Goal: Task Accomplishment & Management: Manage account settings

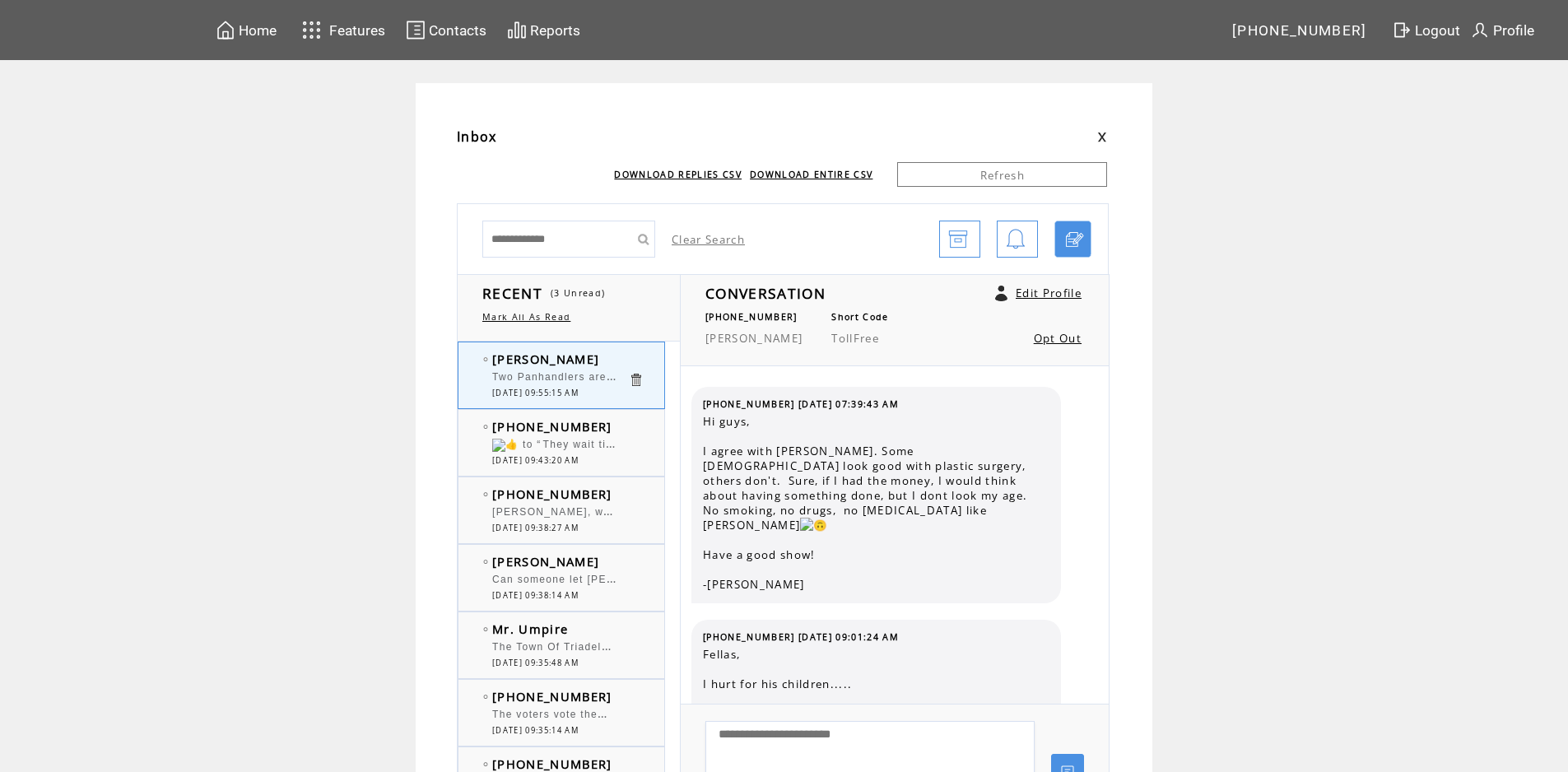
scroll to position [3744, 0]
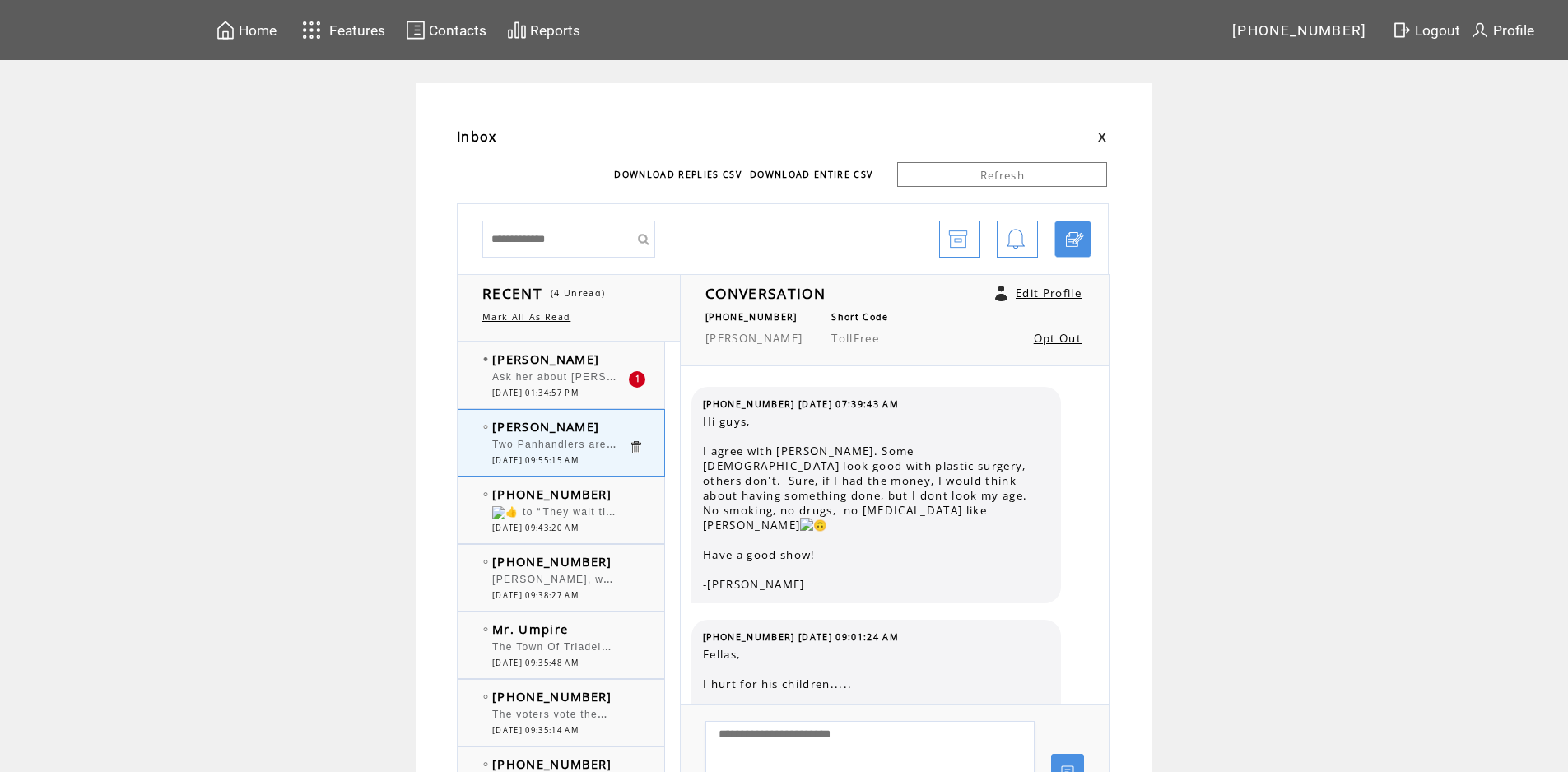
scroll to position [3792, 0]
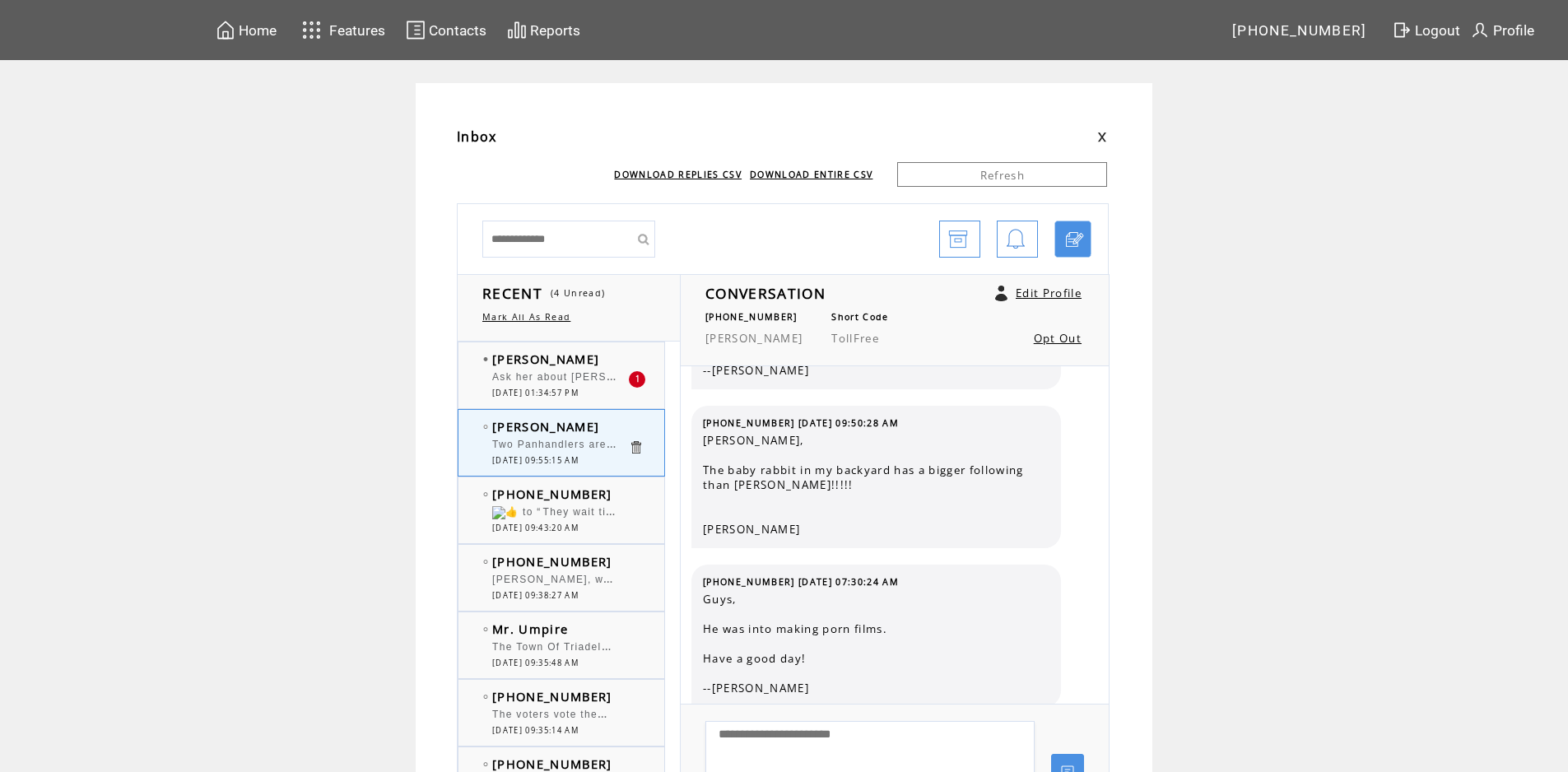
click at [584, 382] on span "Ask her about [PERSON_NAME] comments on [PERSON_NAME] [DATE]." at bounding box center [689, 374] width 394 height 16
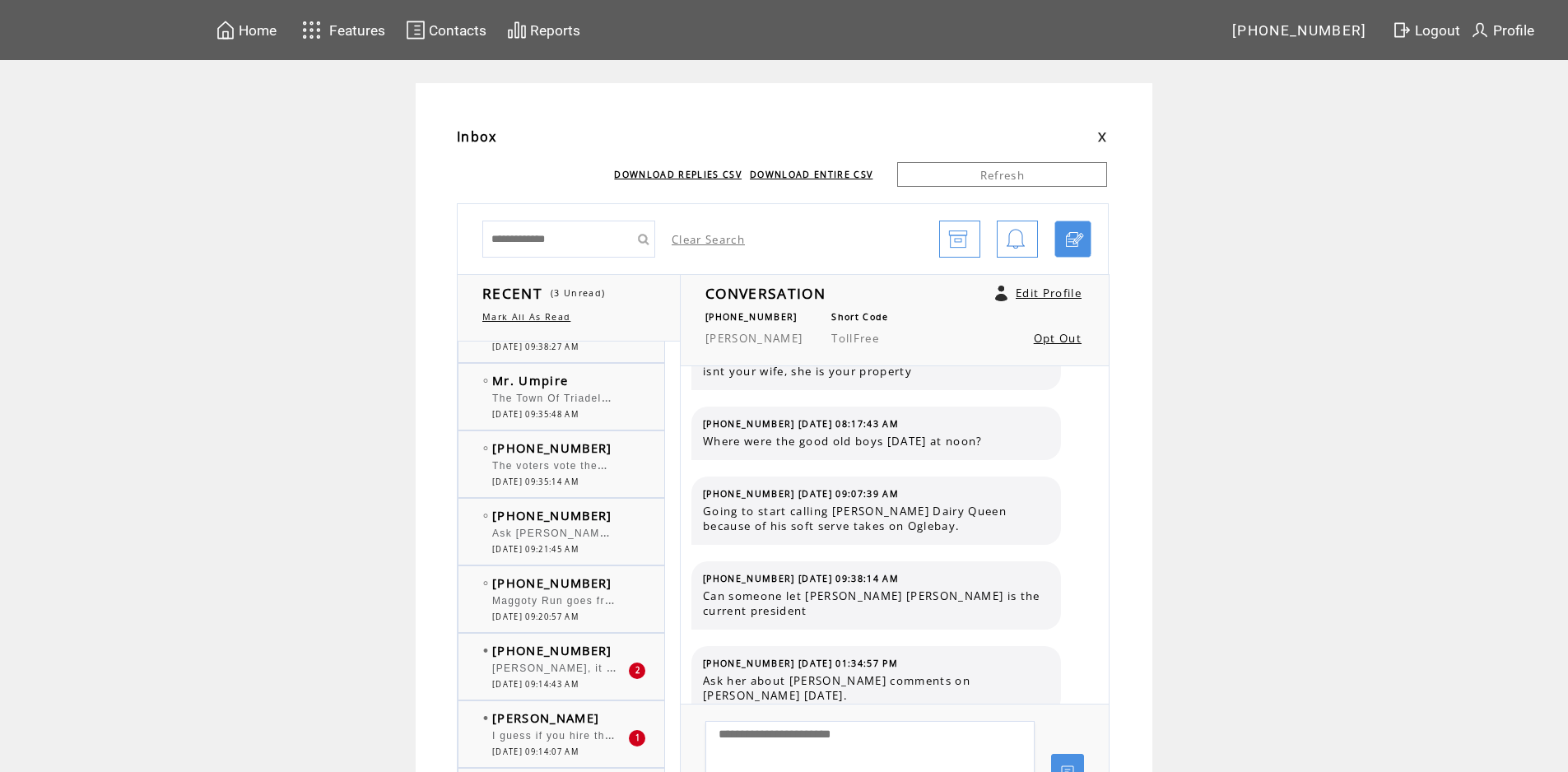
scroll to position [349, 0]
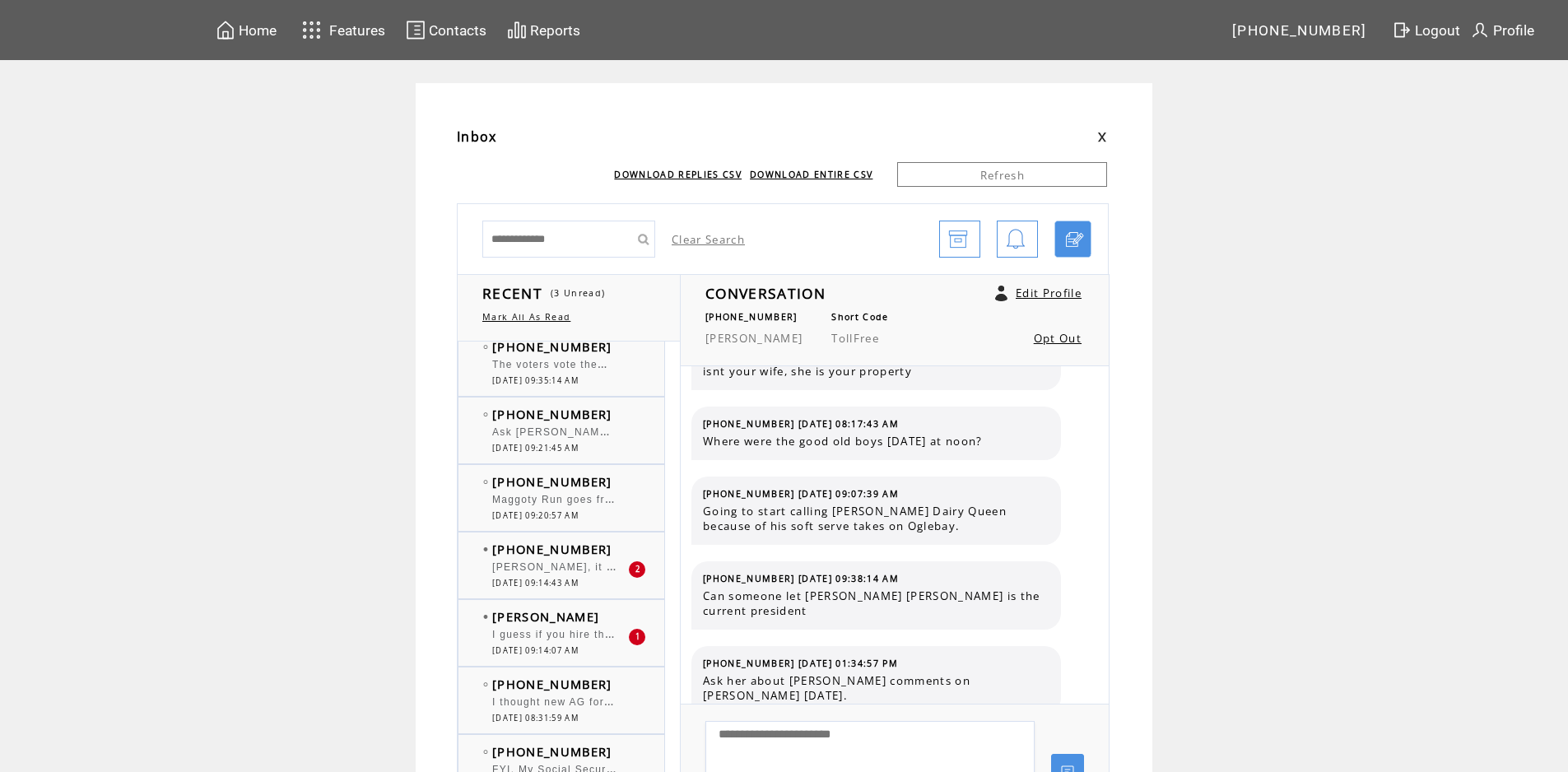
click at [570, 575] on div "[PERSON_NAME], it is called "CONSULTING"." at bounding box center [560, 569] width 136 height 16
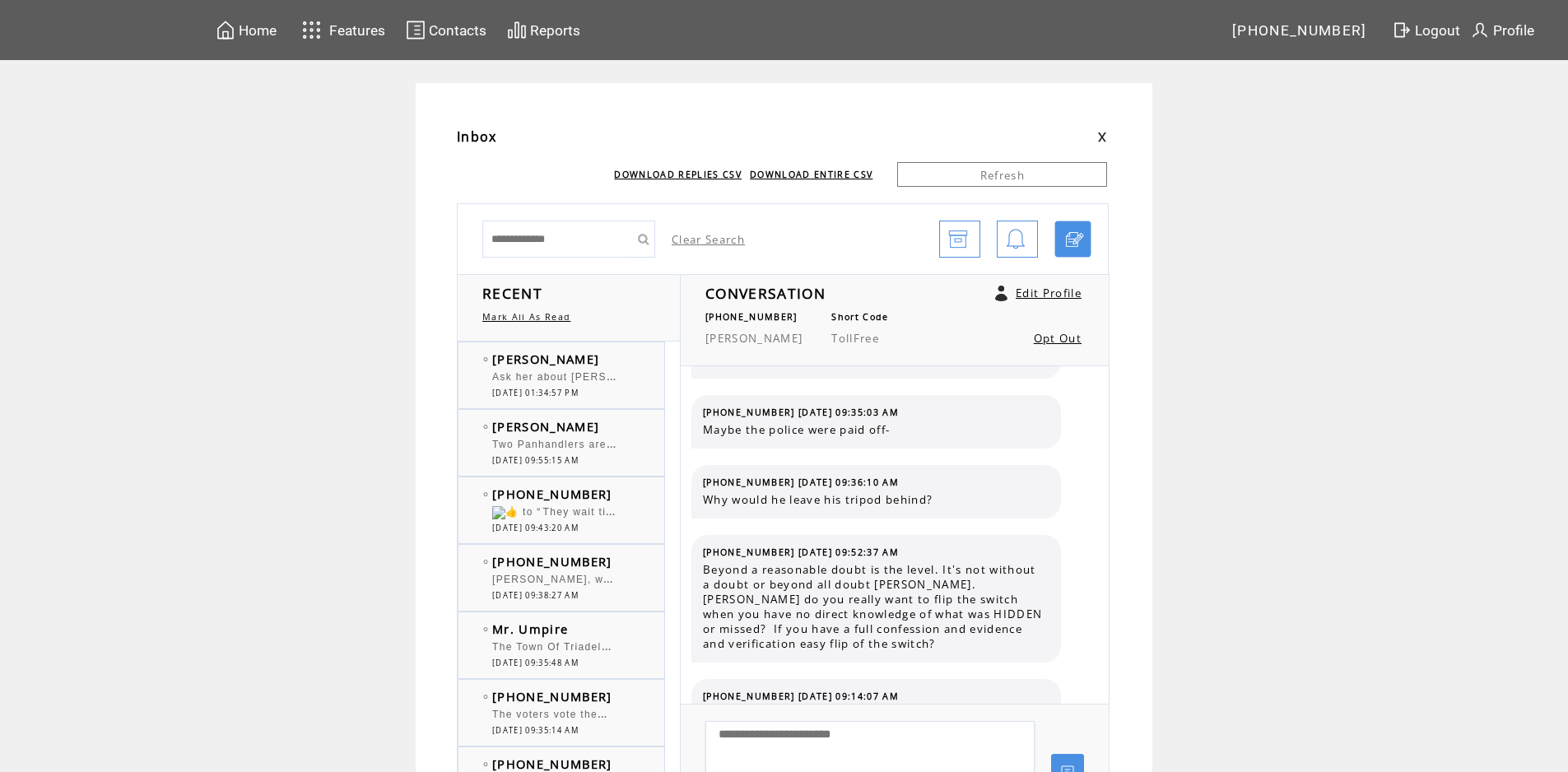
click at [616, 374] on span "Ask her about [PERSON_NAME] comments on [PERSON_NAME] [DATE]." at bounding box center [689, 374] width 394 height 16
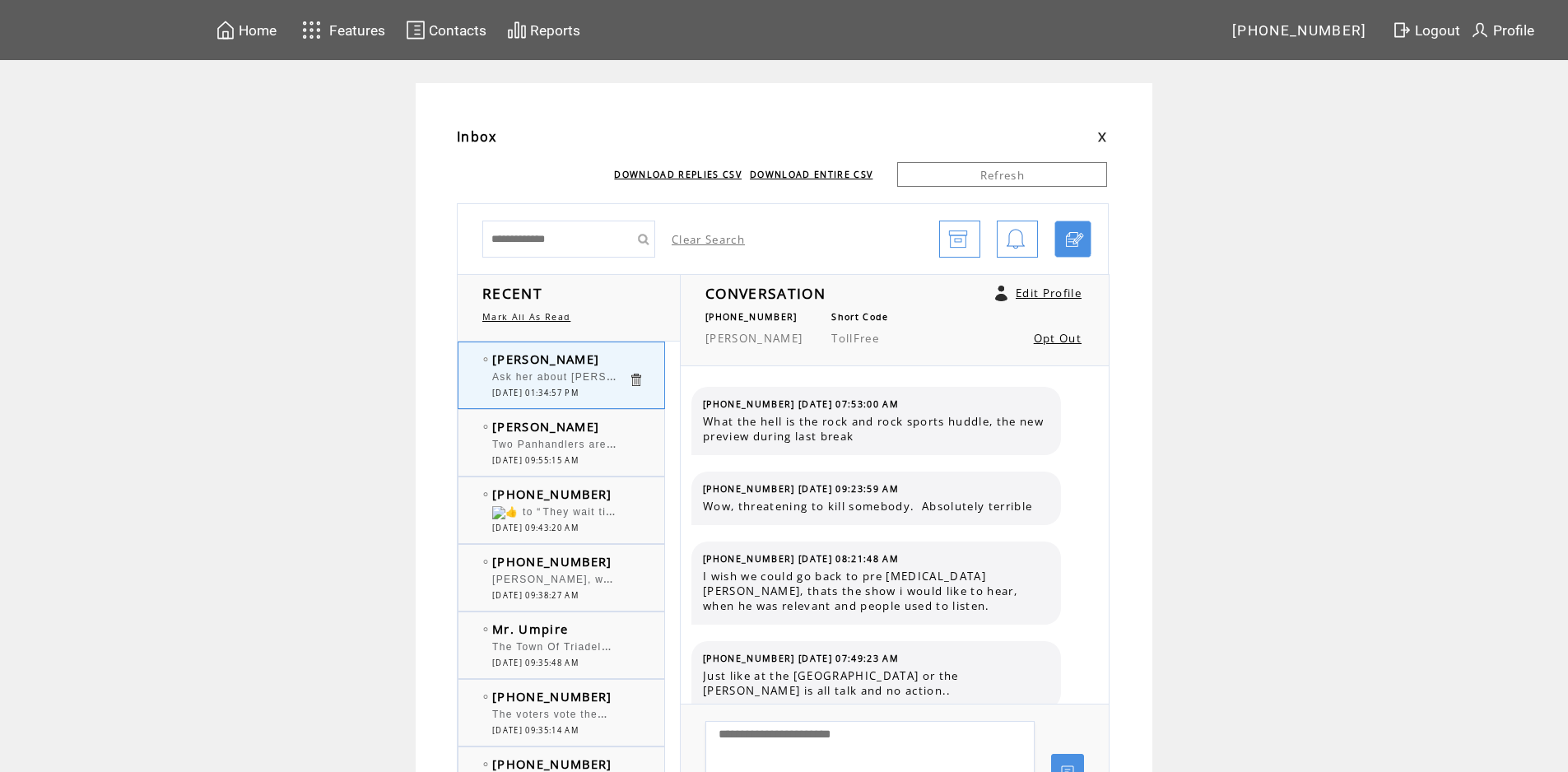
scroll to position [1849, 0]
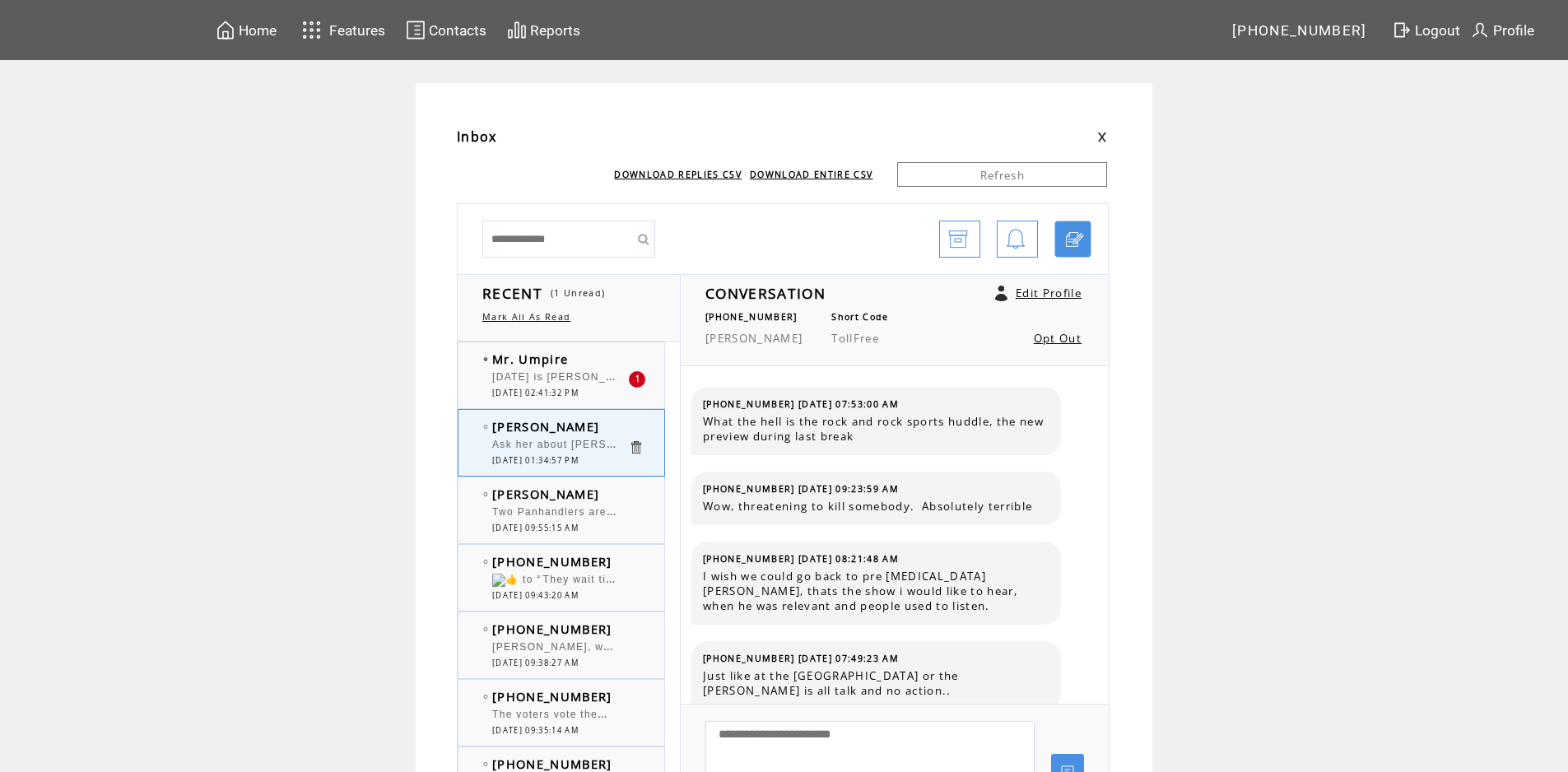
scroll to position [1849, 0]
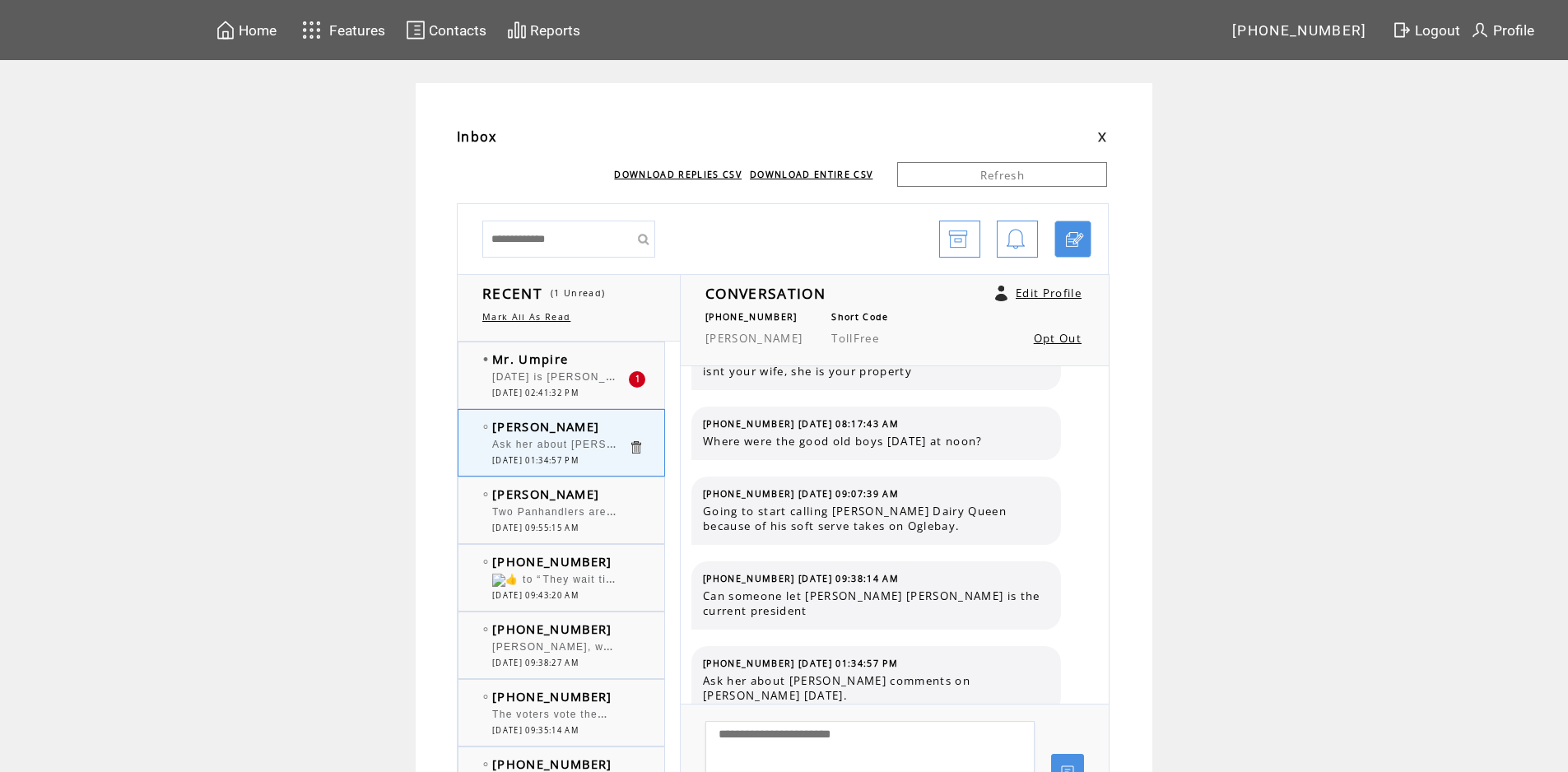
click at [587, 385] on div "[DATE] is [PERSON_NAME] birthday." at bounding box center [560, 379] width 136 height 16
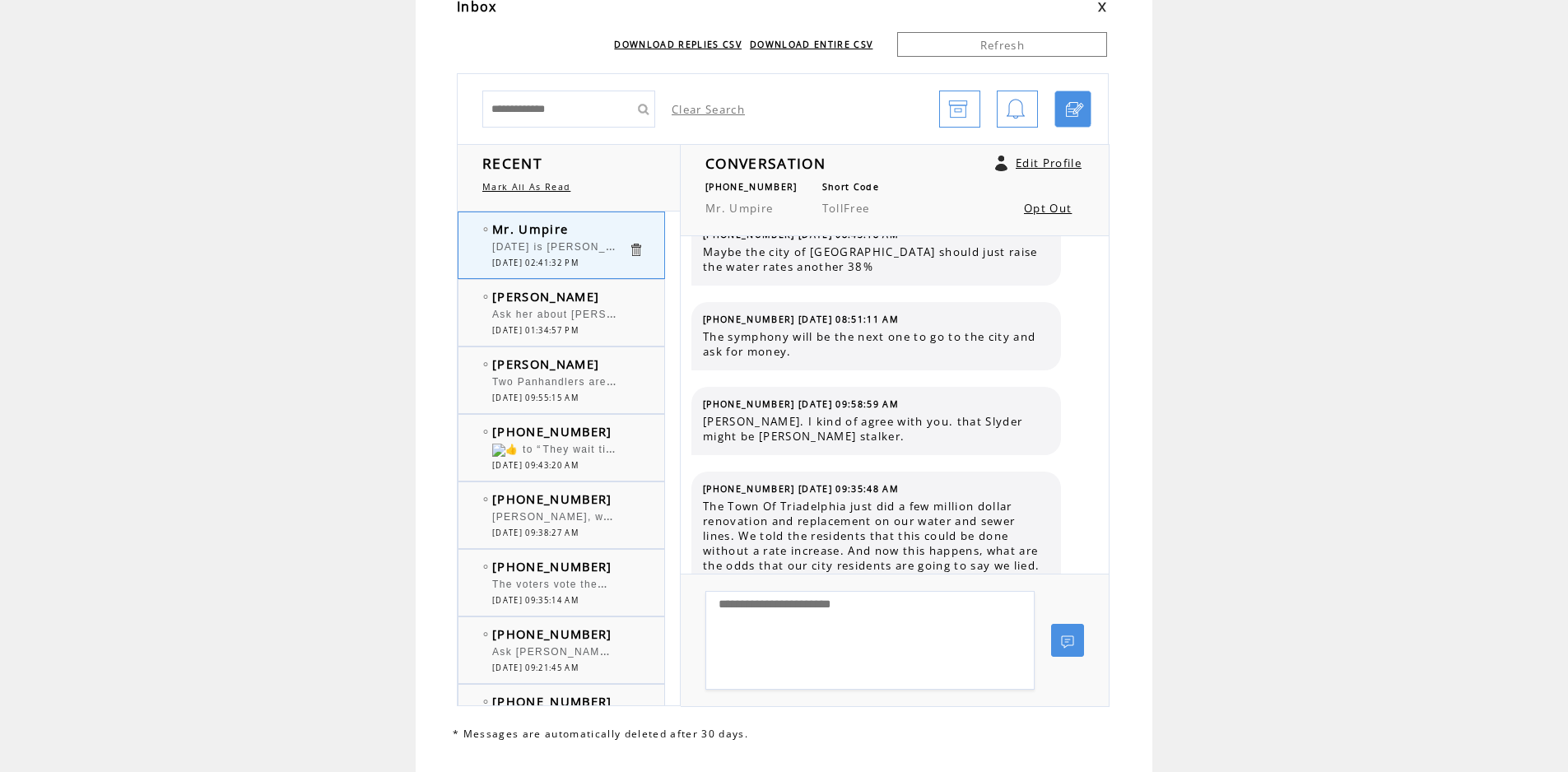
scroll to position [165, 0]
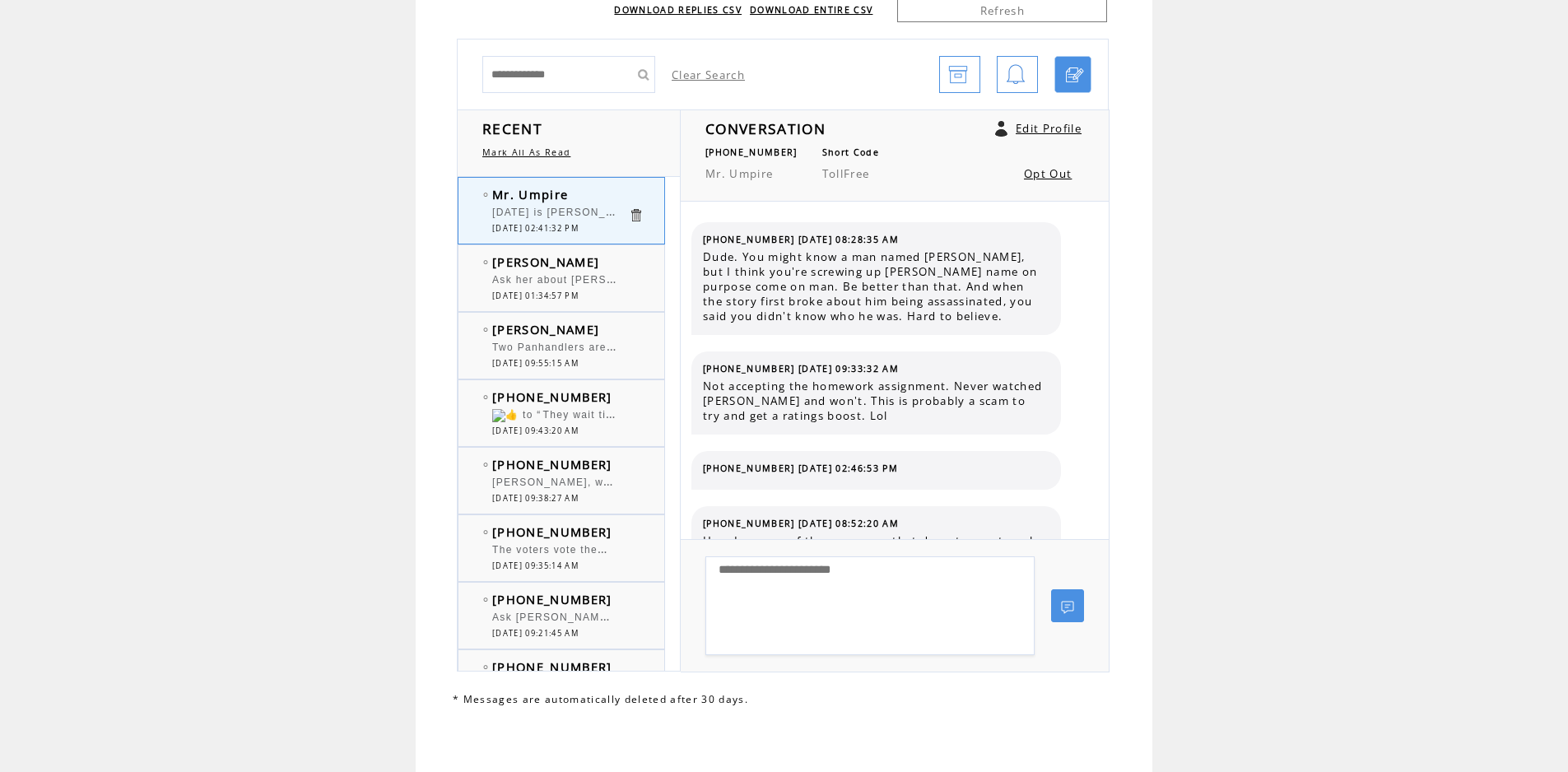
scroll to position [1613, 0]
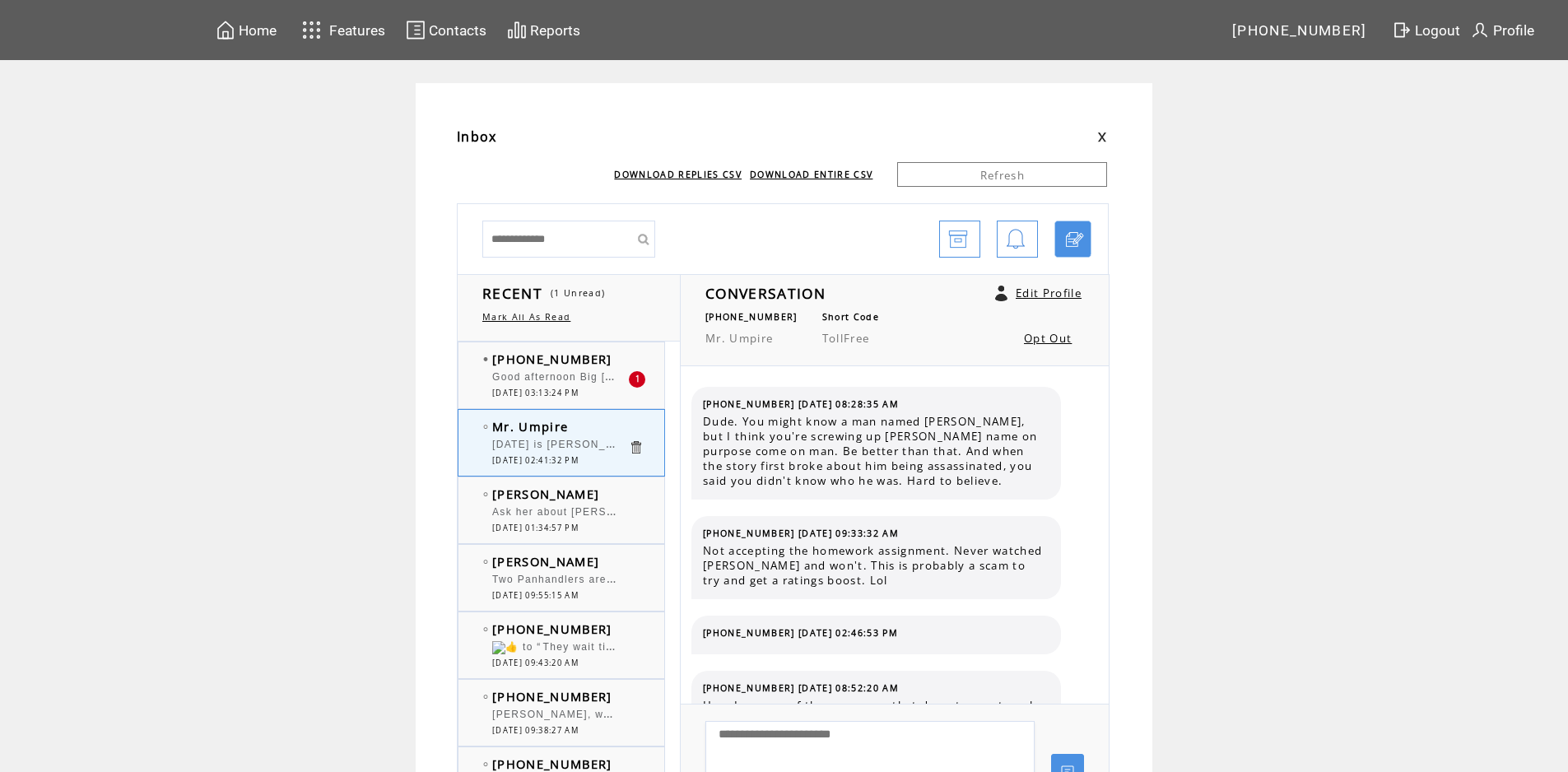
scroll to position [1613, 0]
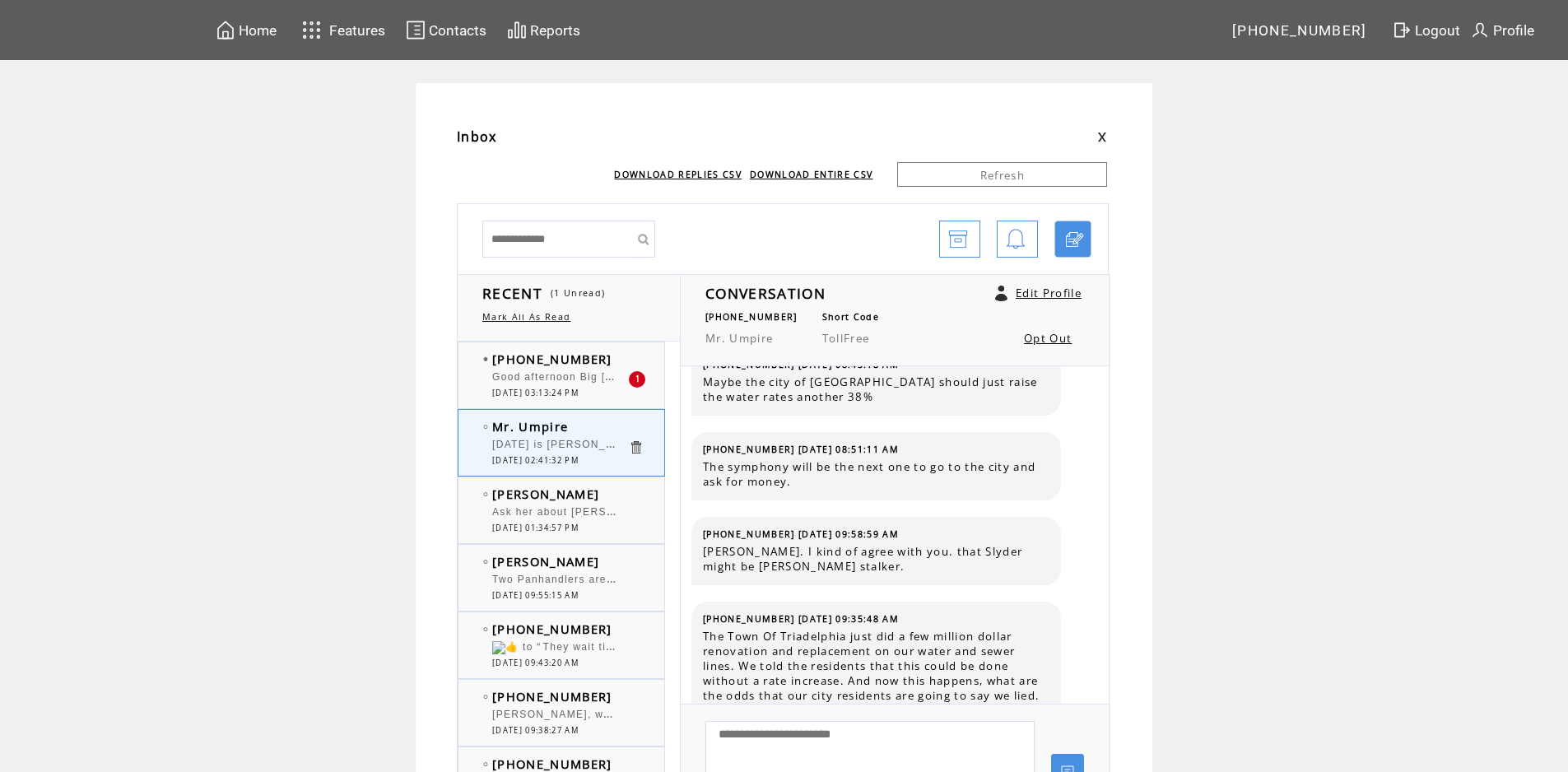
click at [613, 366] on td "[PHONE_NUMBER]" at bounding box center [560, 358] width 136 height 16
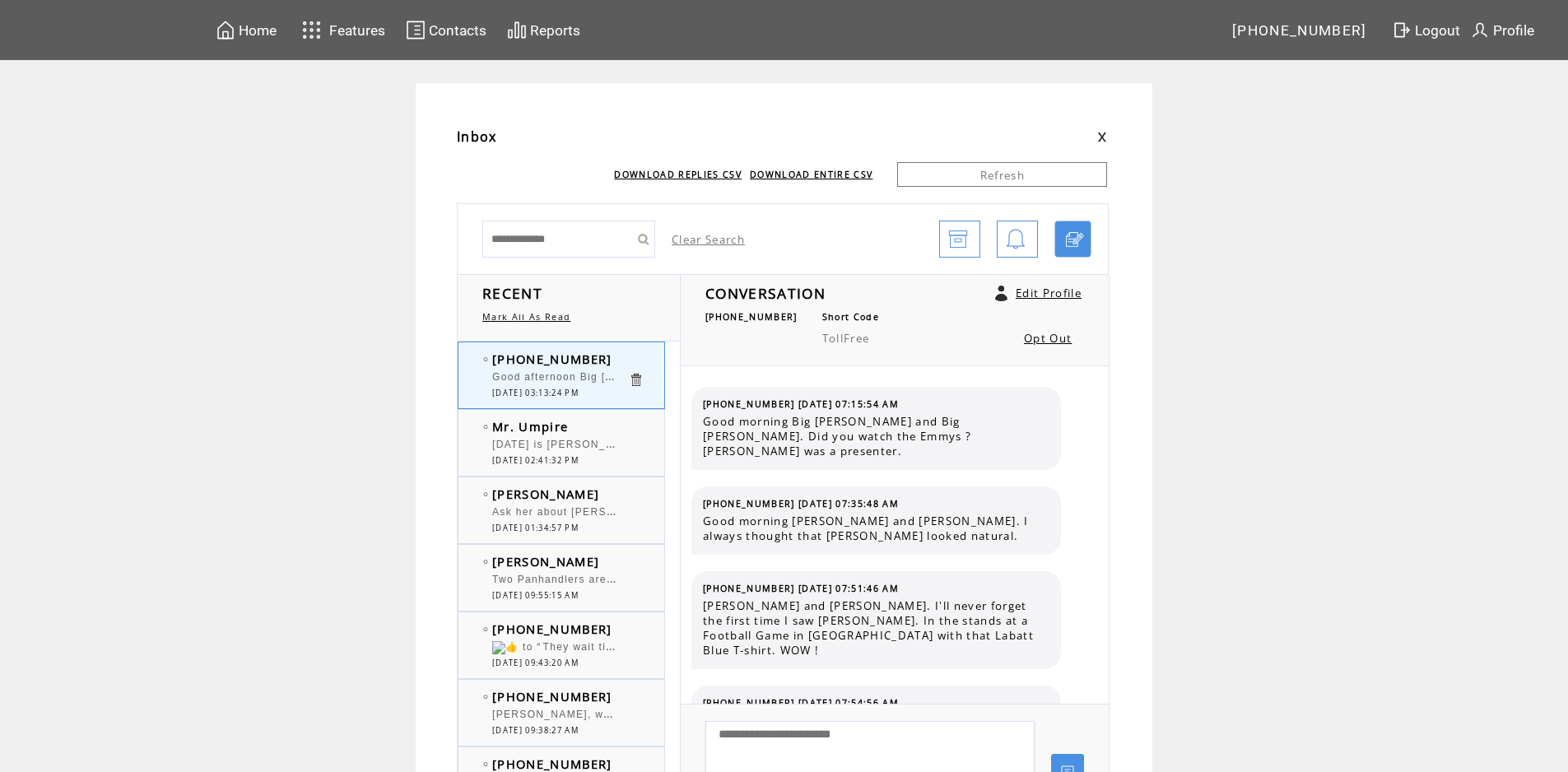
scroll to position [11350, 0]
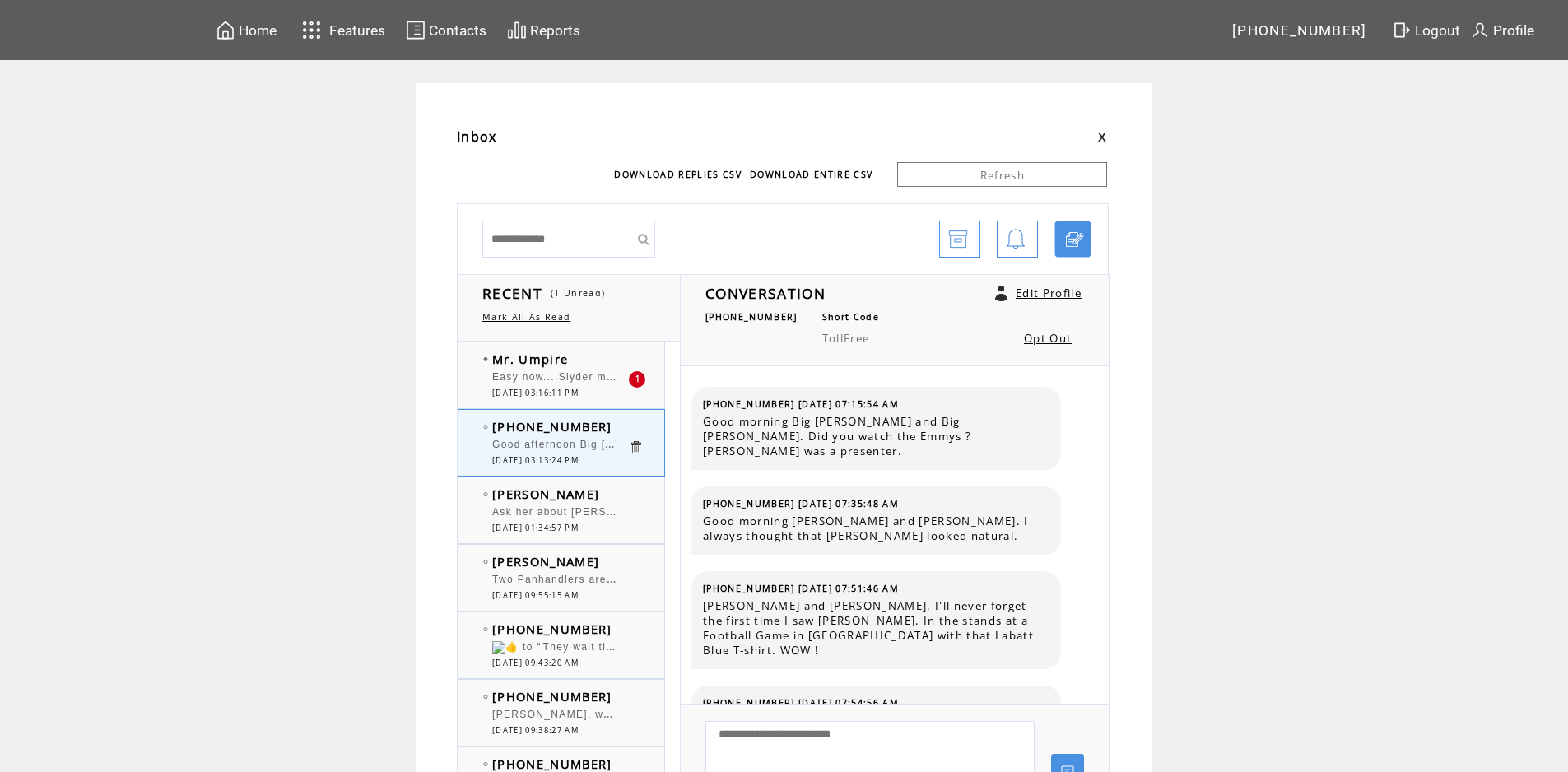
scroll to position [11350, 0]
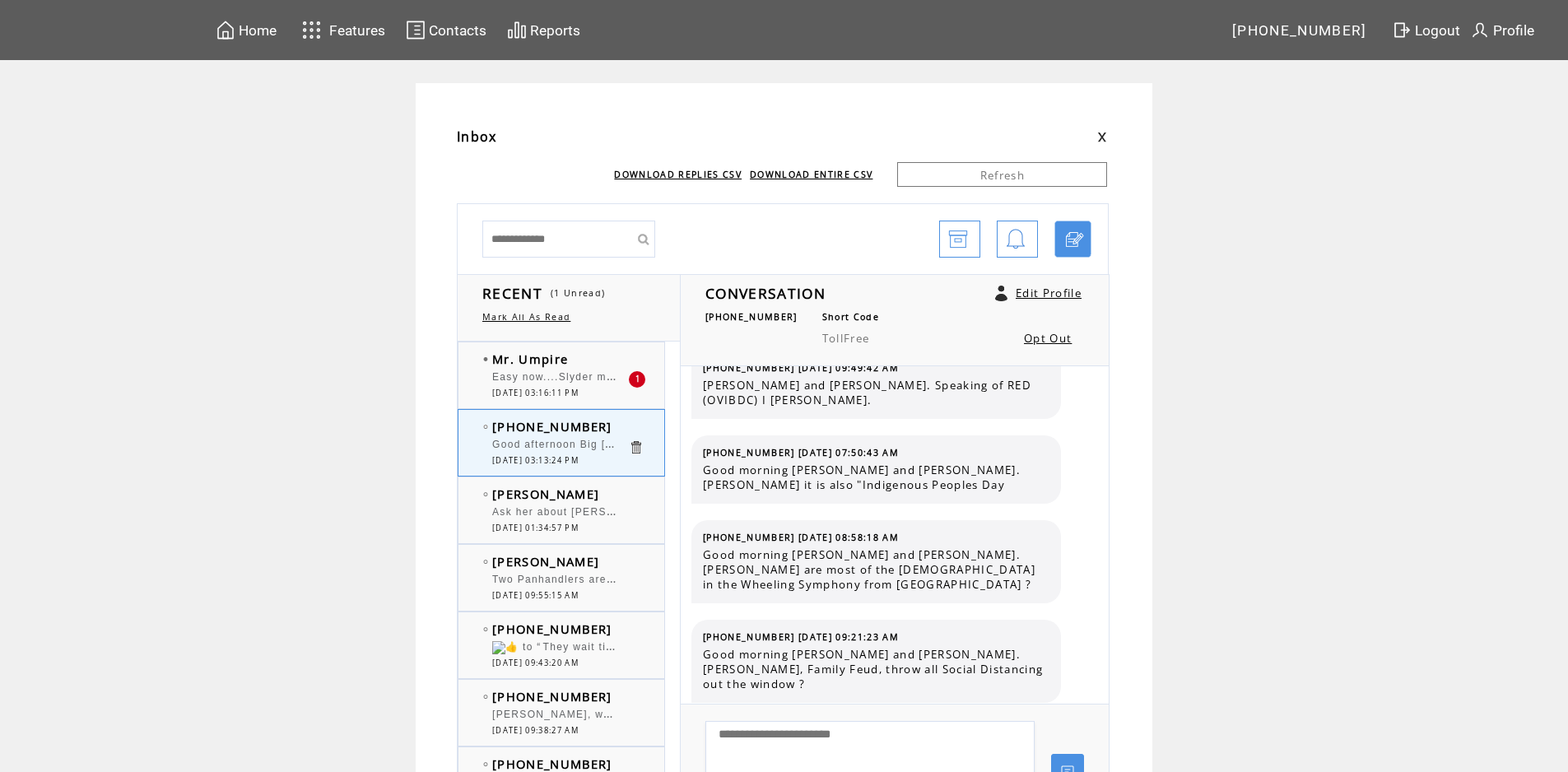
click at [603, 366] on td "Mr. Umpire" at bounding box center [560, 358] width 136 height 16
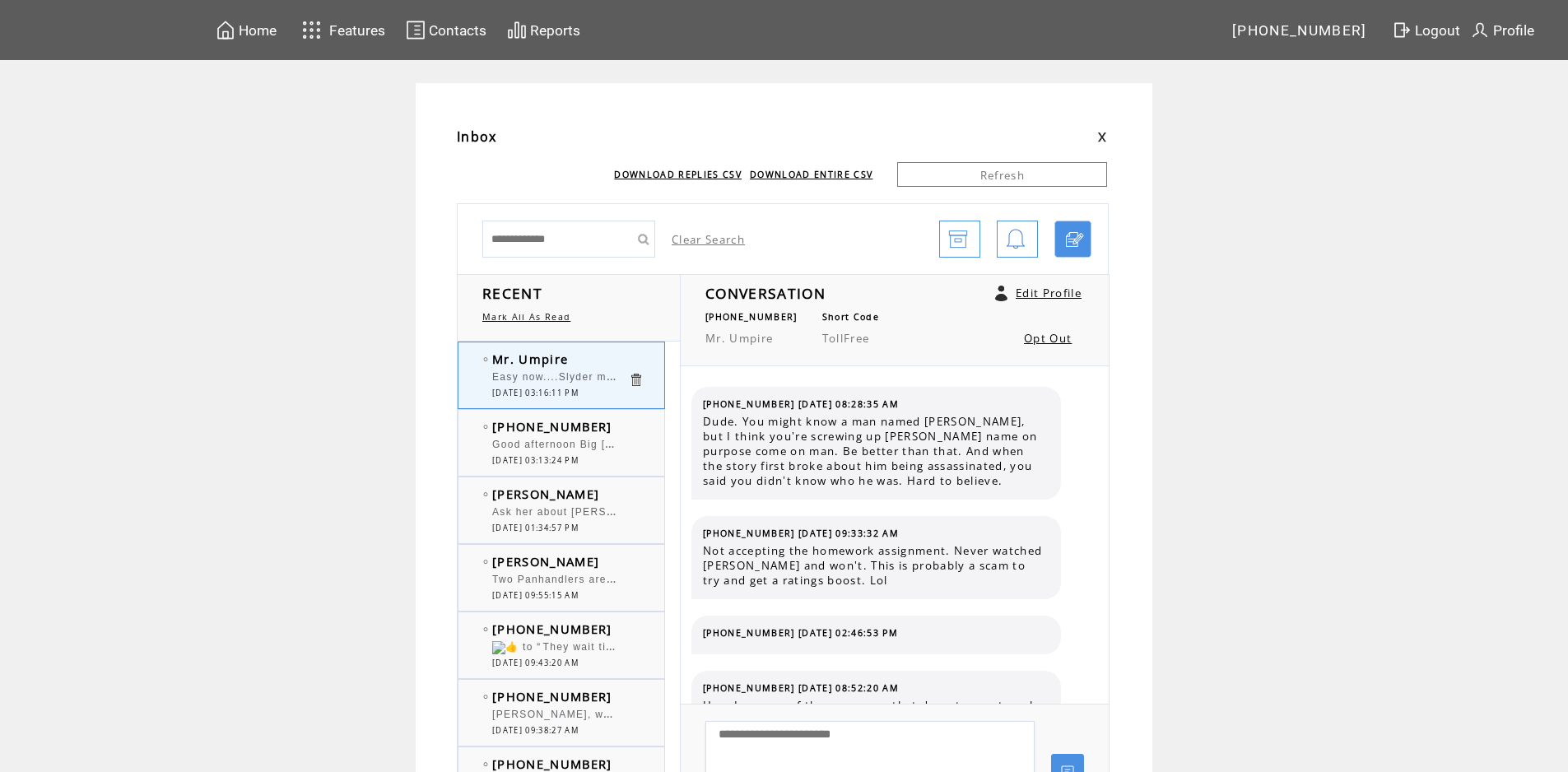
scroll to position [1684, 0]
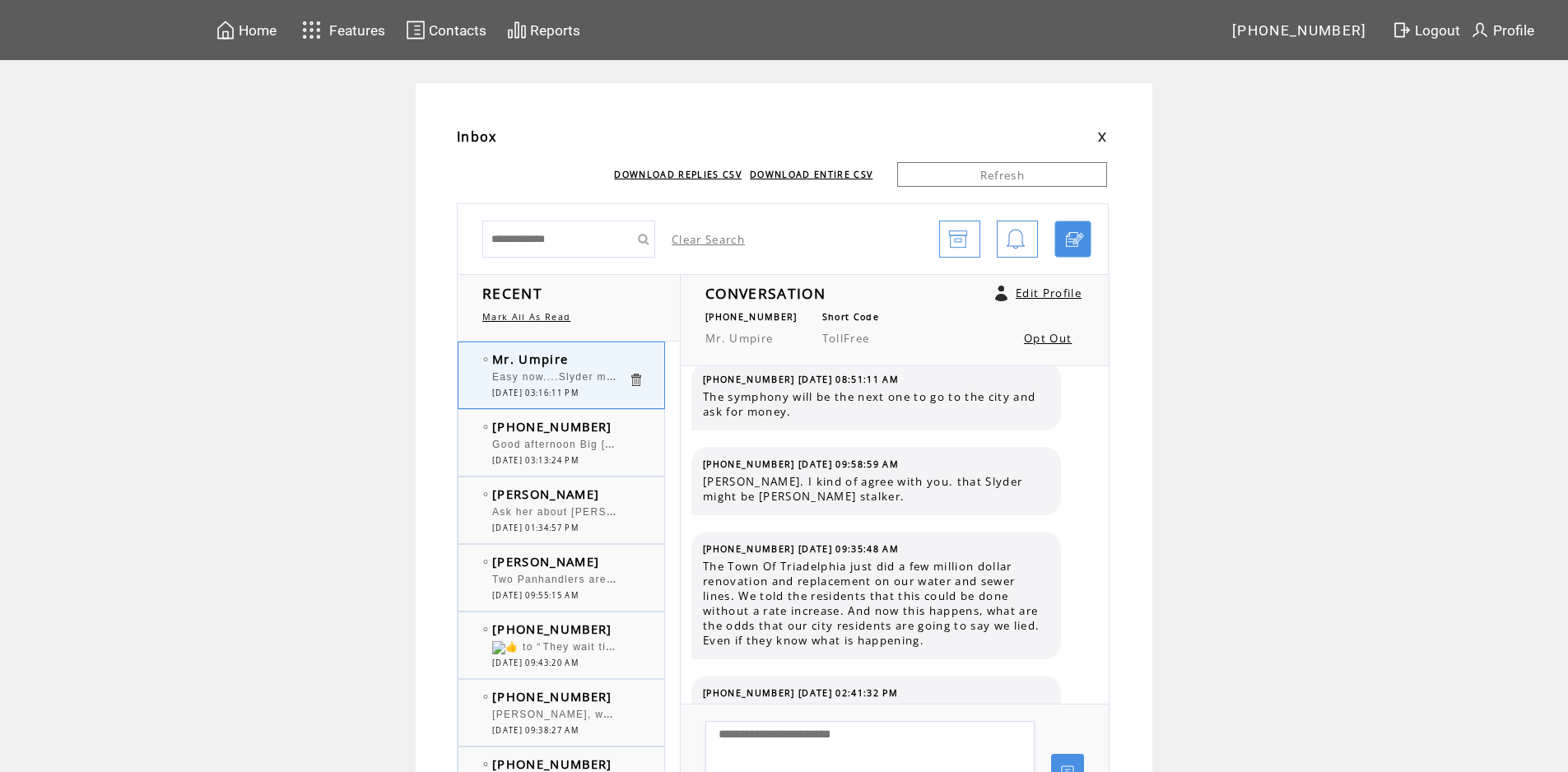
drag, startPoint x: 612, startPoint y: 366, endPoint x: 602, endPoint y: 367, distance: 10.0
click at [610, 366] on td "Mr. Umpire" at bounding box center [560, 358] width 136 height 16
click at [607, 414] on div "(336) 986-0870 Good afternoon Big Shane and Big Bob. Shane do you use a Box or …" at bounding box center [578, 443] width 239 height 65
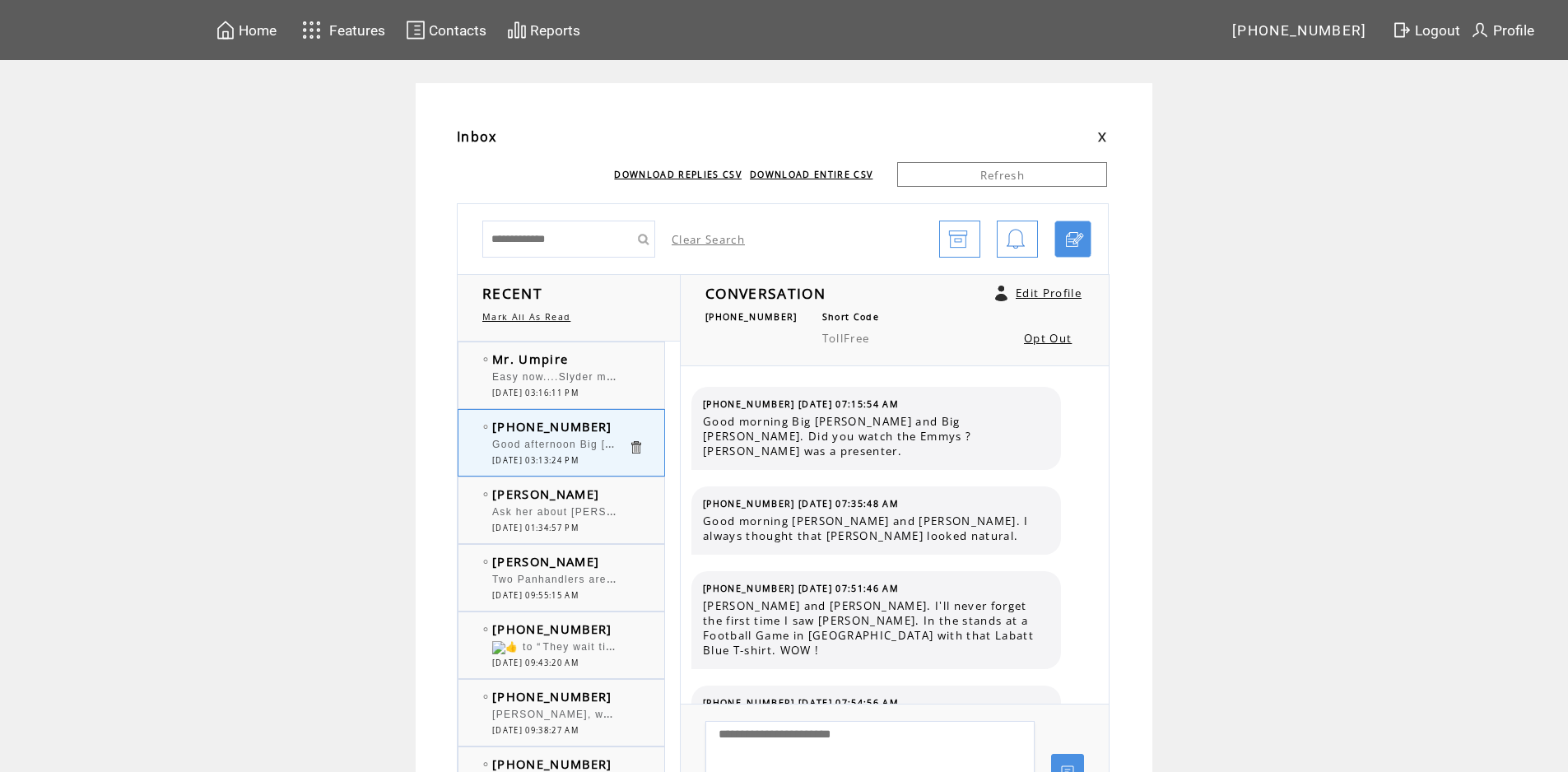
scroll to position [11350, 0]
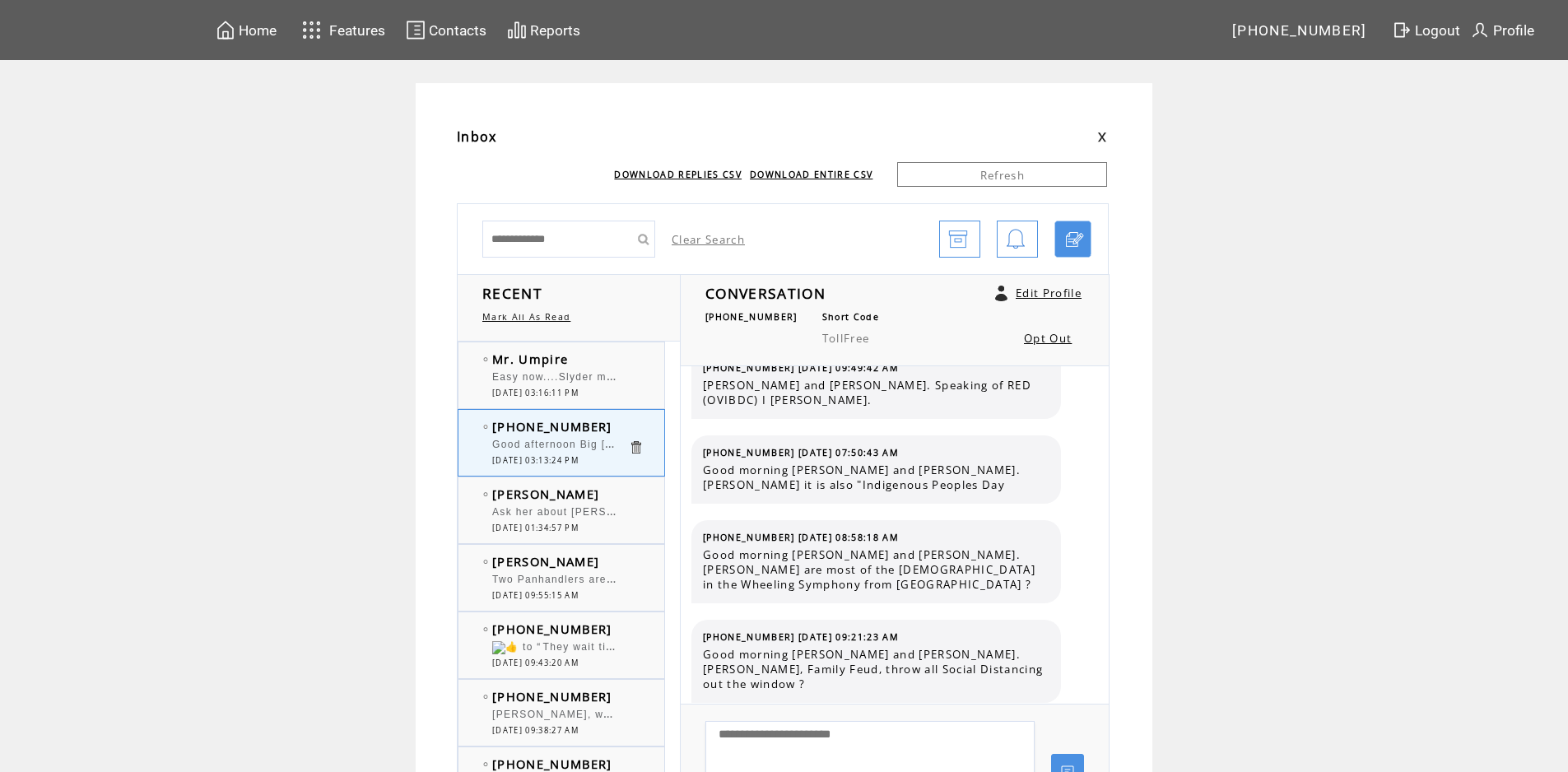
click at [608, 360] on td "Mr. Umpire" at bounding box center [560, 358] width 136 height 16
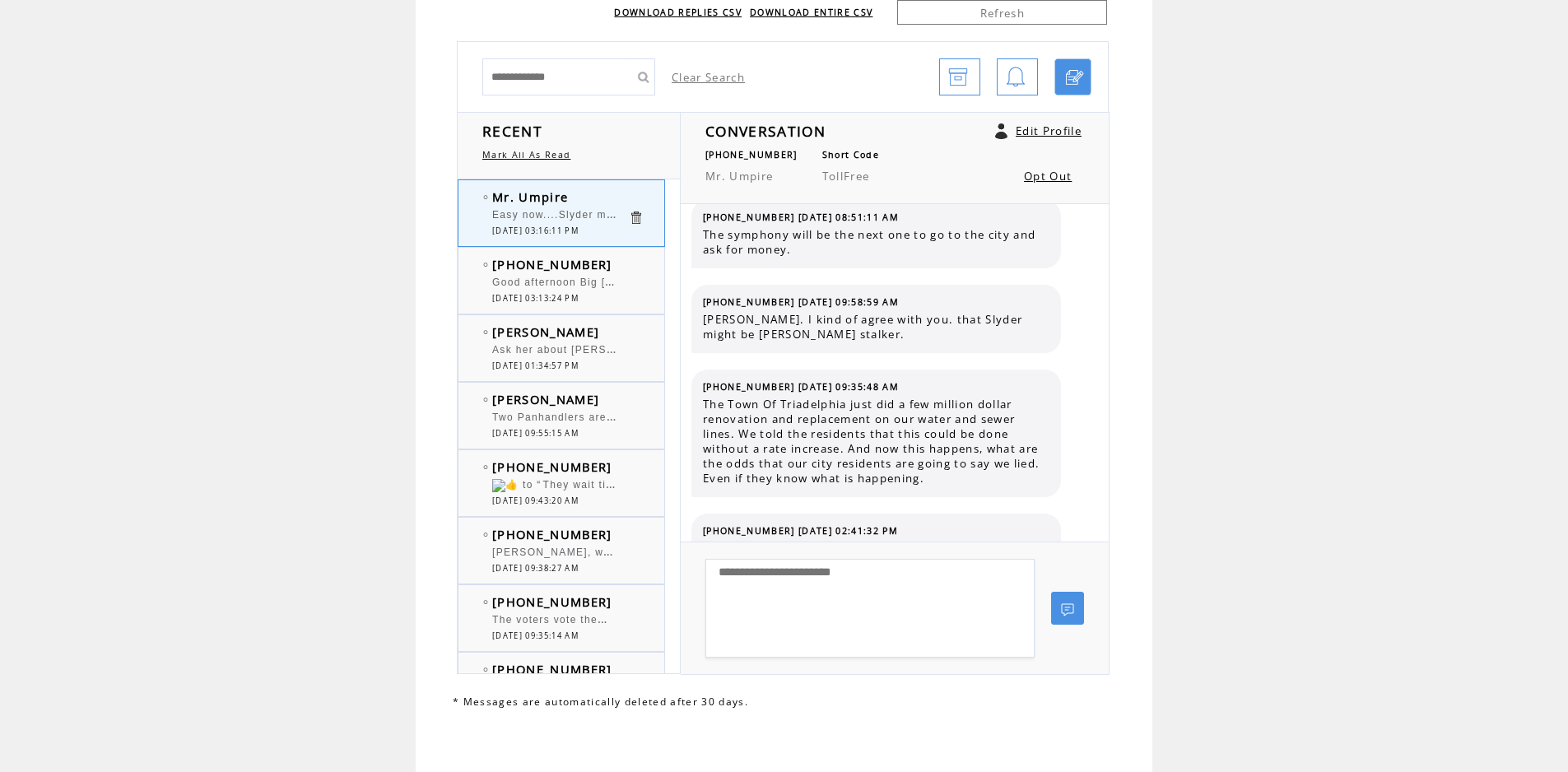
scroll to position [165, 0]
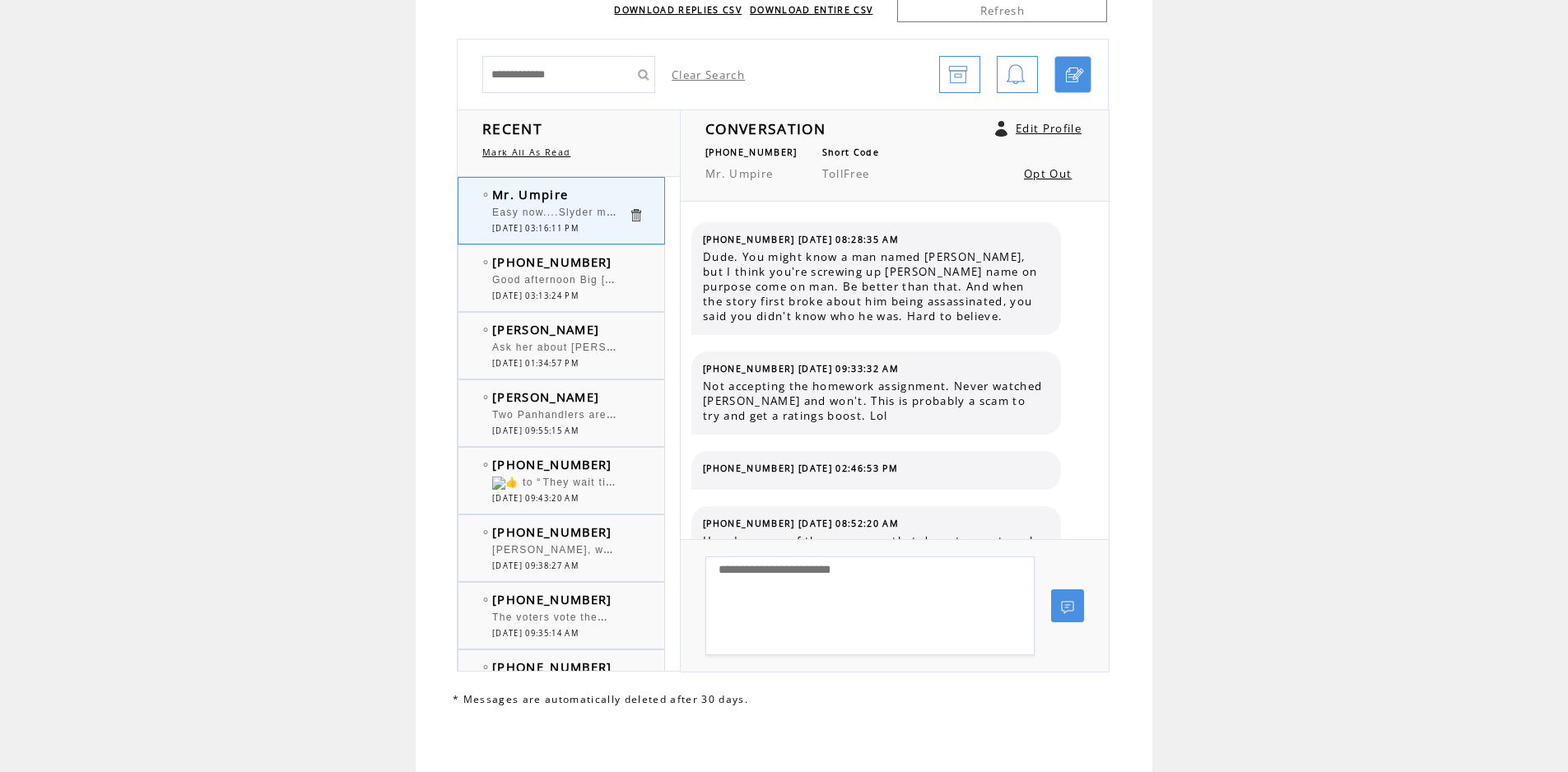
scroll to position [1684, 0]
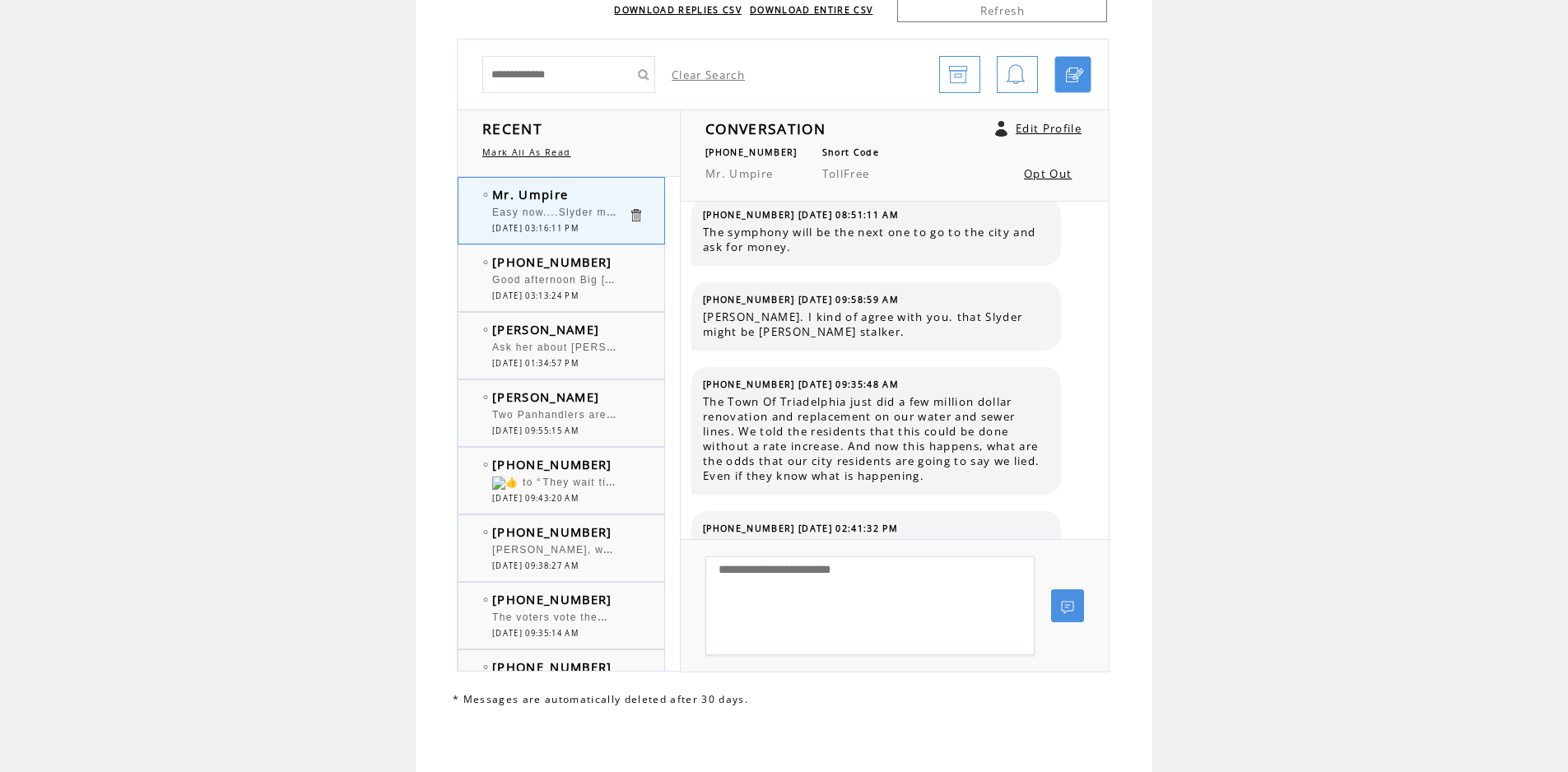
click at [628, 261] on td "[PHONE_NUMBER]" at bounding box center [560, 261] width 136 height 16
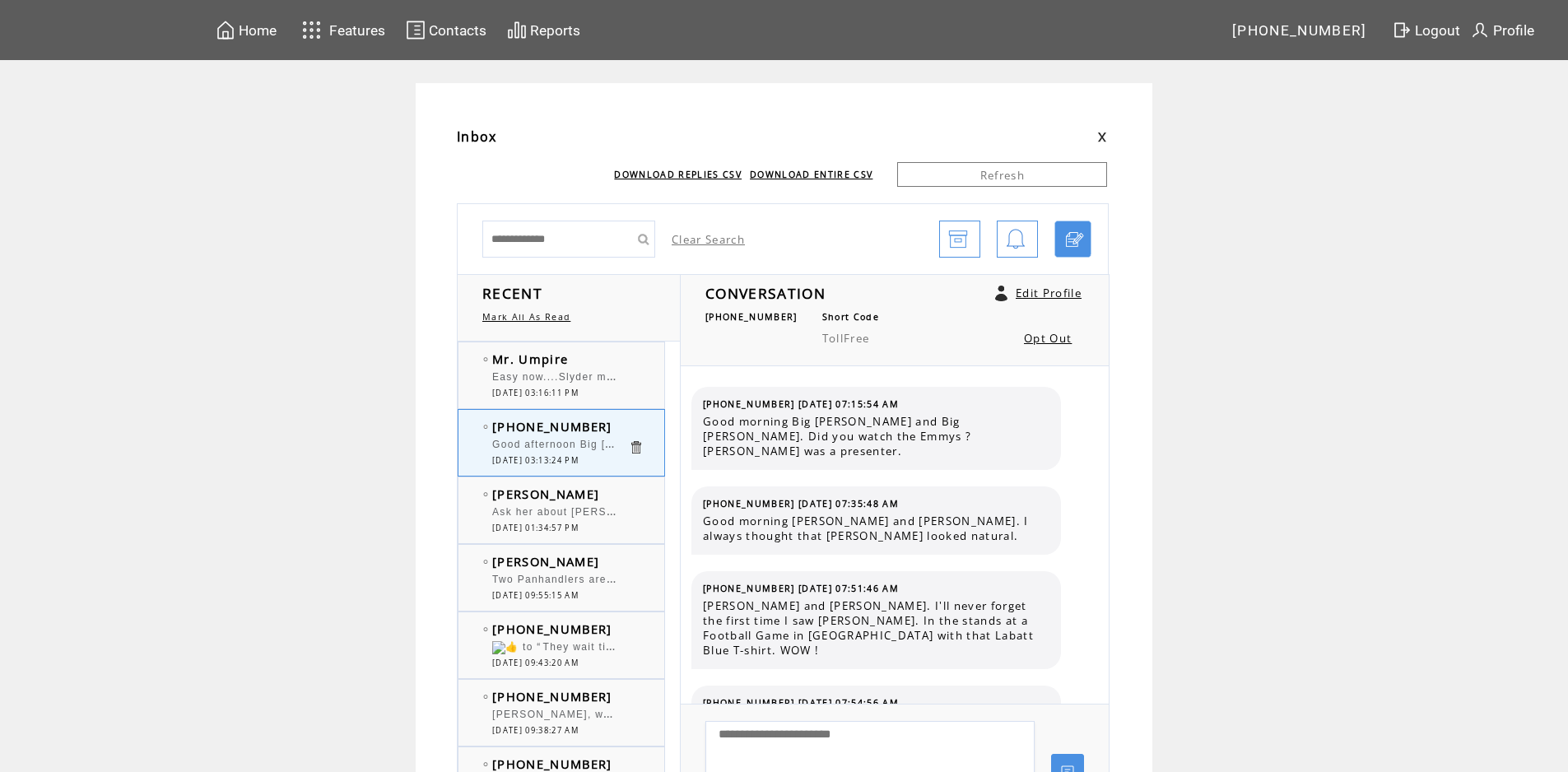
scroll to position [11419, 0]
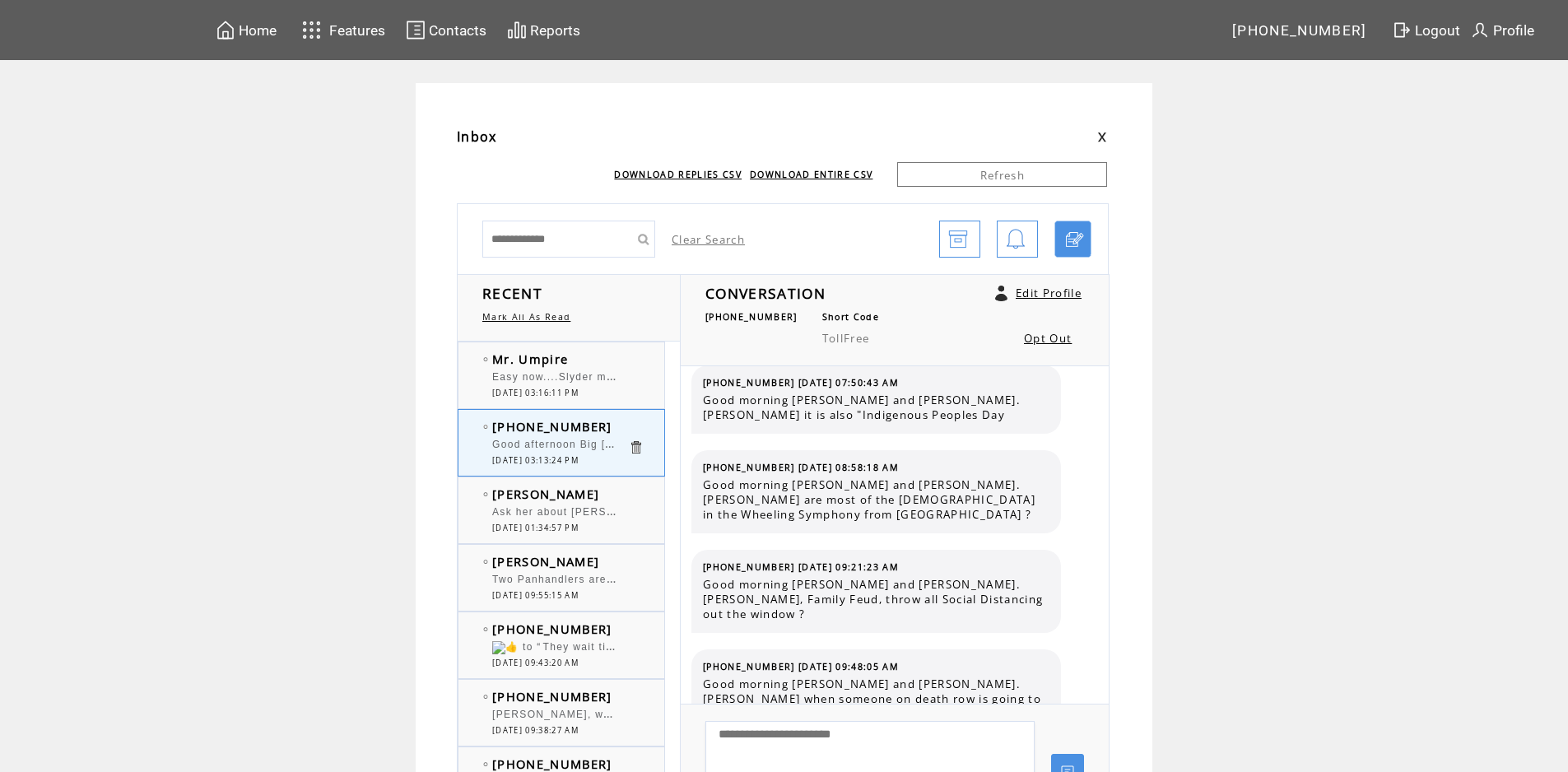
click at [611, 363] on td "Mr. Umpire" at bounding box center [560, 358] width 136 height 16
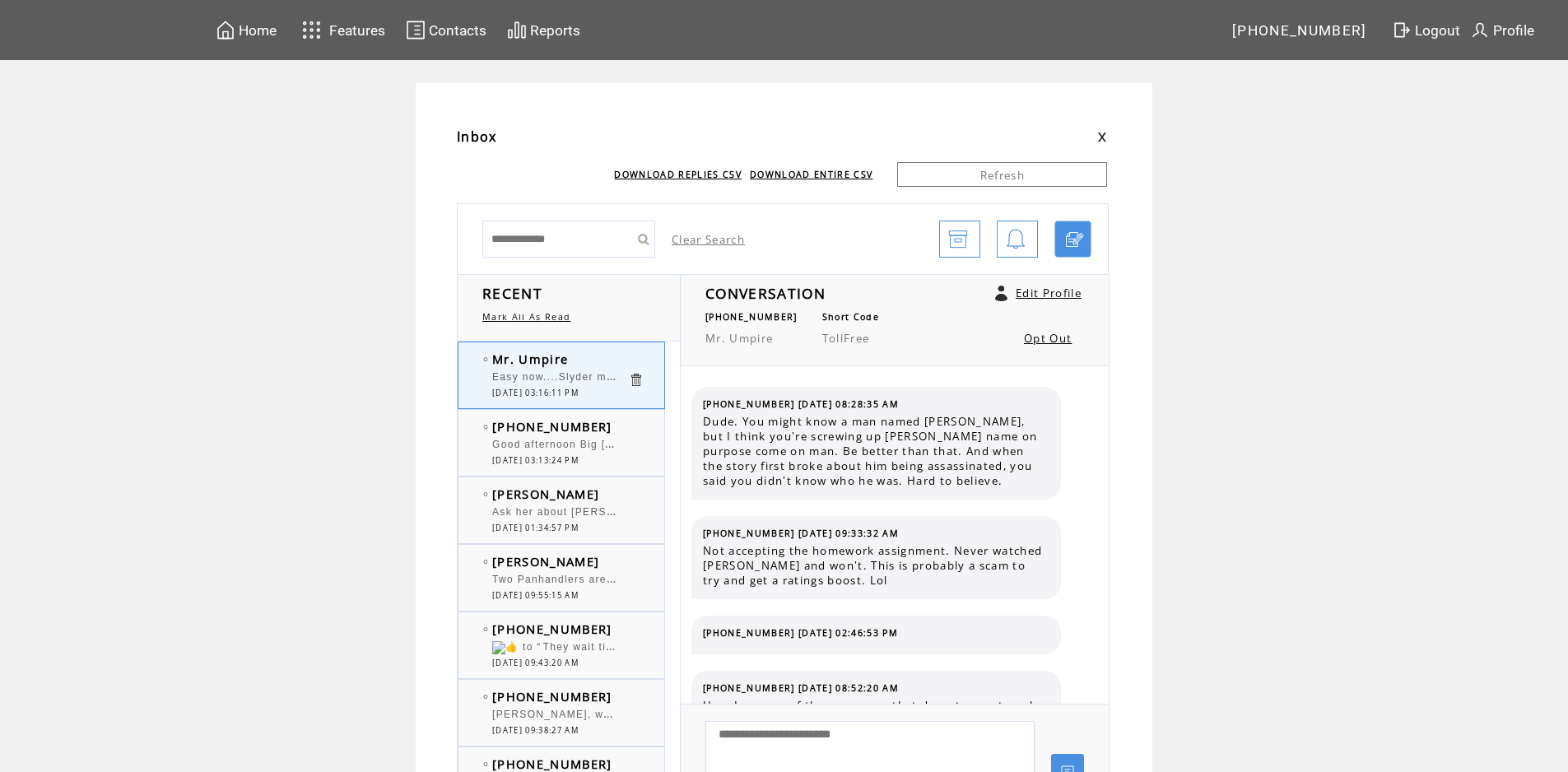
scroll to position [1684, 0]
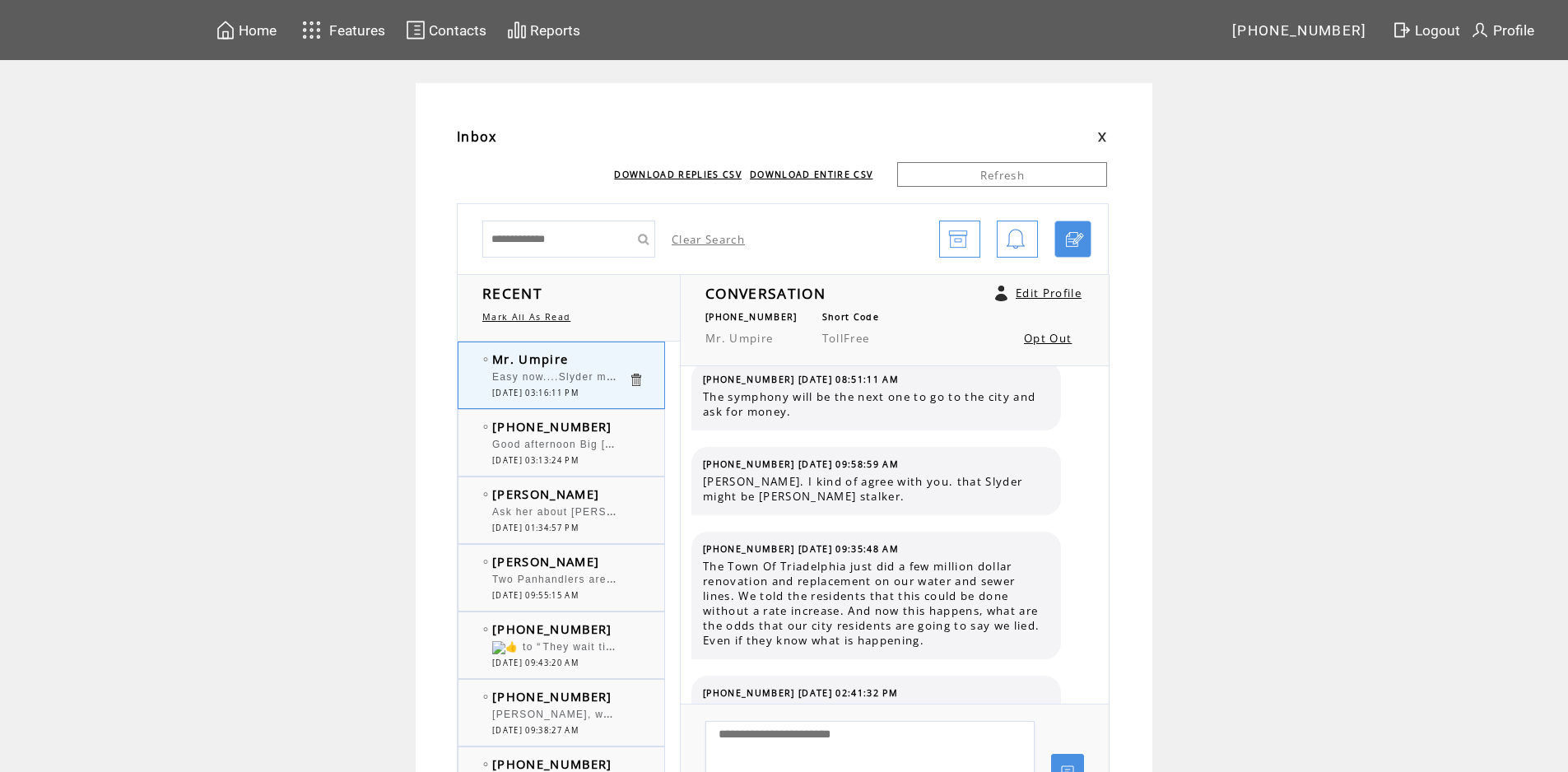
click at [638, 428] on td at bounding box center [644, 425] width 33 height 16
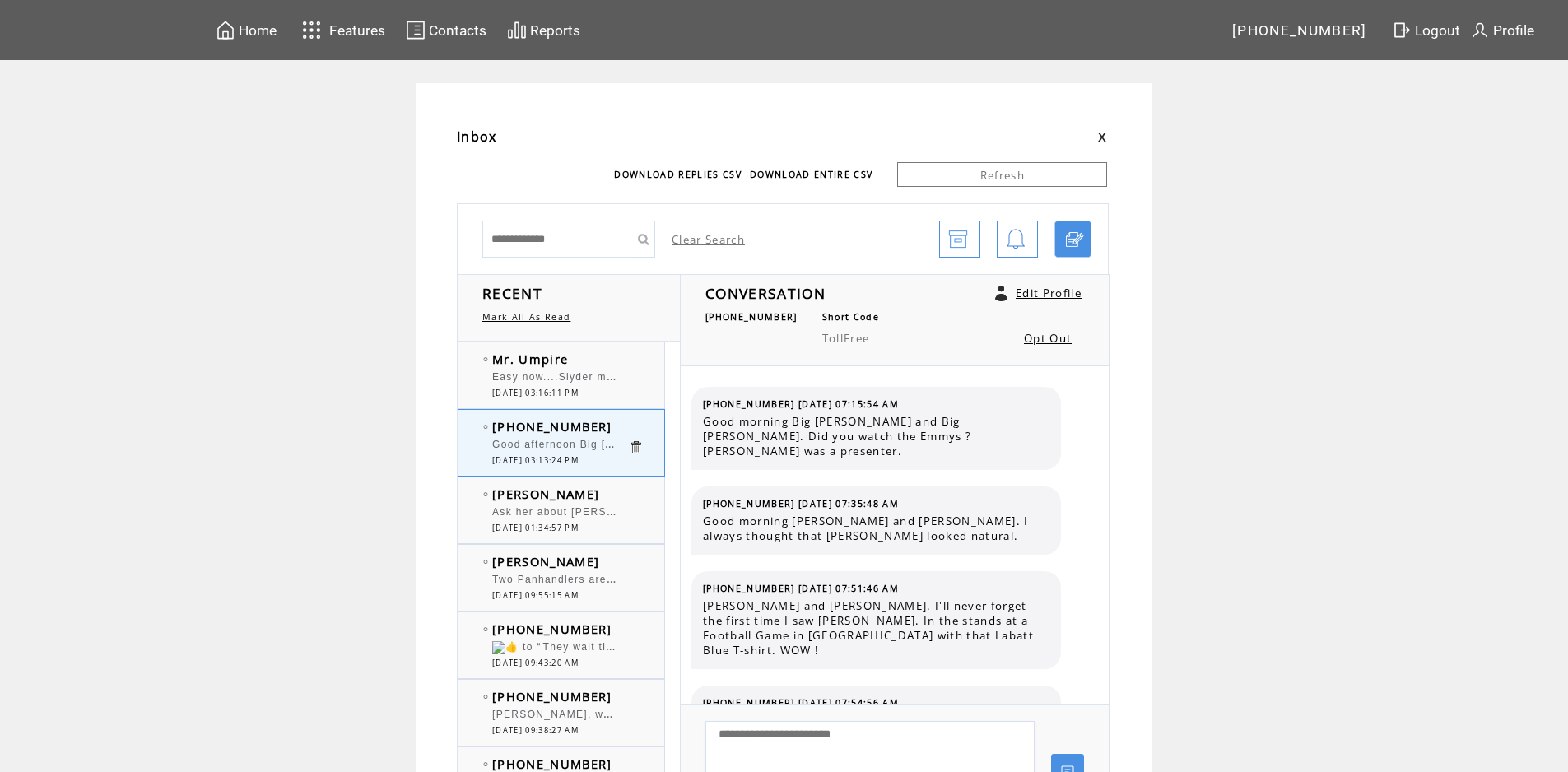
scroll to position [11419, 0]
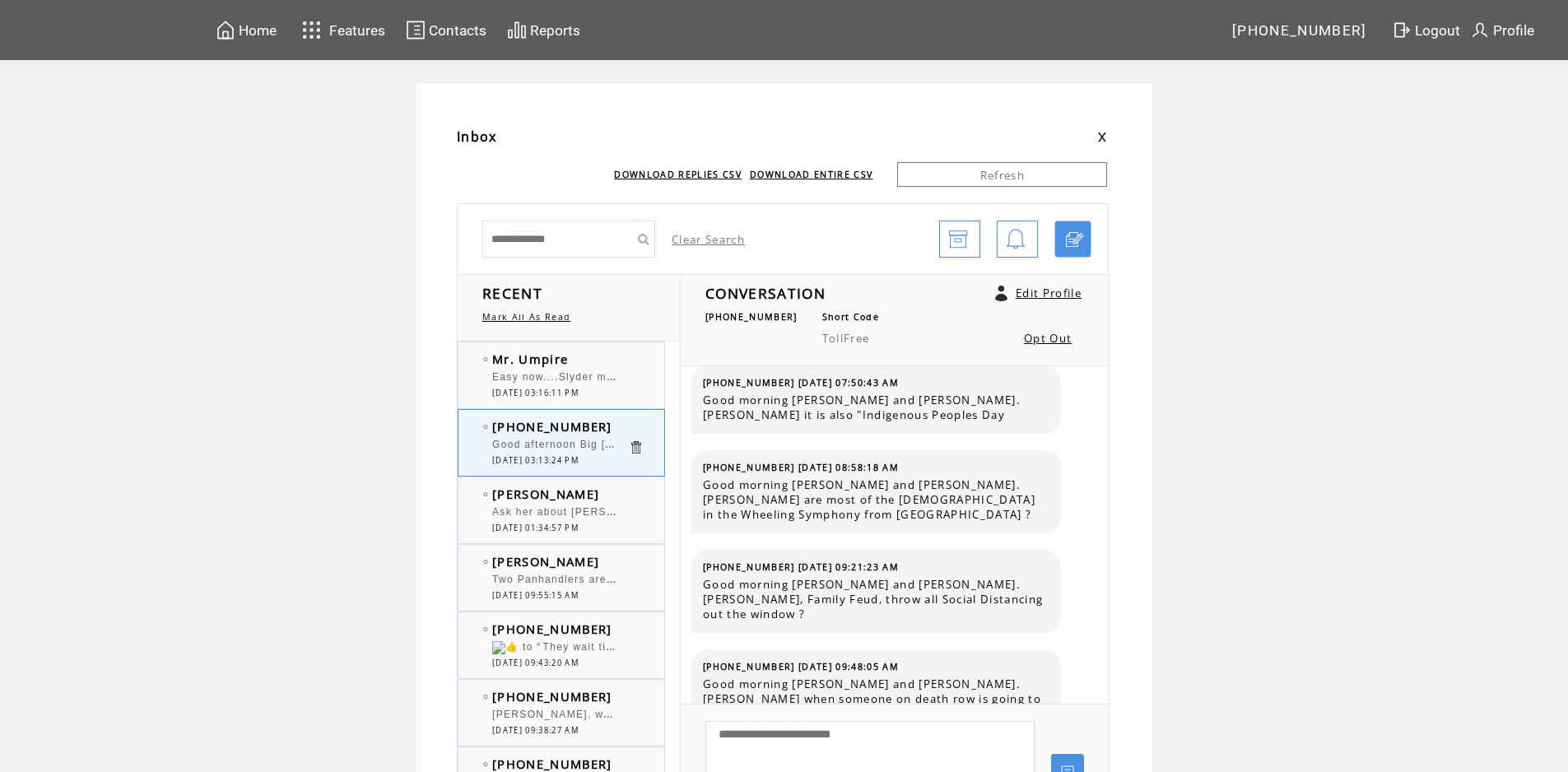
click at [598, 360] on td "Mr. Umpire" at bounding box center [560, 358] width 136 height 16
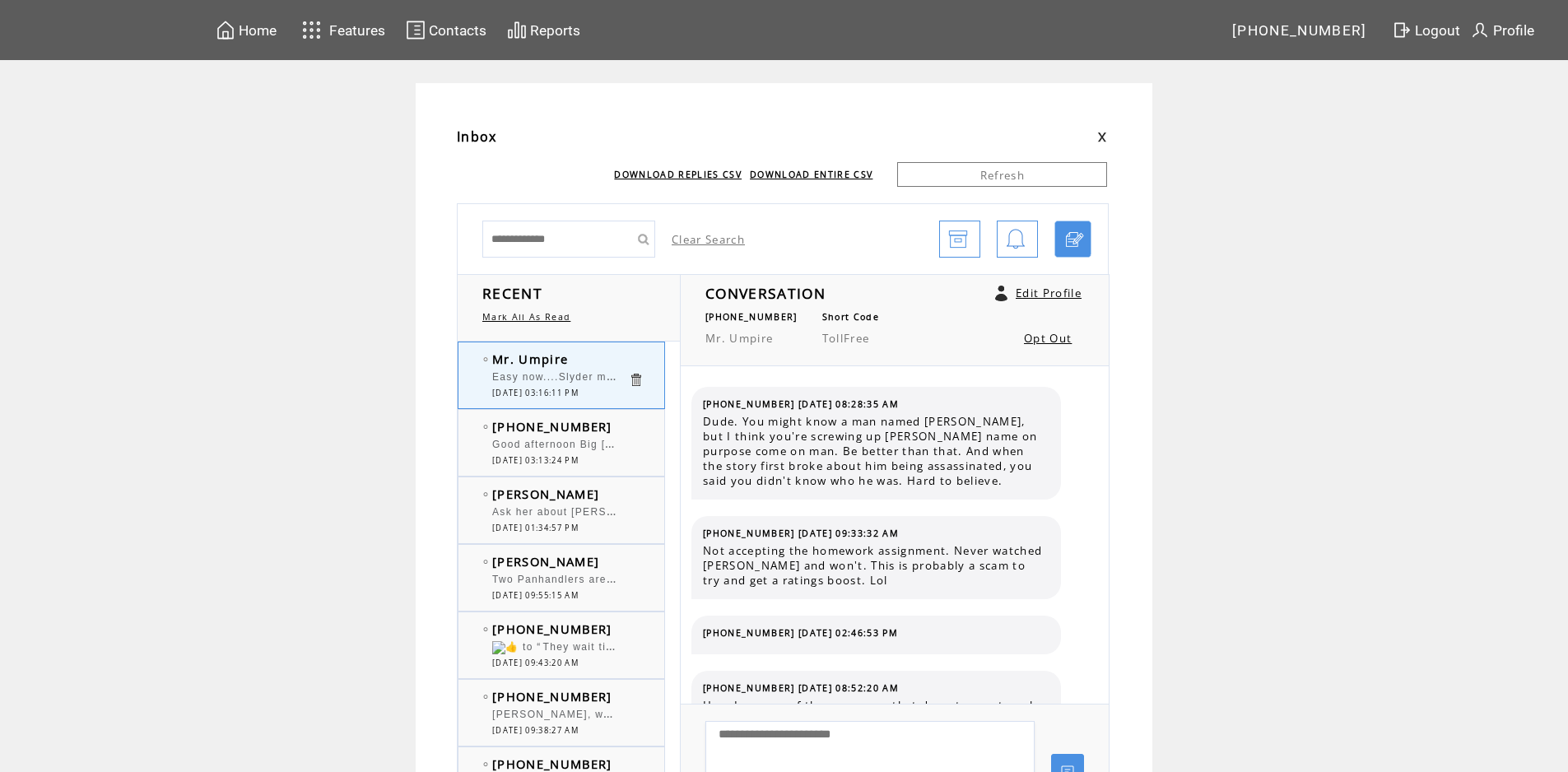
scroll to position [1684, 0]
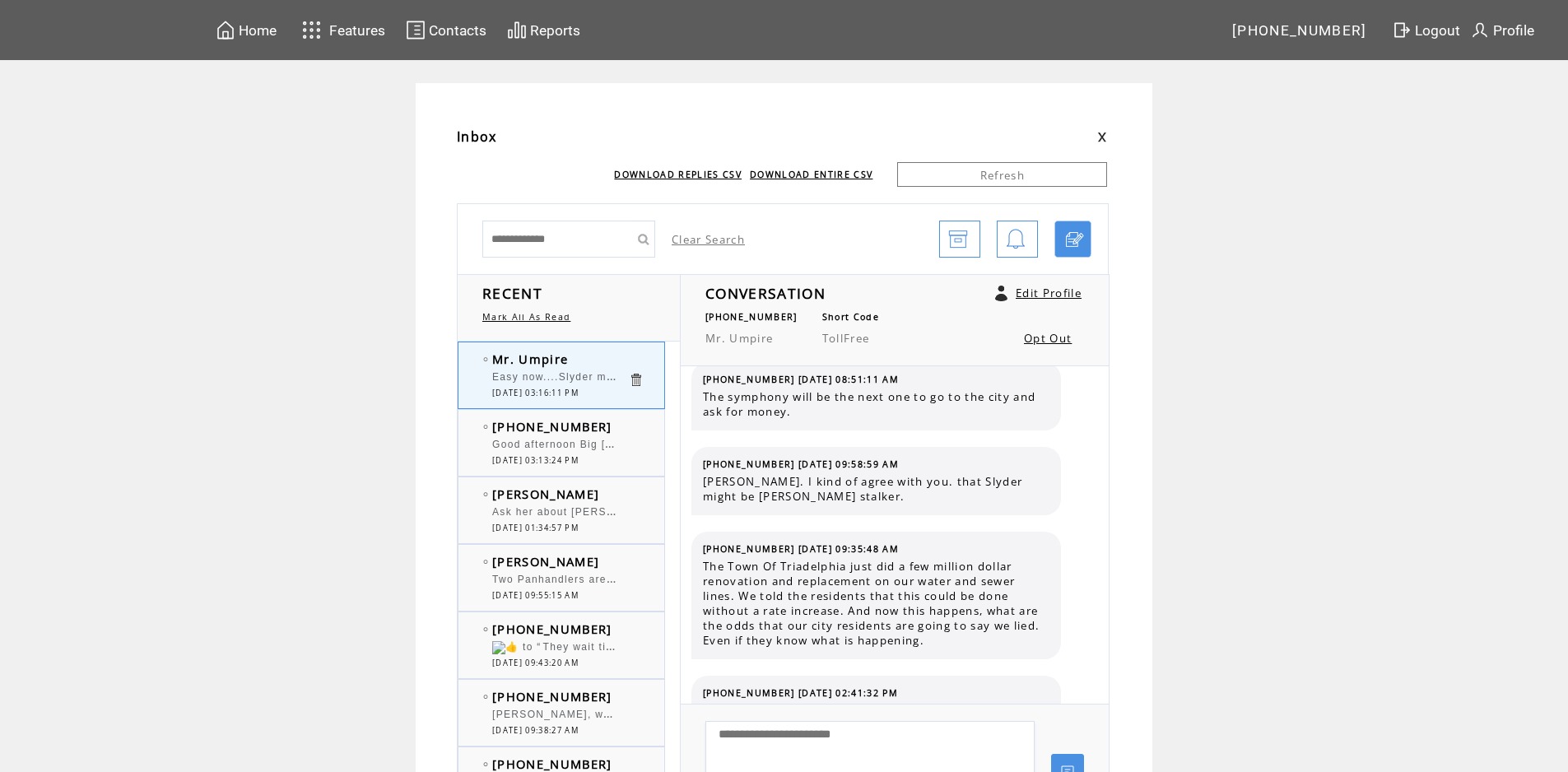
click at [623, 366] on td "Mr. Umpire" at bounding box center [560, 358] width 136 height 16
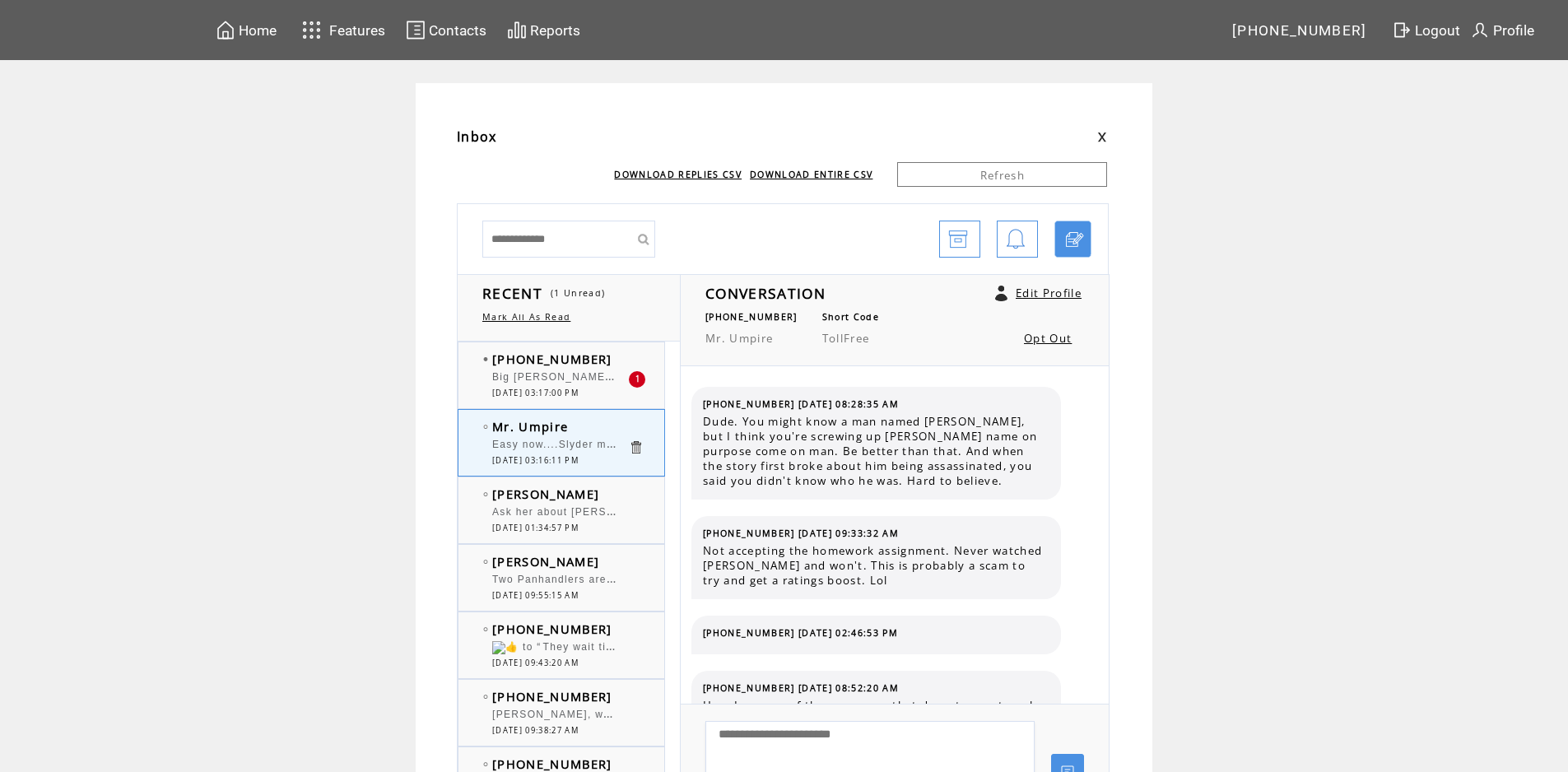
scroll to position [1684, 0]
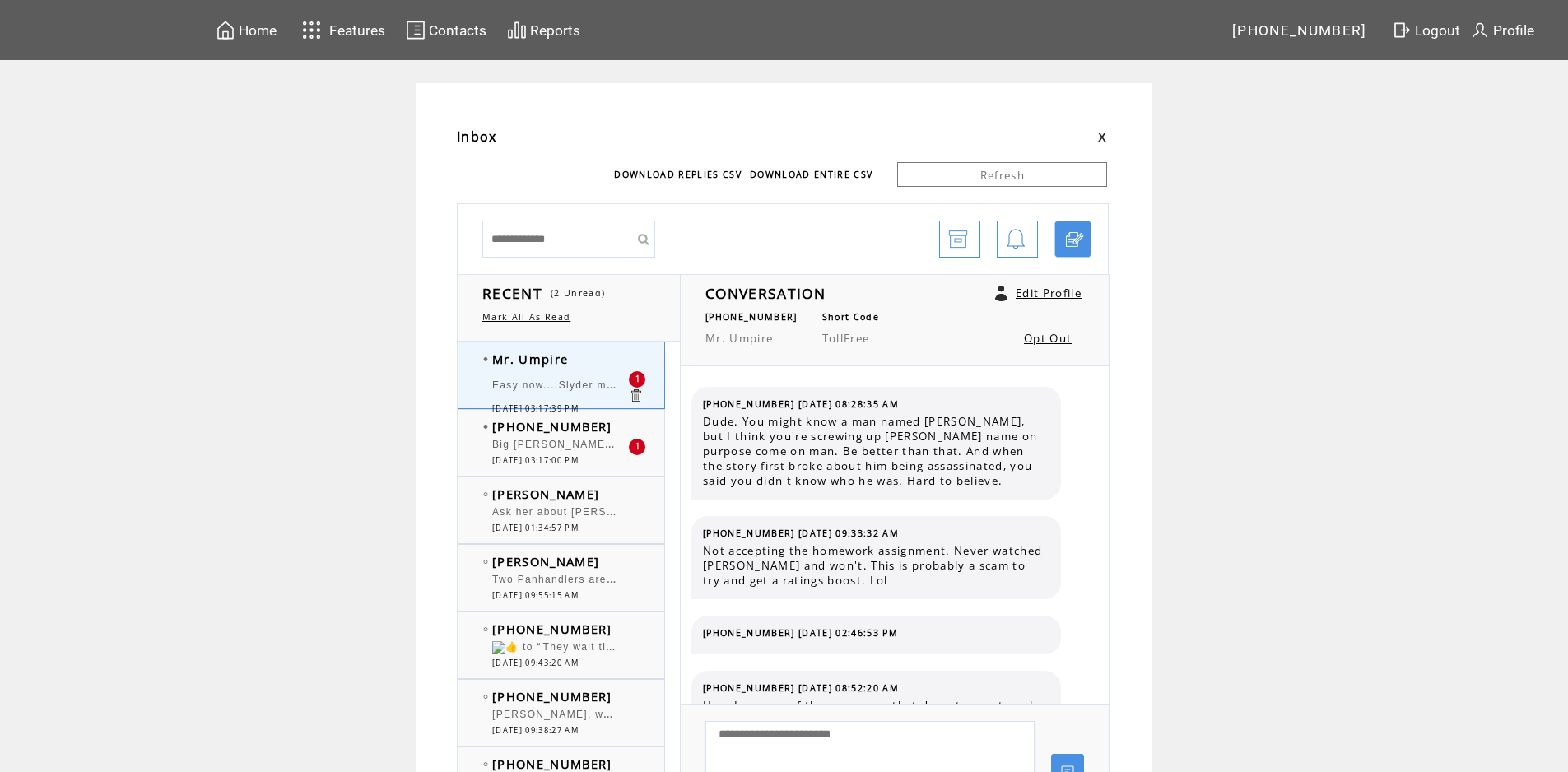
scroll to position [1783, 0]
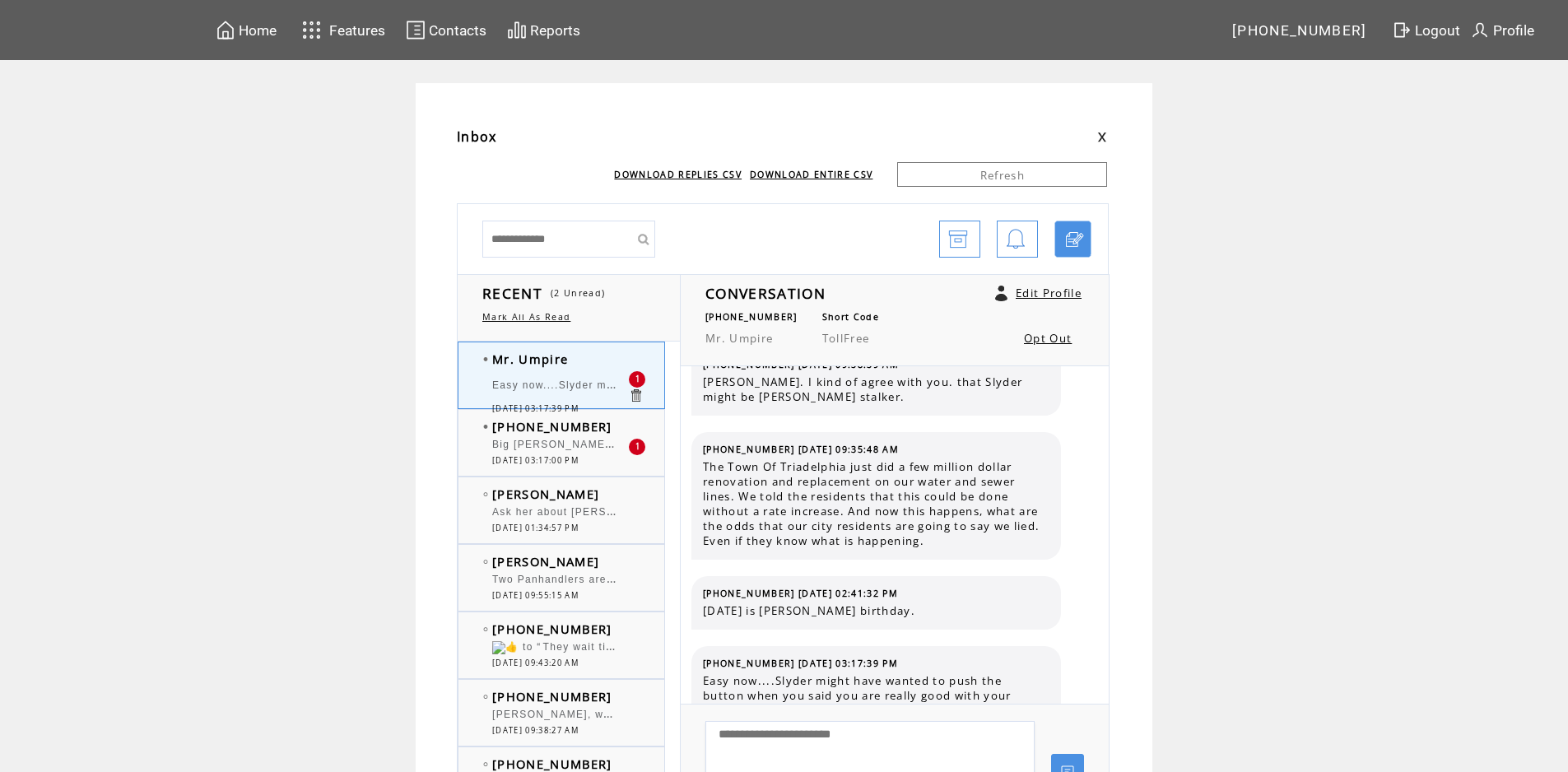
click at [617, 370] on div at bounding box center [560, 369] width 136 height 4
click at [614, 366] on td "Mr. Umpire" at bounding box center [560, 358] width 136 height 16
click at [612, 424] on td "[PHONE_NUMBER]" at bounding box center [560, 425] width 136 height 16
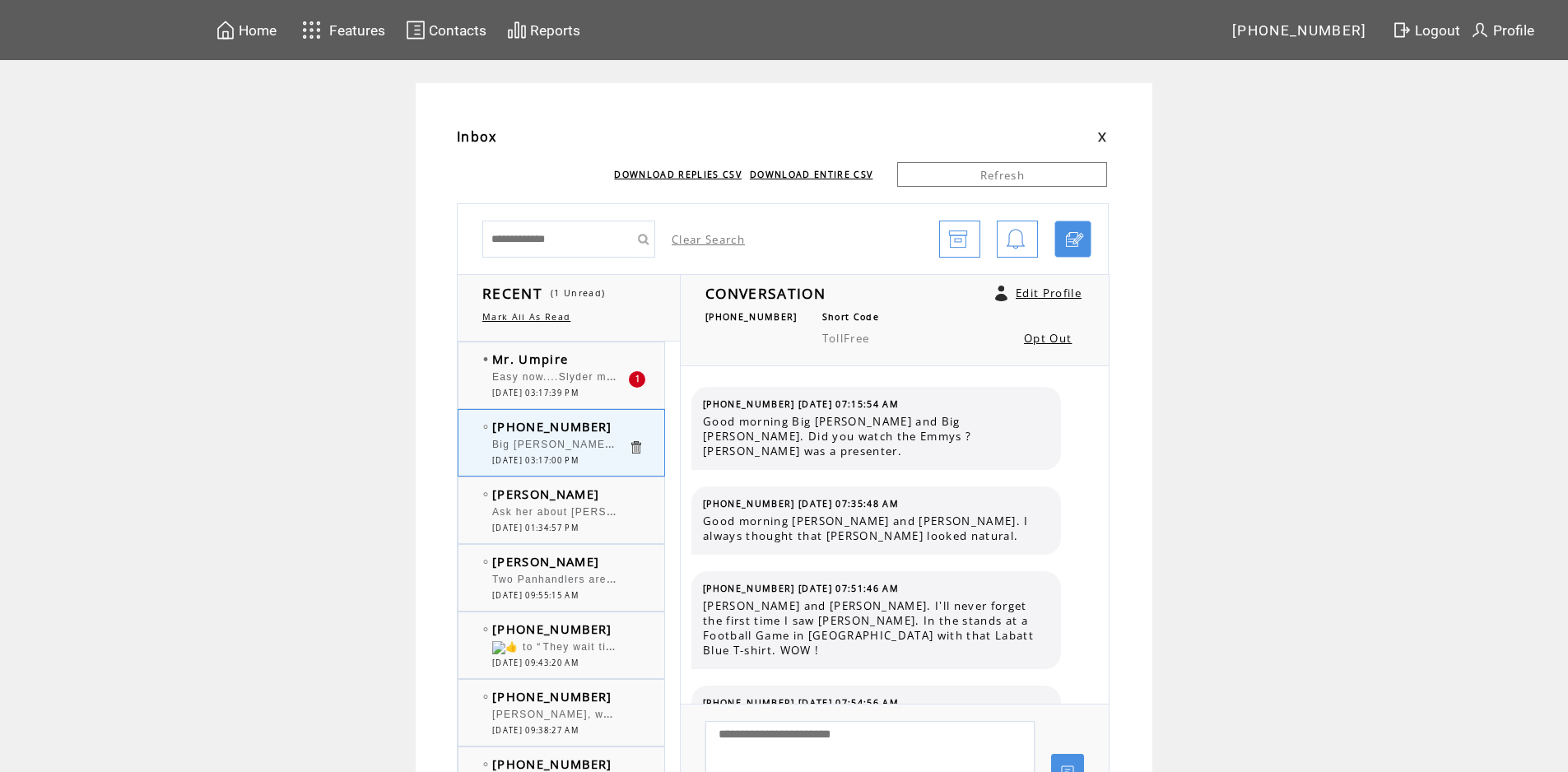
scroll to position [11405, 0]
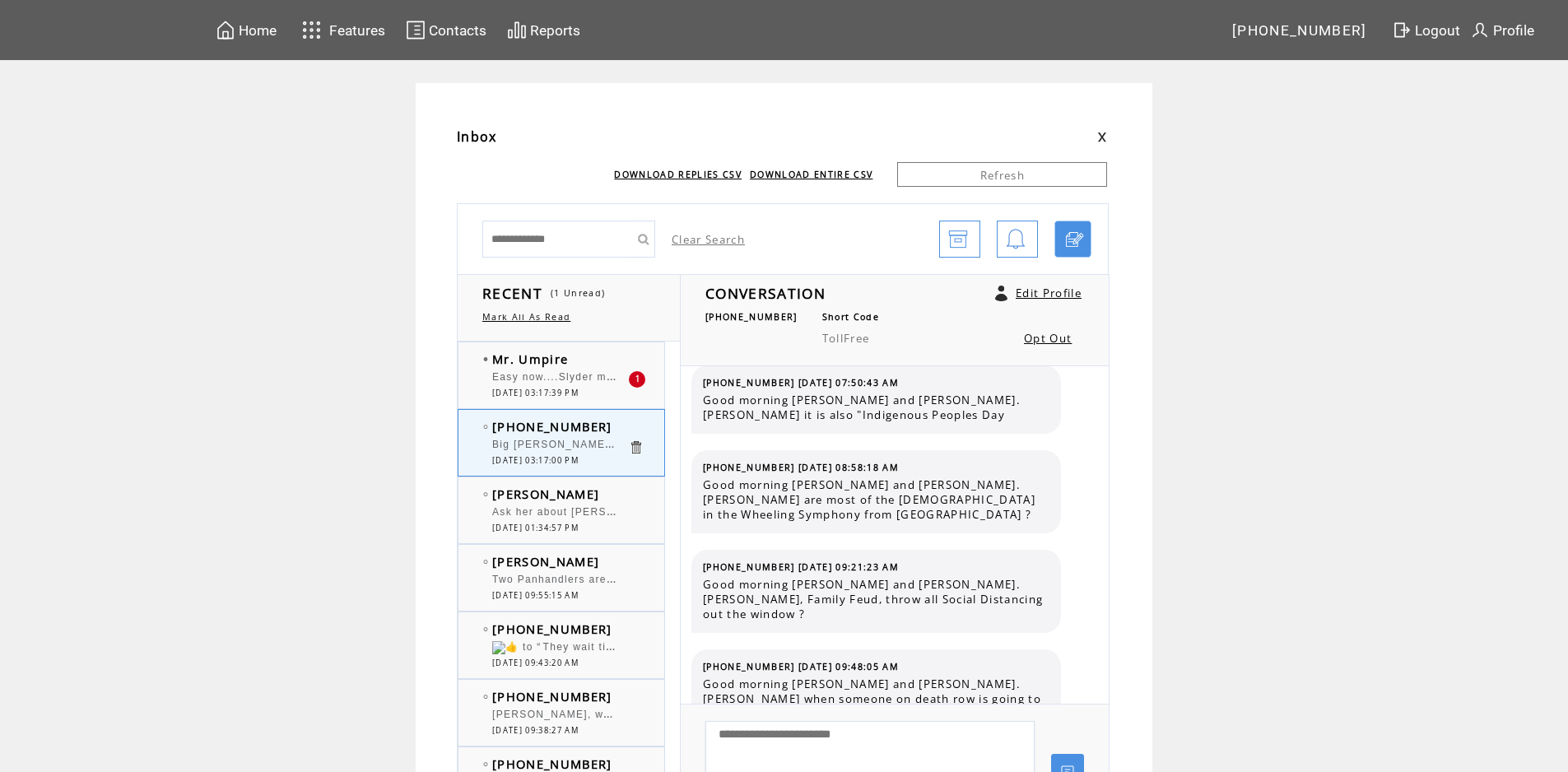
click at [618, 360] on td "Mr. Umpire" at bounding box center [560, 358] width 136 height 16
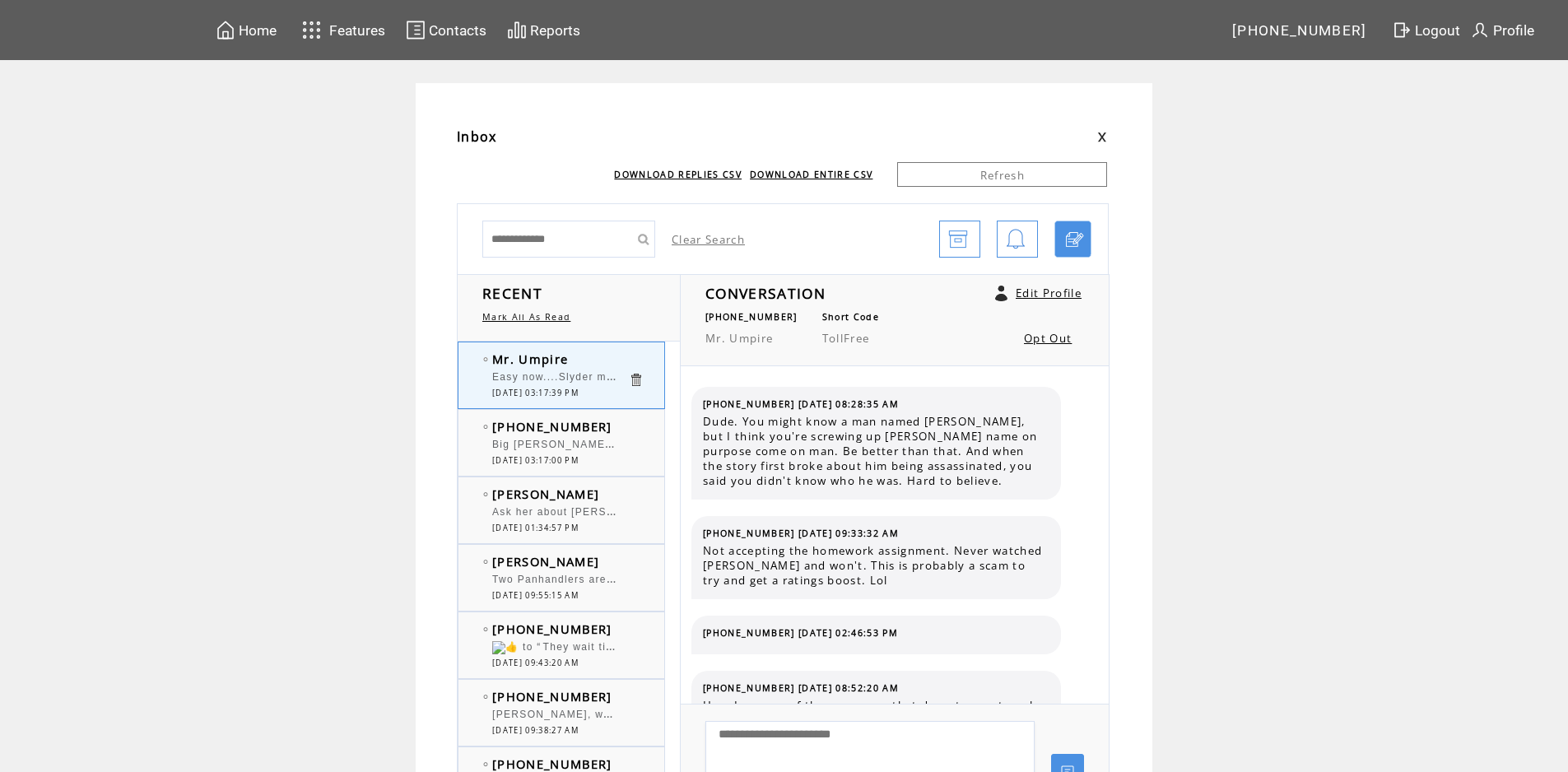
scroll to position [1783, 0]
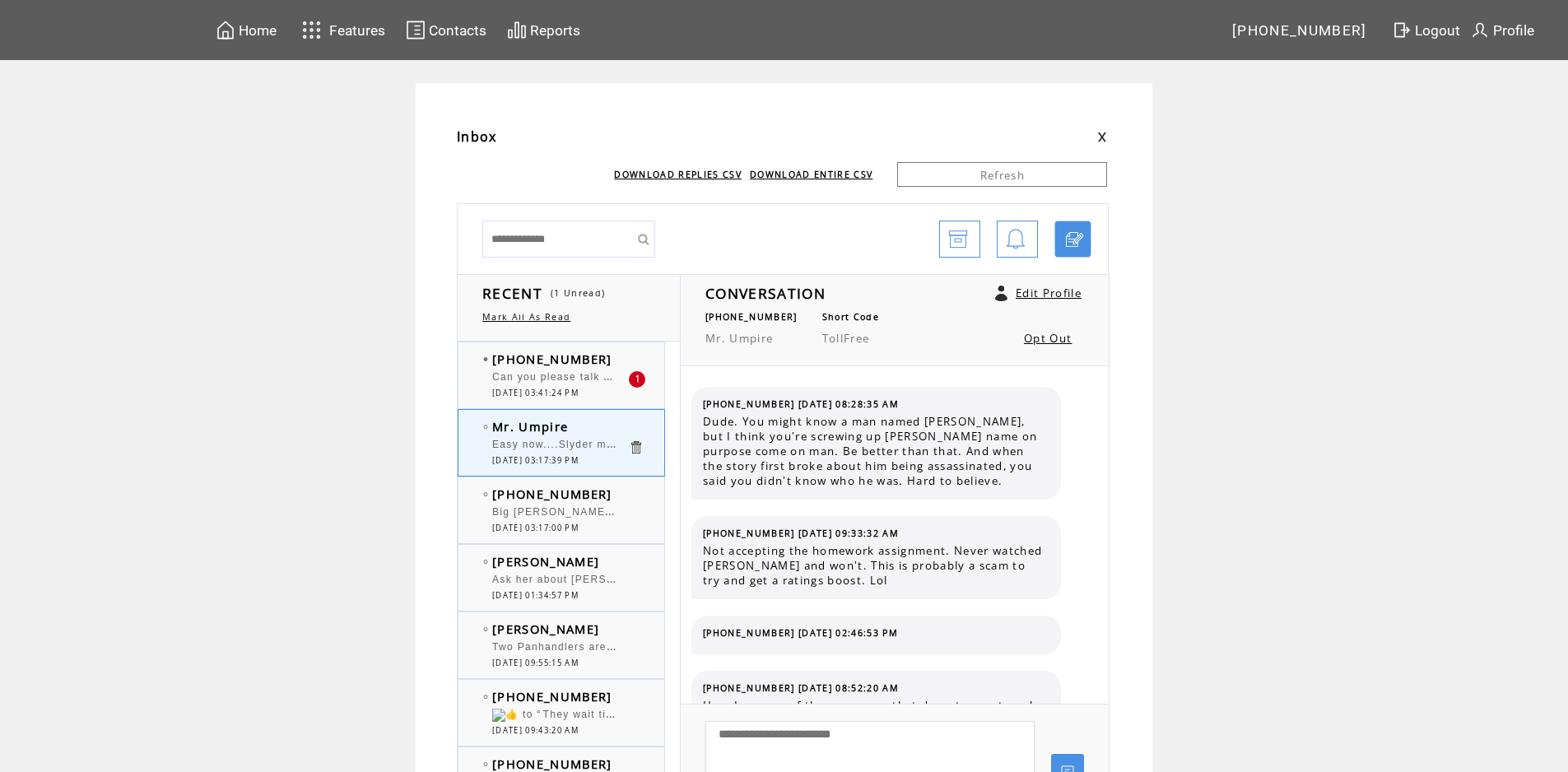
scroll to position [1783, 0]
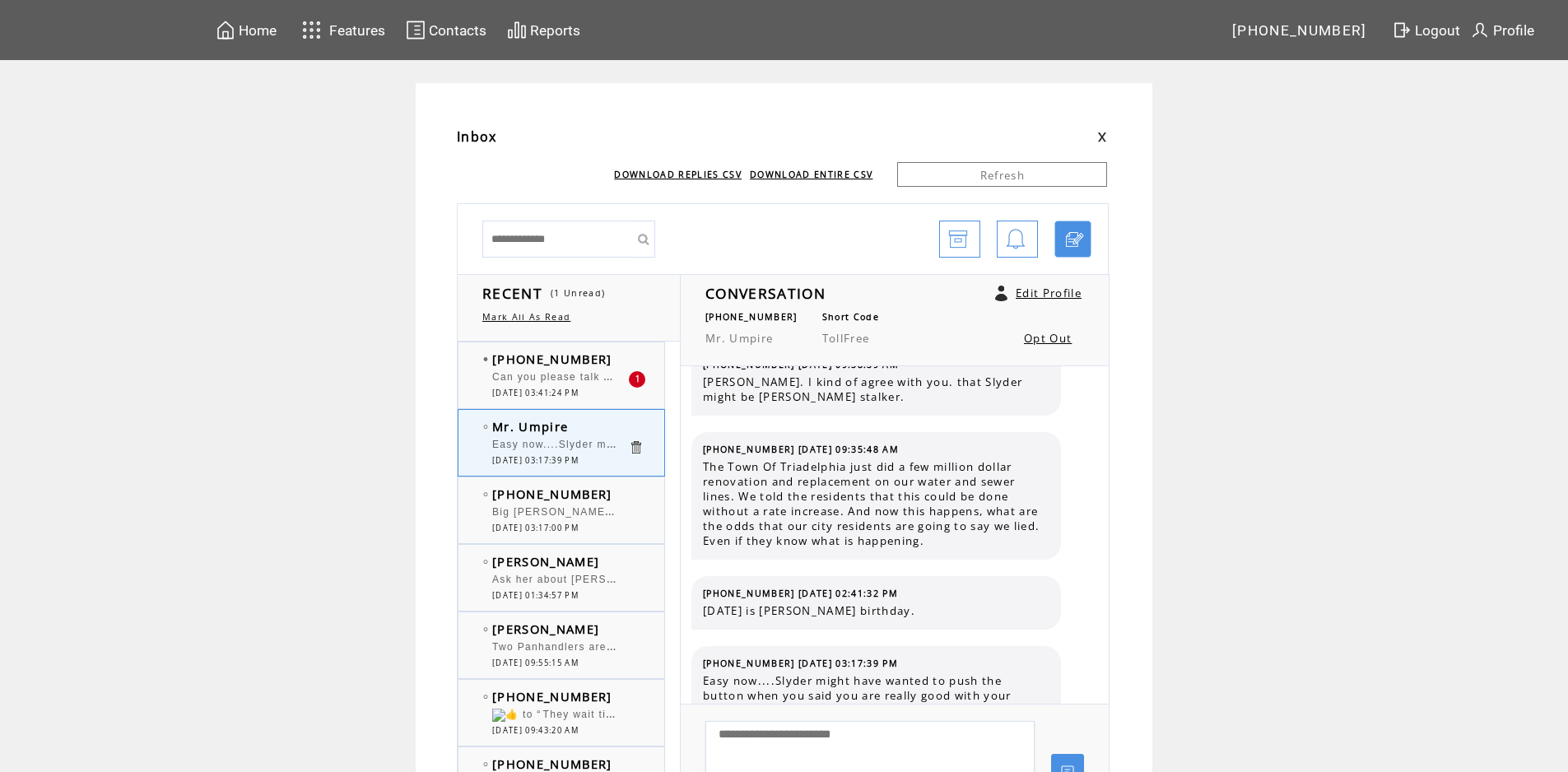
click at [589, 349] on div "(304) 218-9897 Can you please talk about Dolly Parton without sexualizing her? …" at bounding box center [578, 375] width 239 height 65
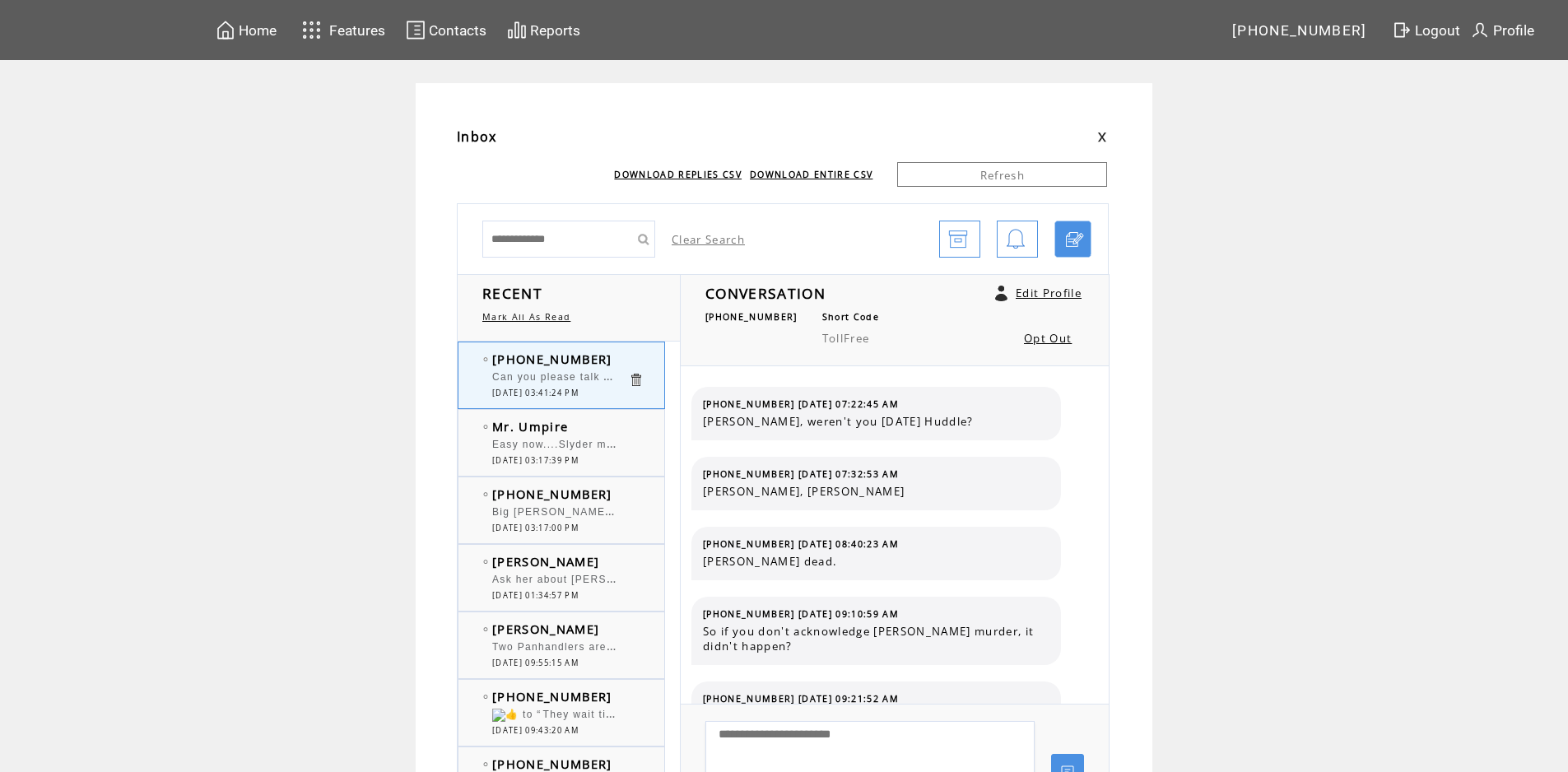
scroll to position [1218, 0]
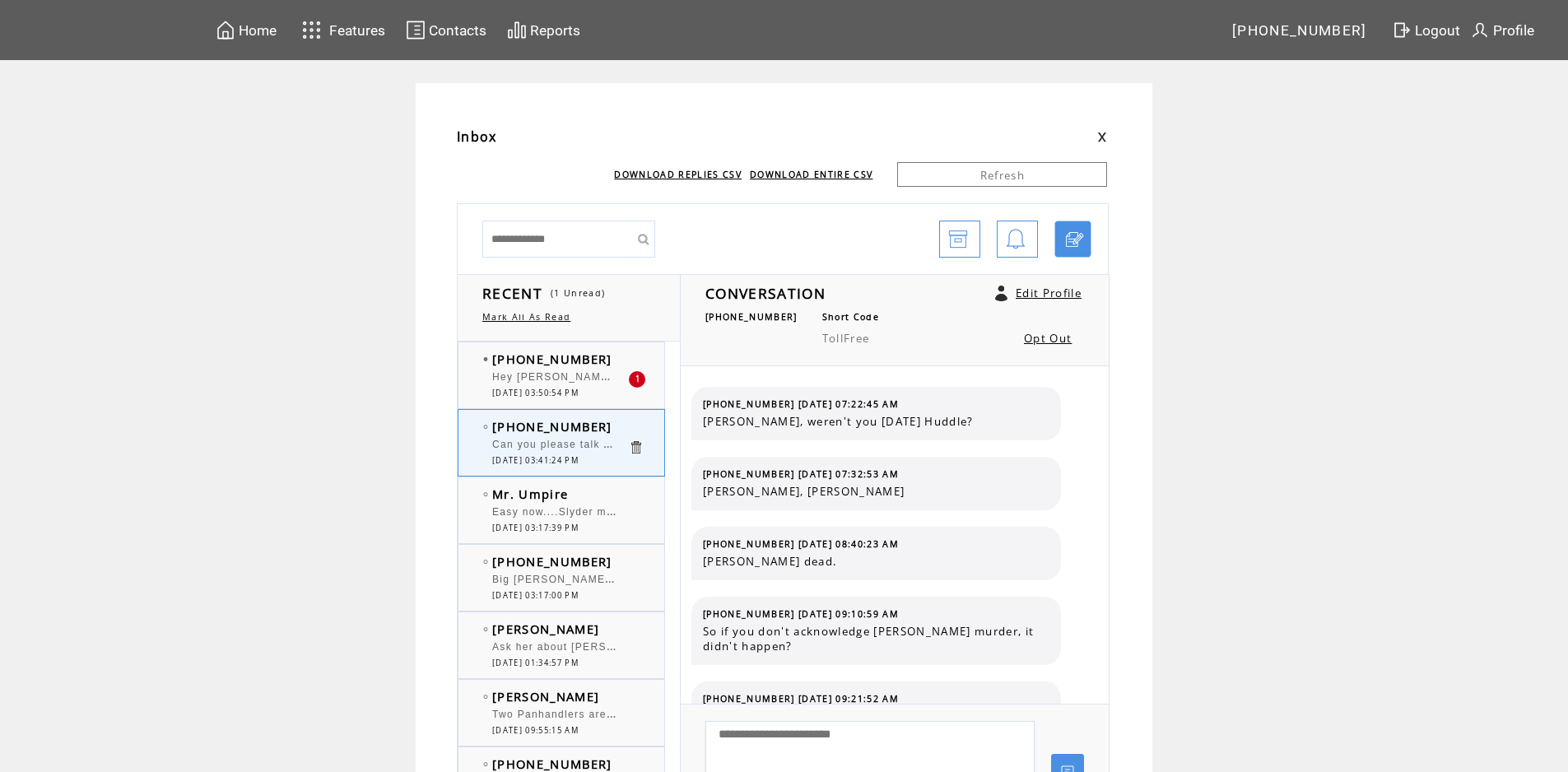
scroll to position [1218, 0]
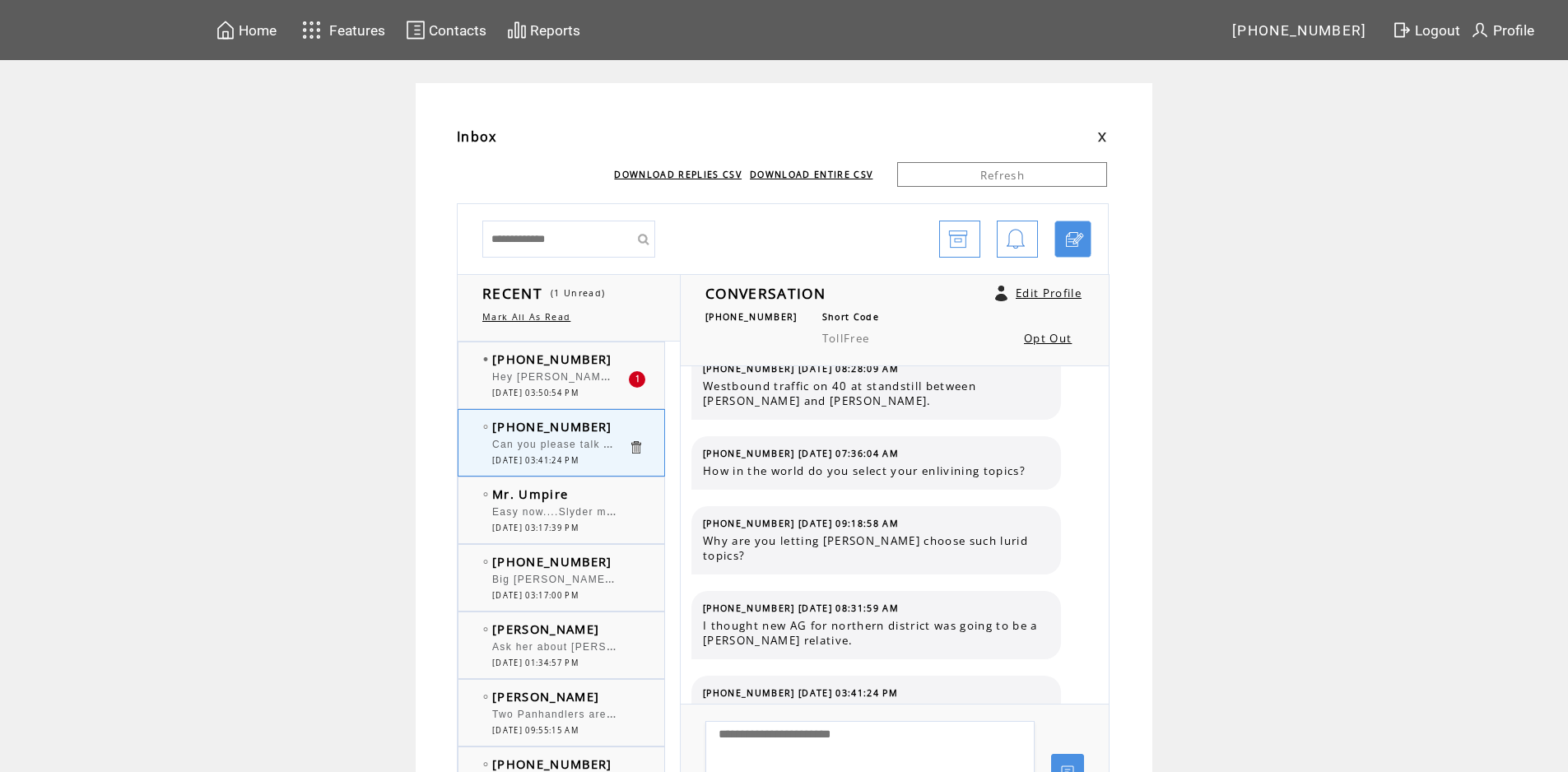
click at [614, 363] on td "[PHONE_NUMBER]" at bounding box center [560, 358] width 136 height 16
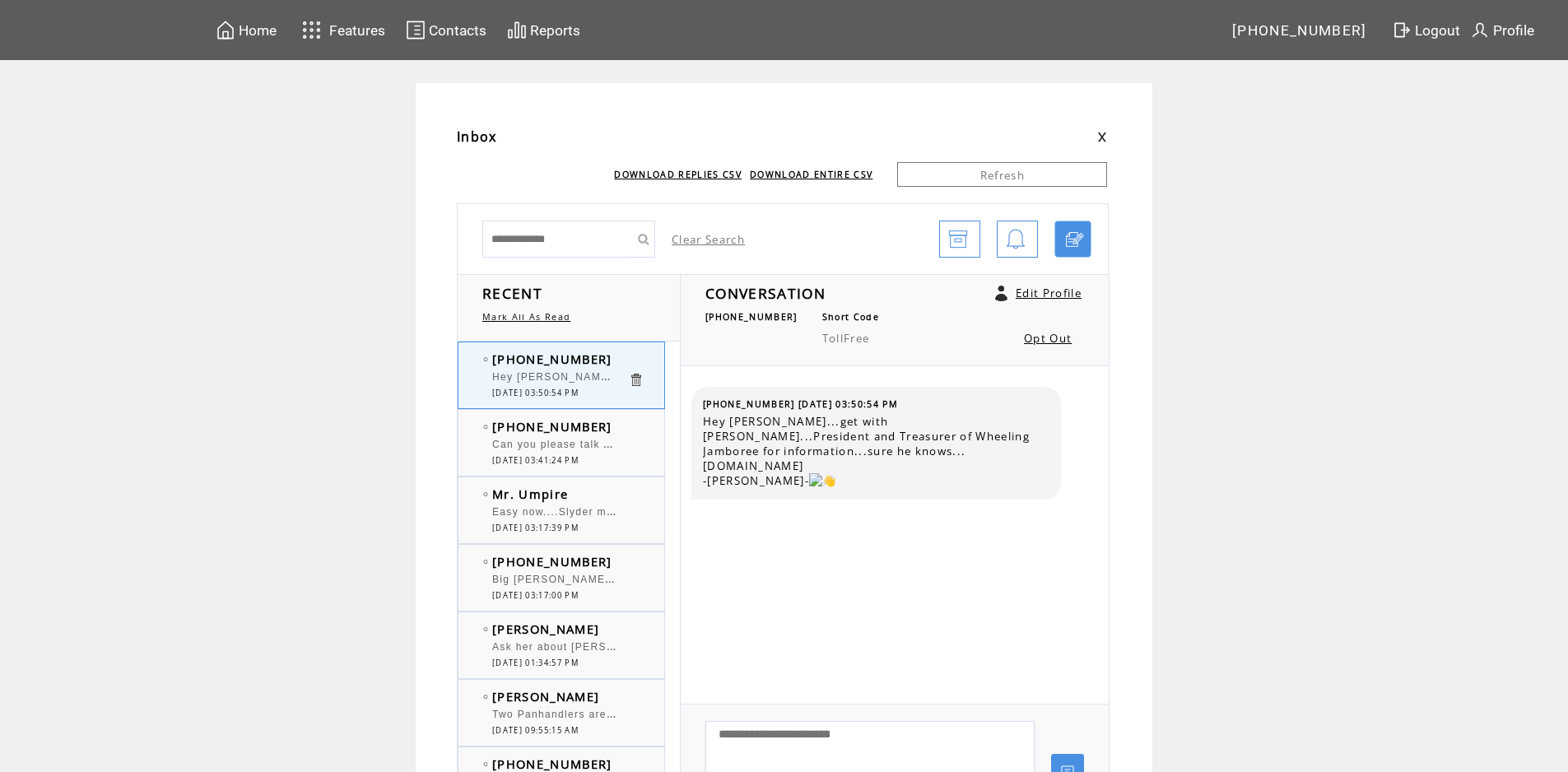
click at [628, 430] on td "[PHONE_NUMBER]" at bounding box center [560, 425] width 136 height 16
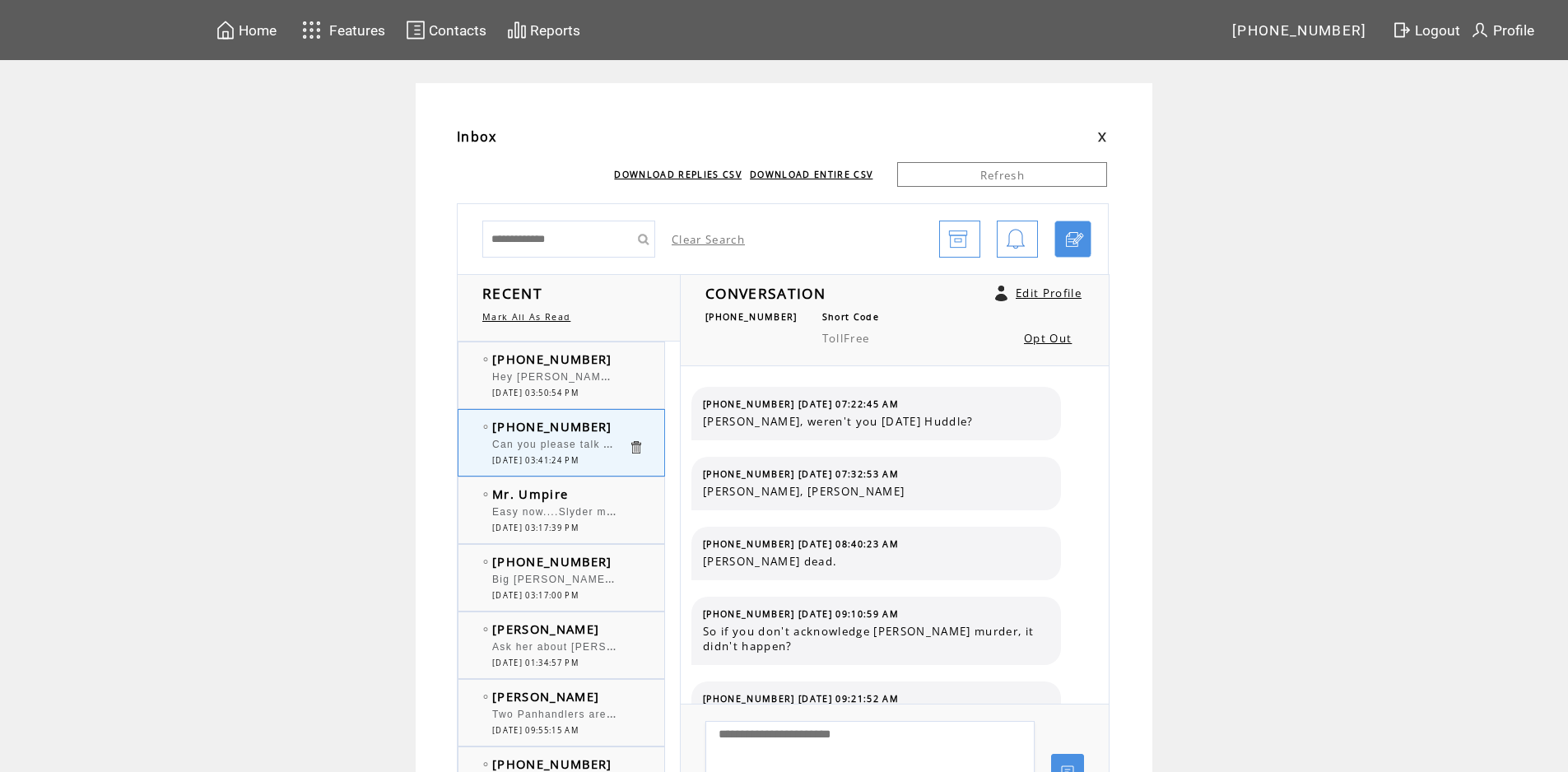
scroll to position [1218, 0]
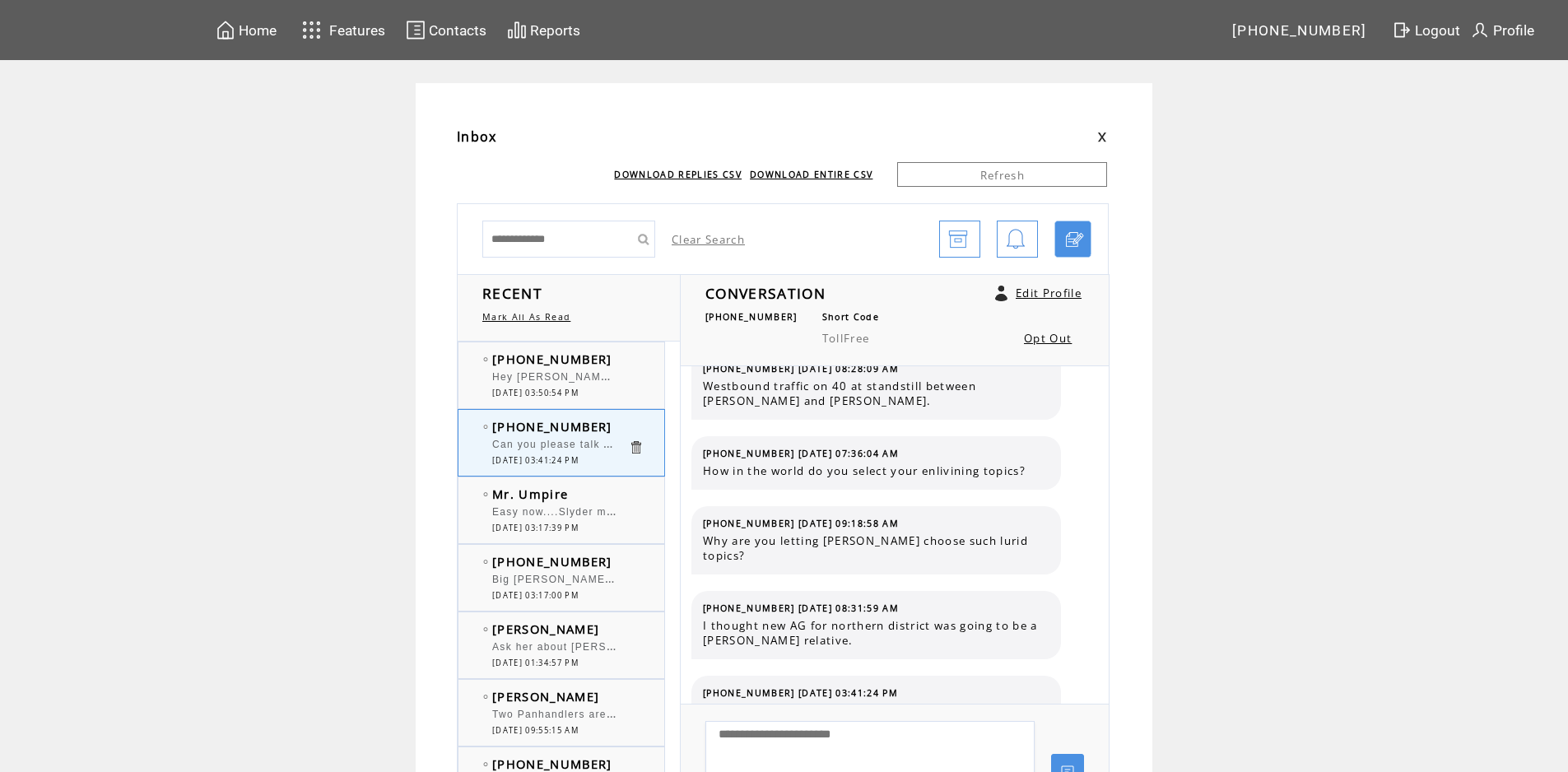
click at [613, 366] on td "[PHONE_NUMBER]" at bounding box center [560, 358] width 136 height 16
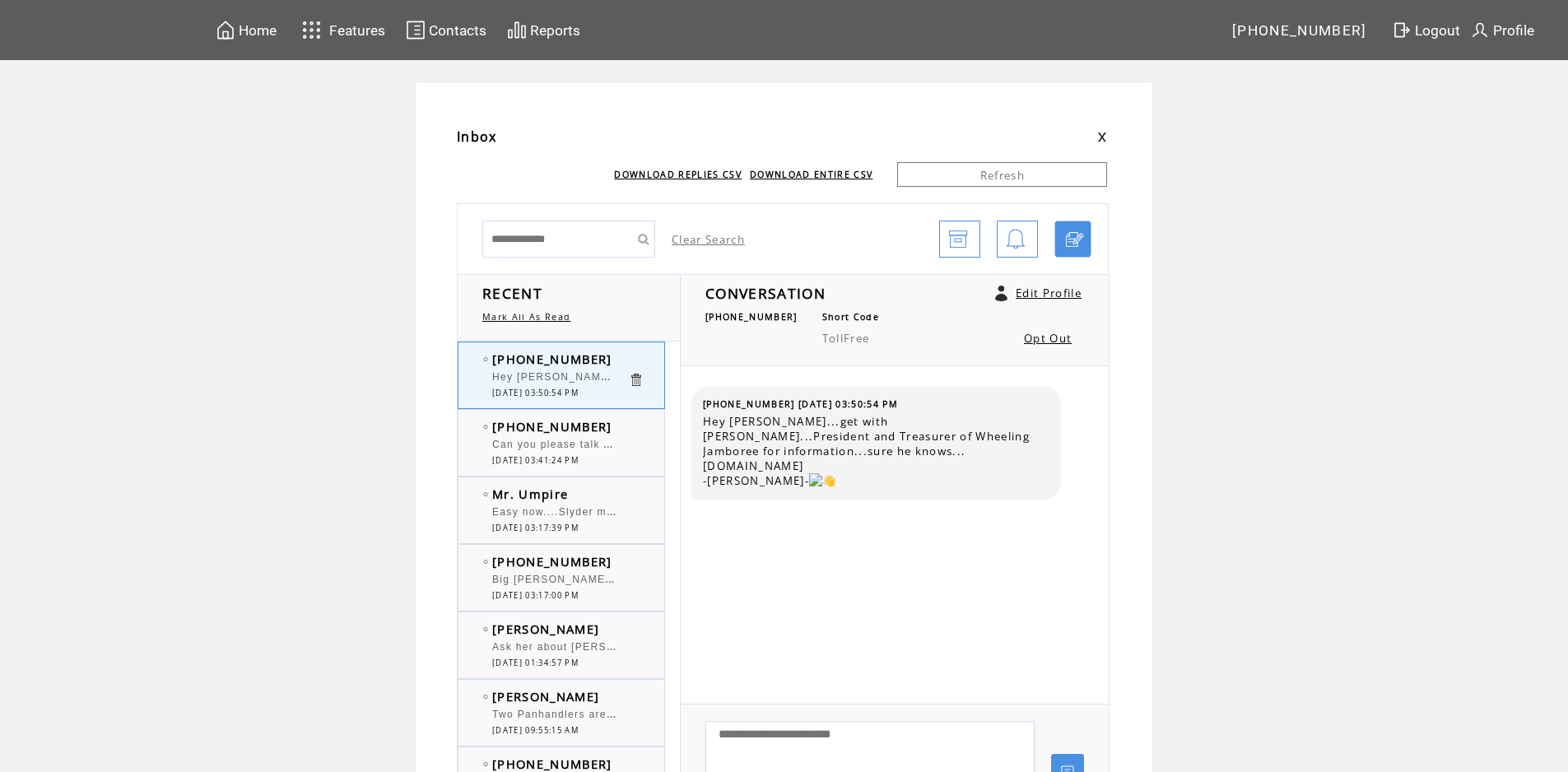
click at [595, 489] on td "Mr. Umpire" at bounding box center [560, 493] width 136 height 16
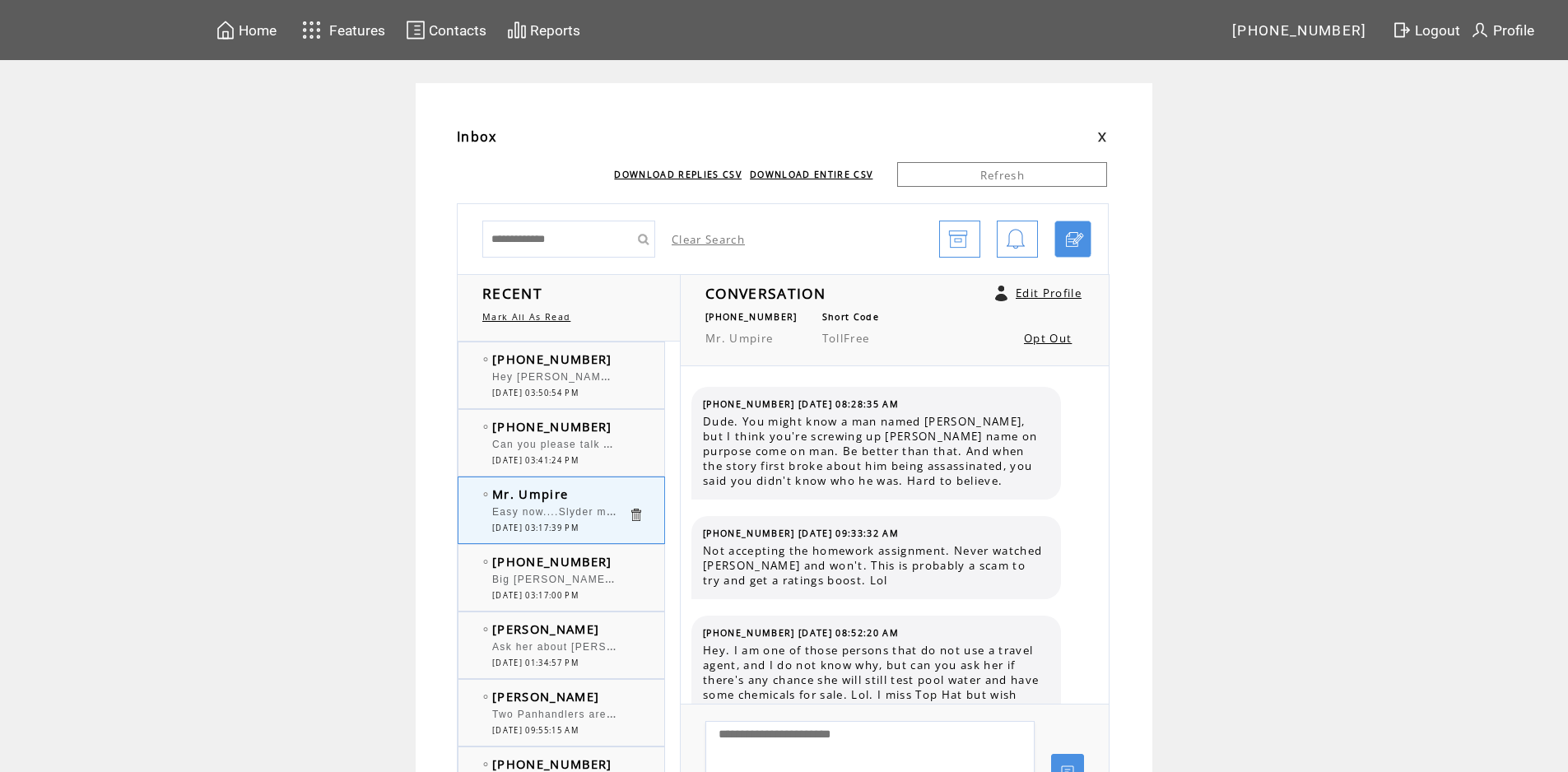
scroll to position [1828, 0]
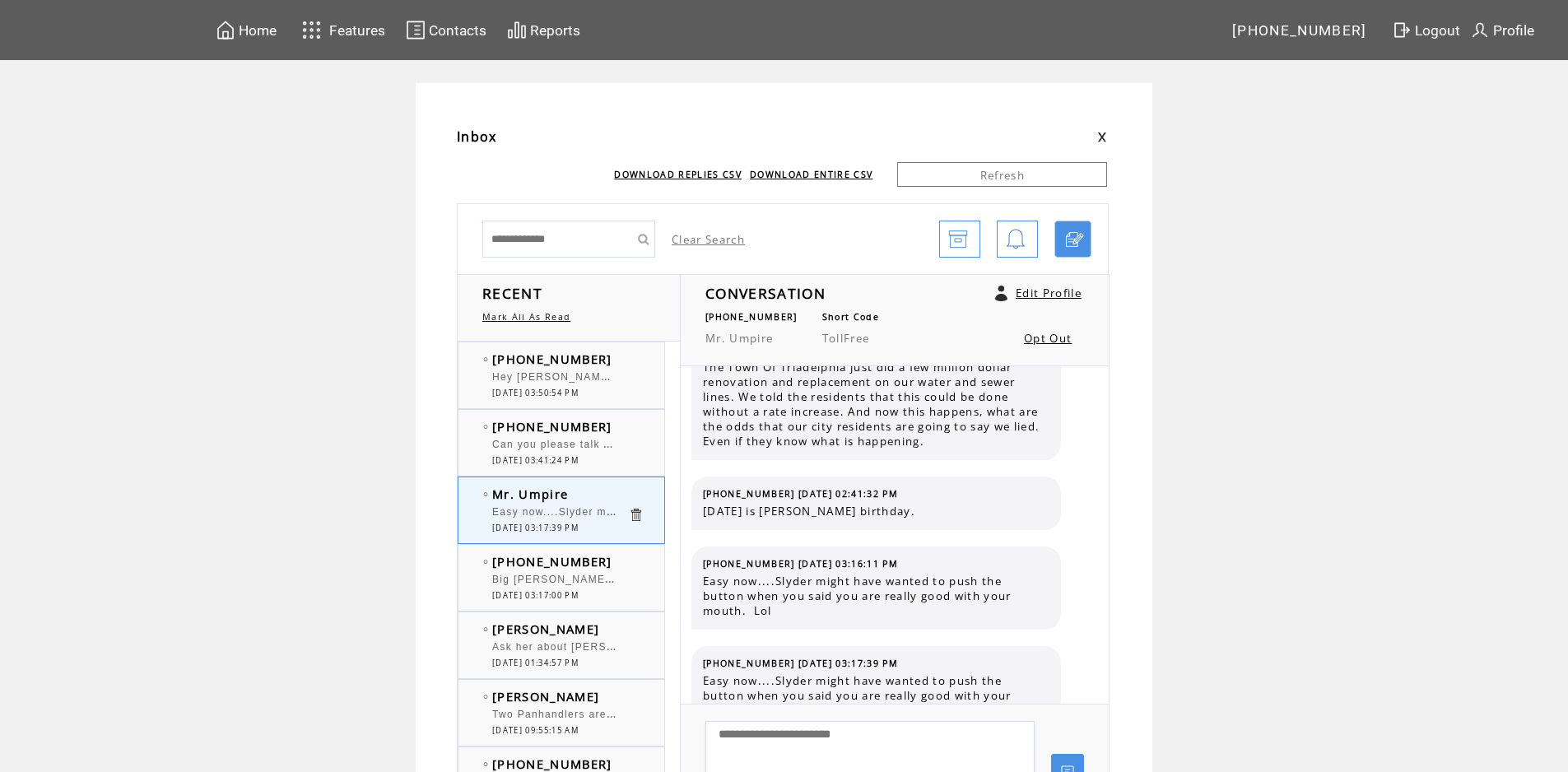
click at [623, 359] on td "[PHONE_NUMBER]" at bounding box center [560, 358] width 136 height 16
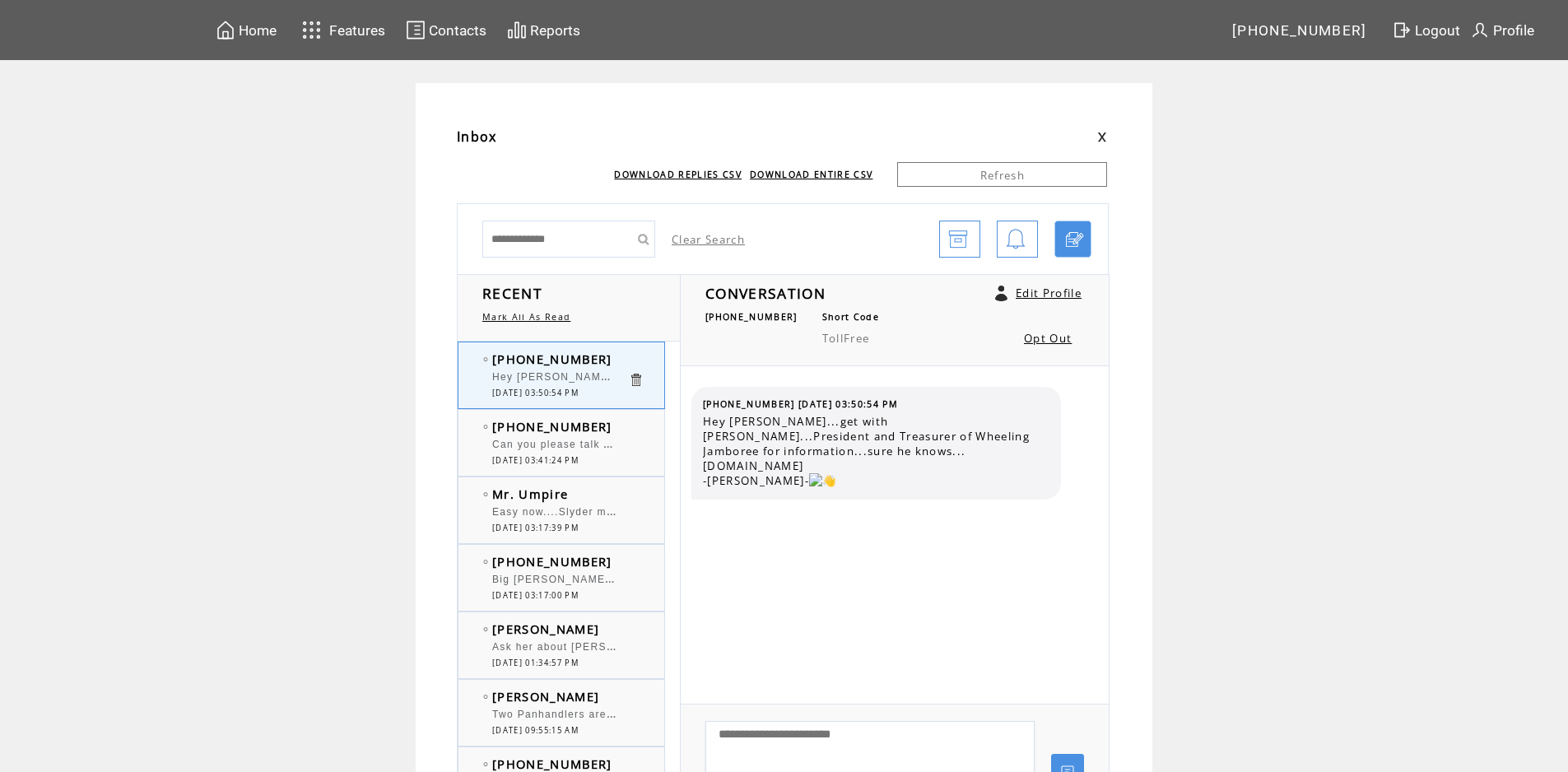
click at [614, 424] on td "[PHONE_NUMBER]" at bounding box center [560, 425] width 136 height 16
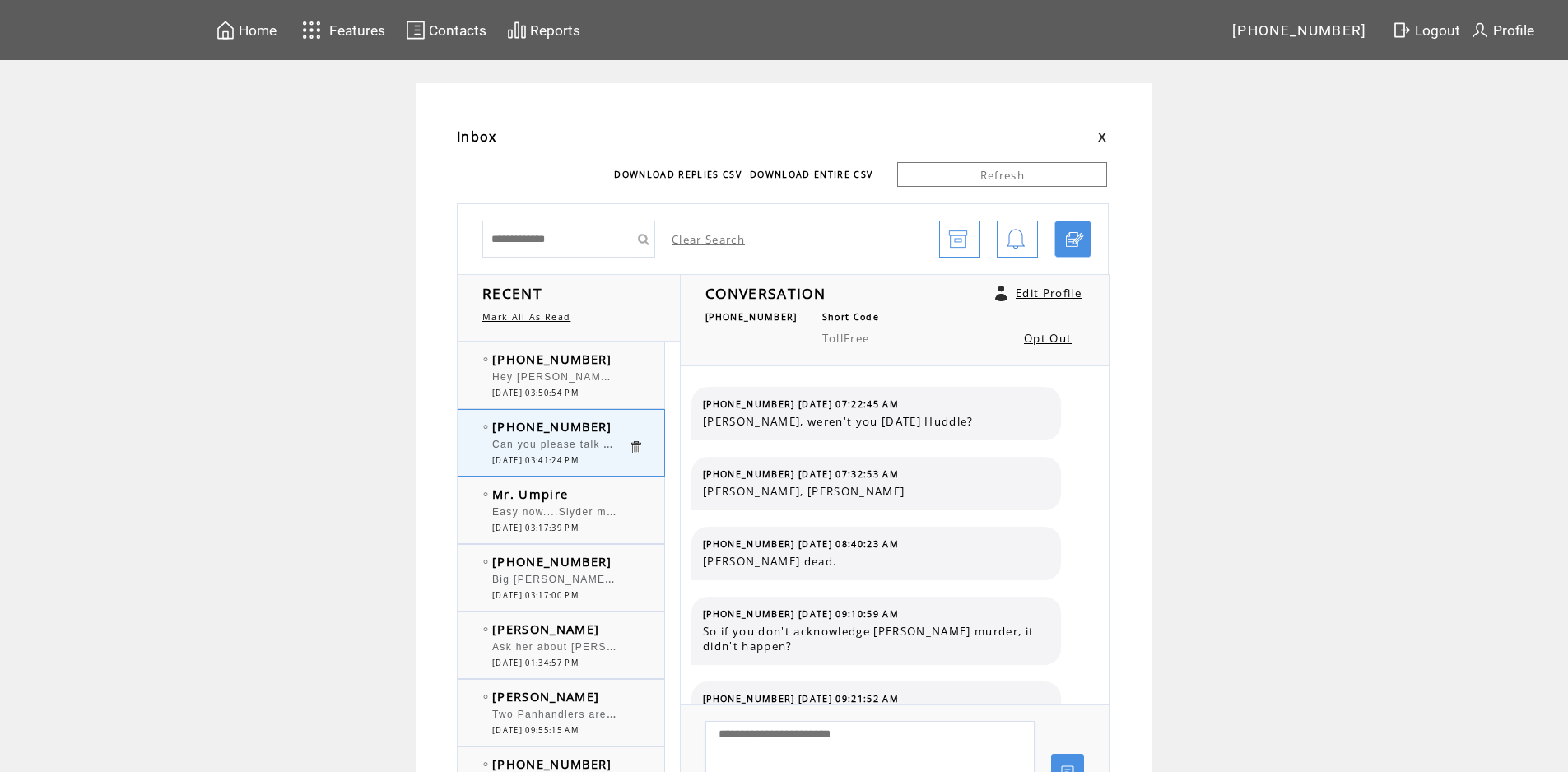
scroll to position [1218, 0]
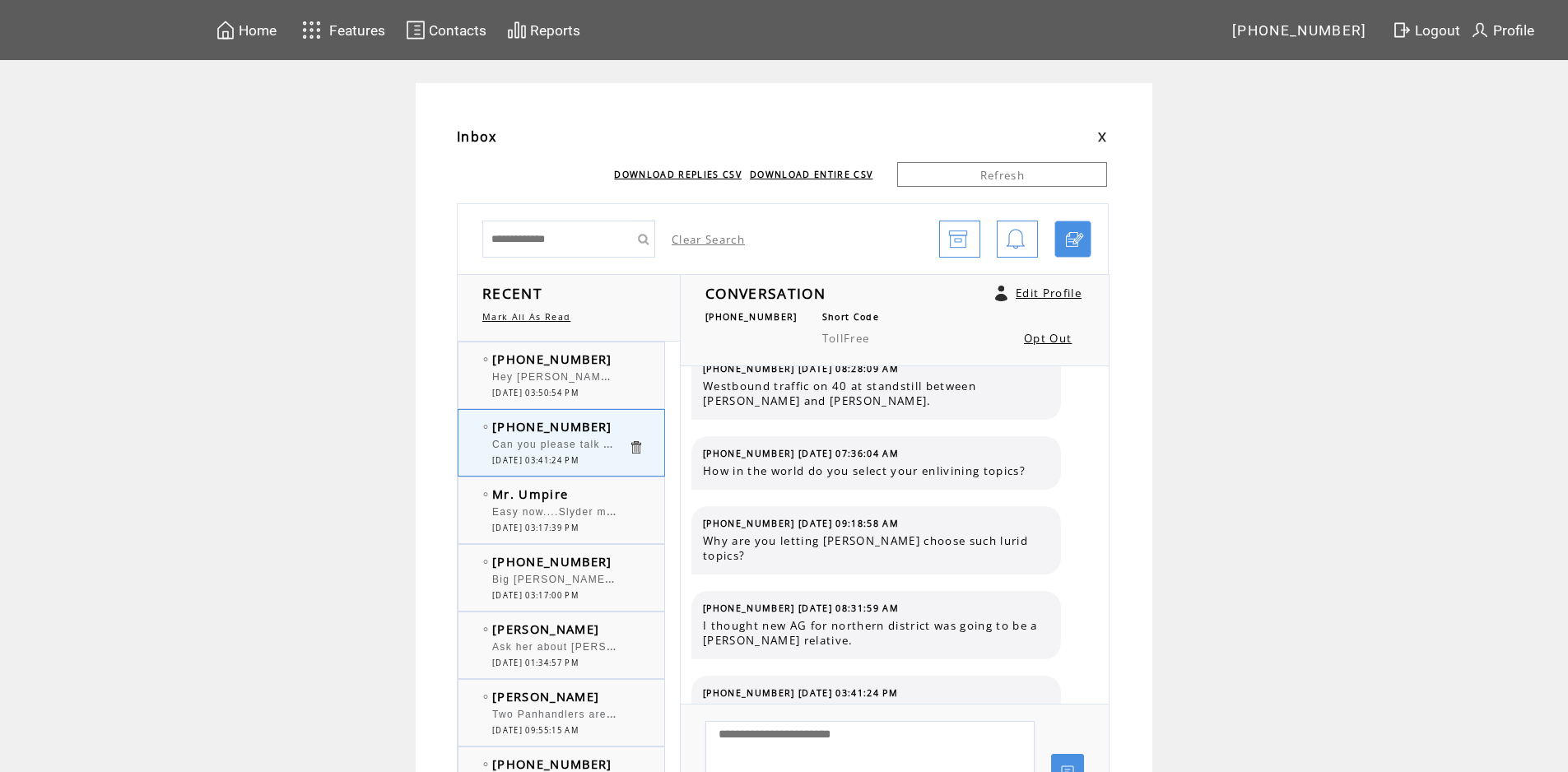
click at [605, 356] on td "[PHONE_NUMBER]" at bounding box center [560, 358] width 136 height 16
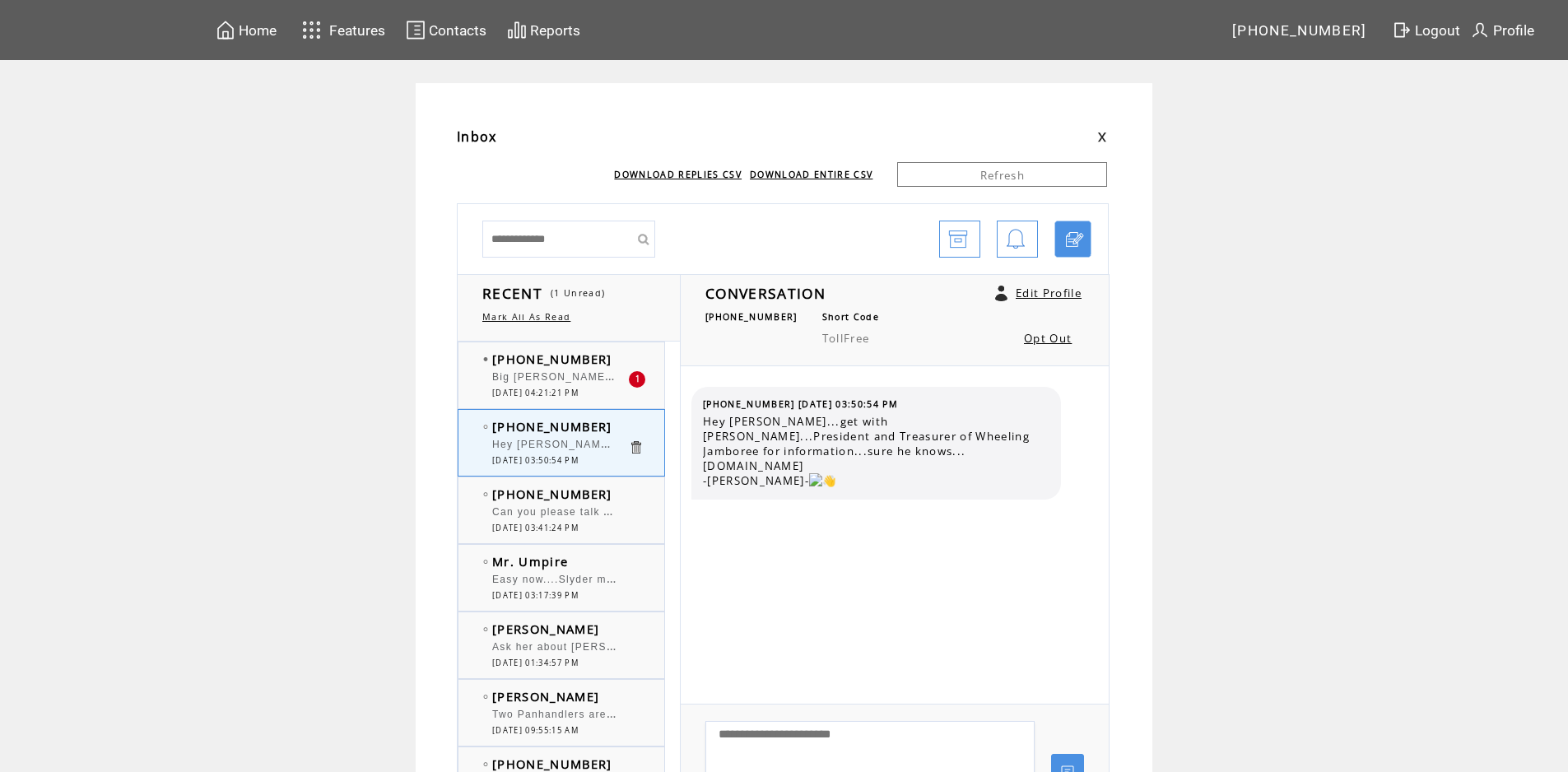
click at [614, 361] on td "[PHONE_NUMBER]" at bounding box center [560, 358] width 136 height 16
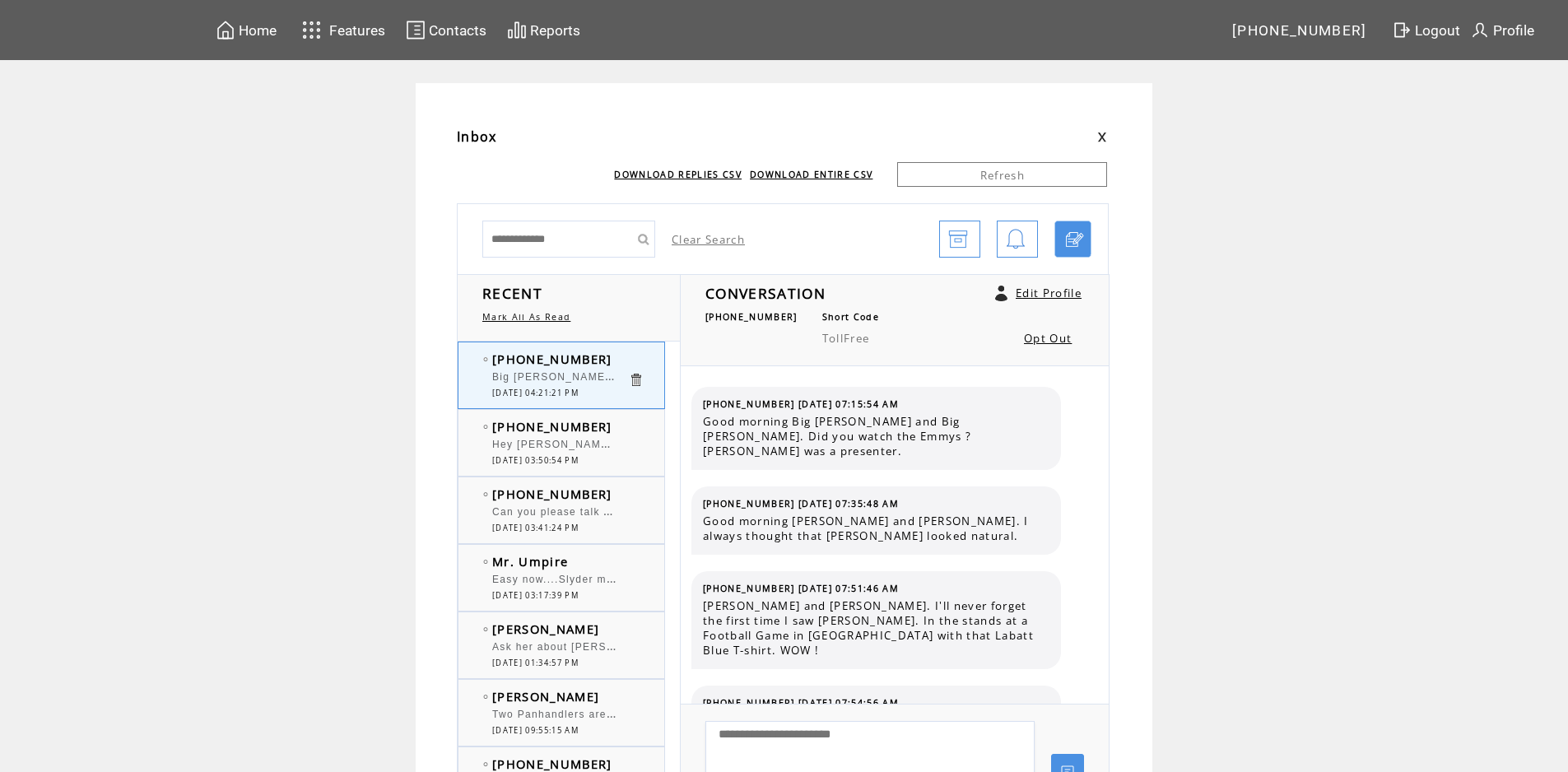
scroll to position [11504, 0]
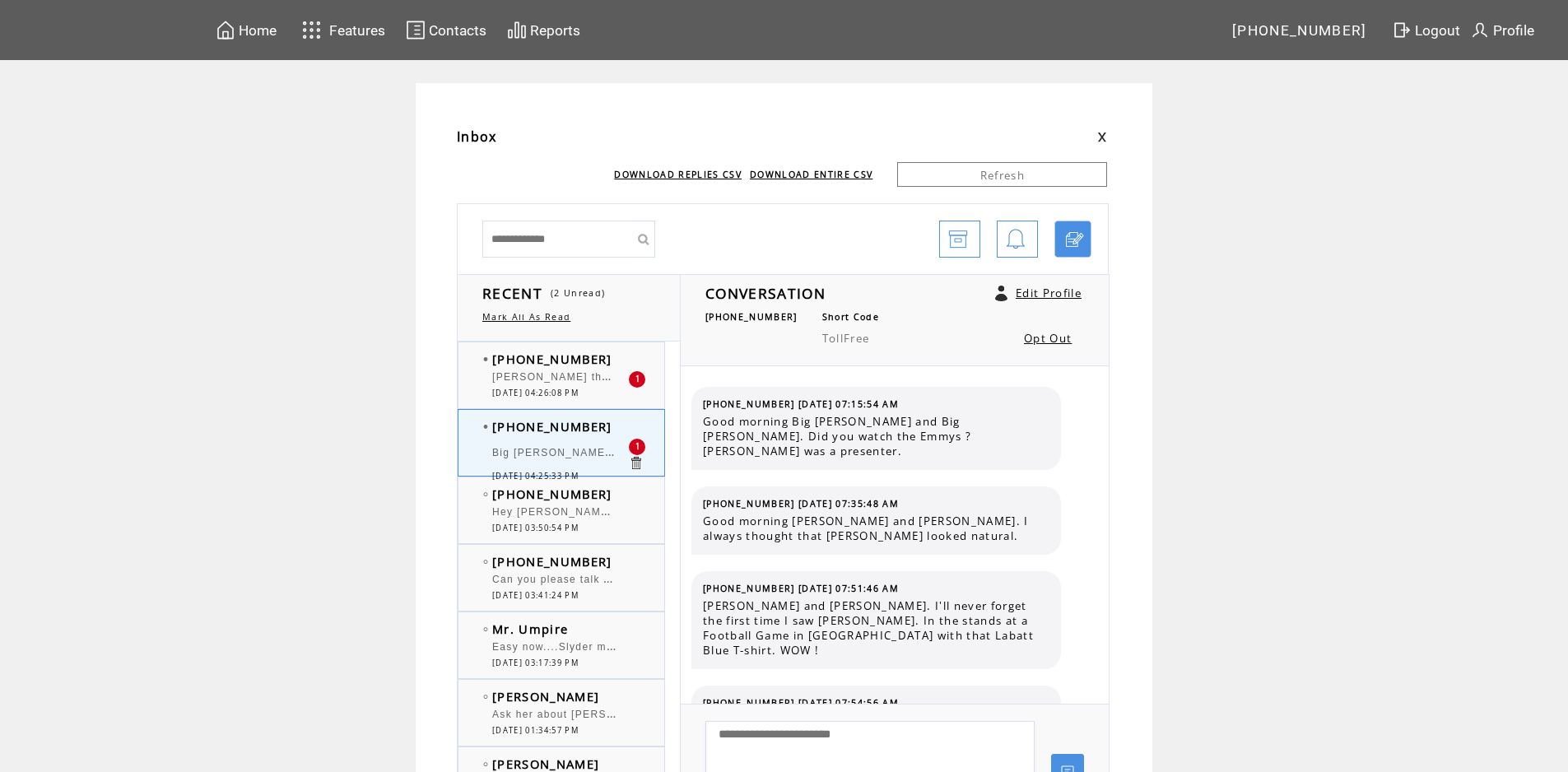
scroll to position [11604, 0]
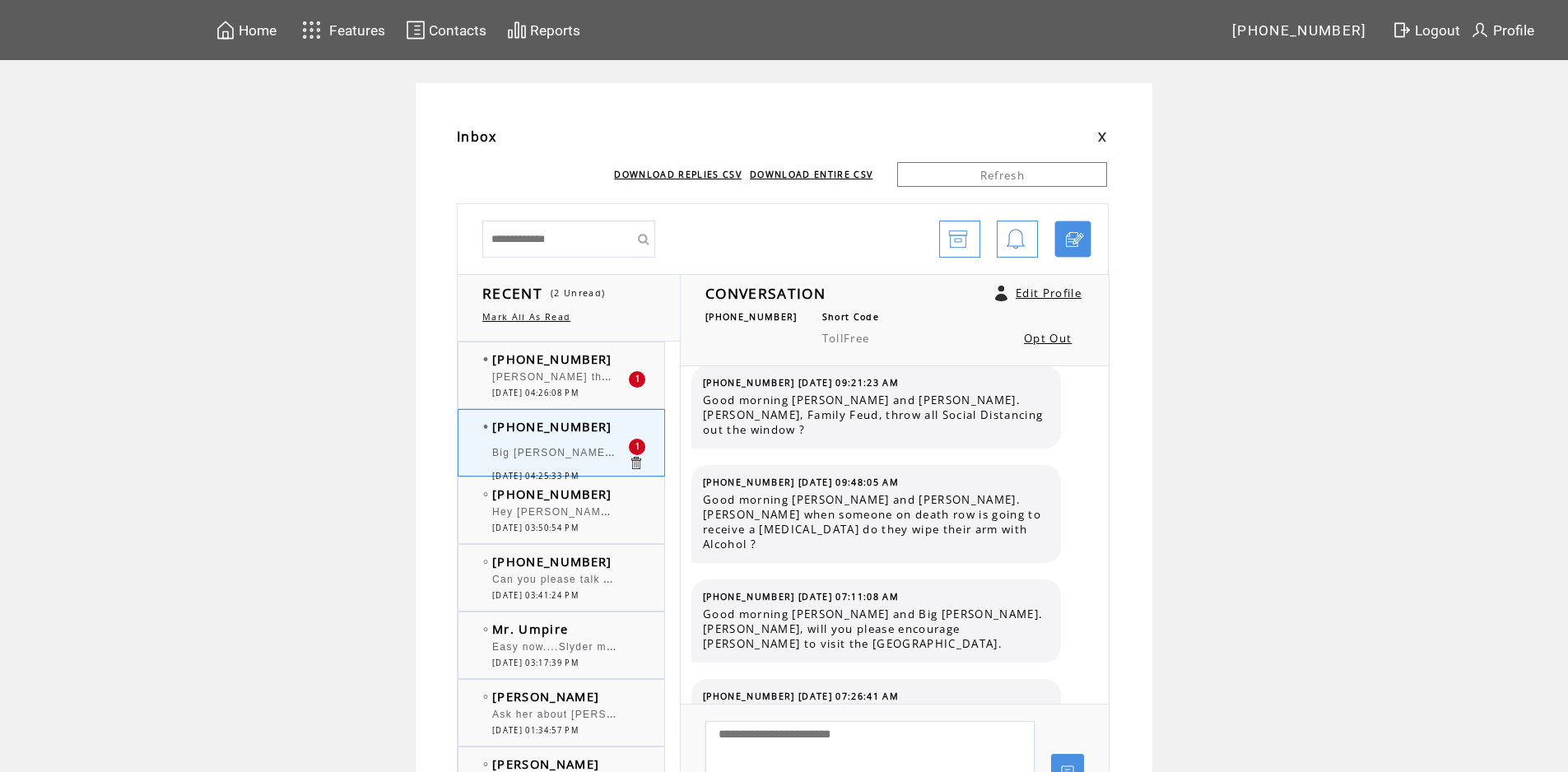
click at [621, 496] on td "[PHONE_NUMBER]" at bounding box center [560, 493] width 136 height 16
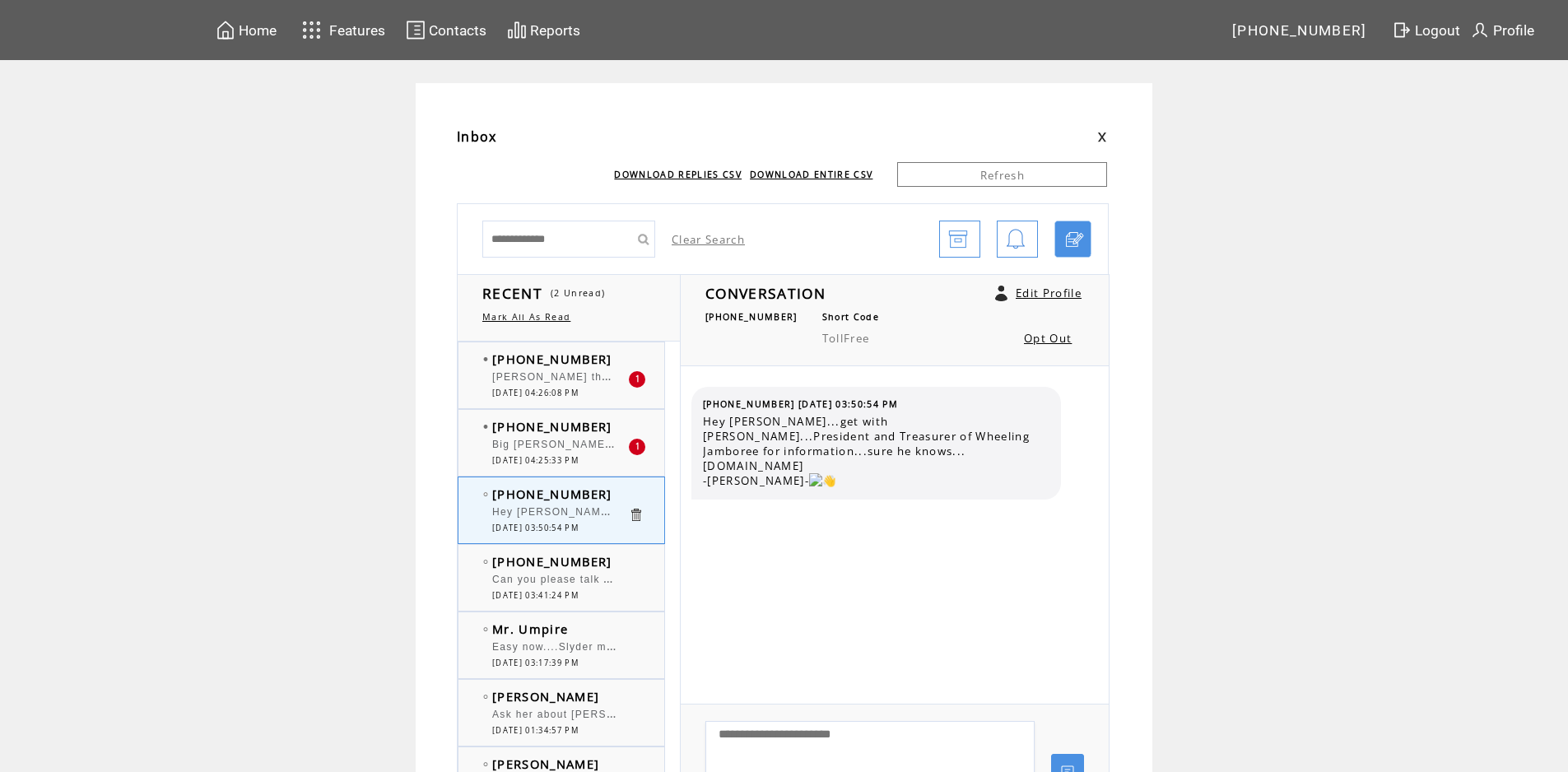
click at [613, 421] on td "[PHONE_NUMBER]" at bounding box center [560, 425] width 136 height 16
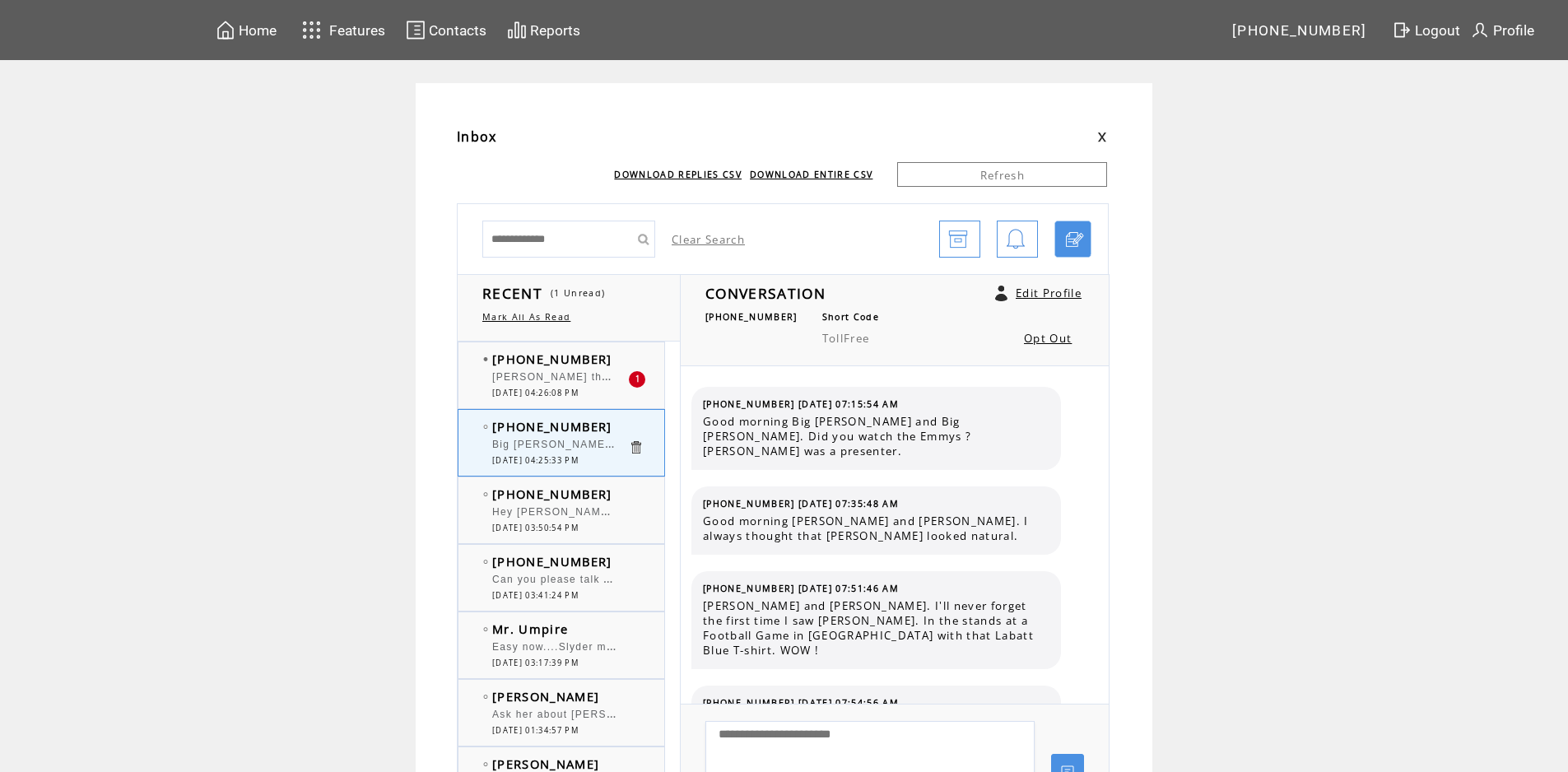
scroll to position [11604, 0]
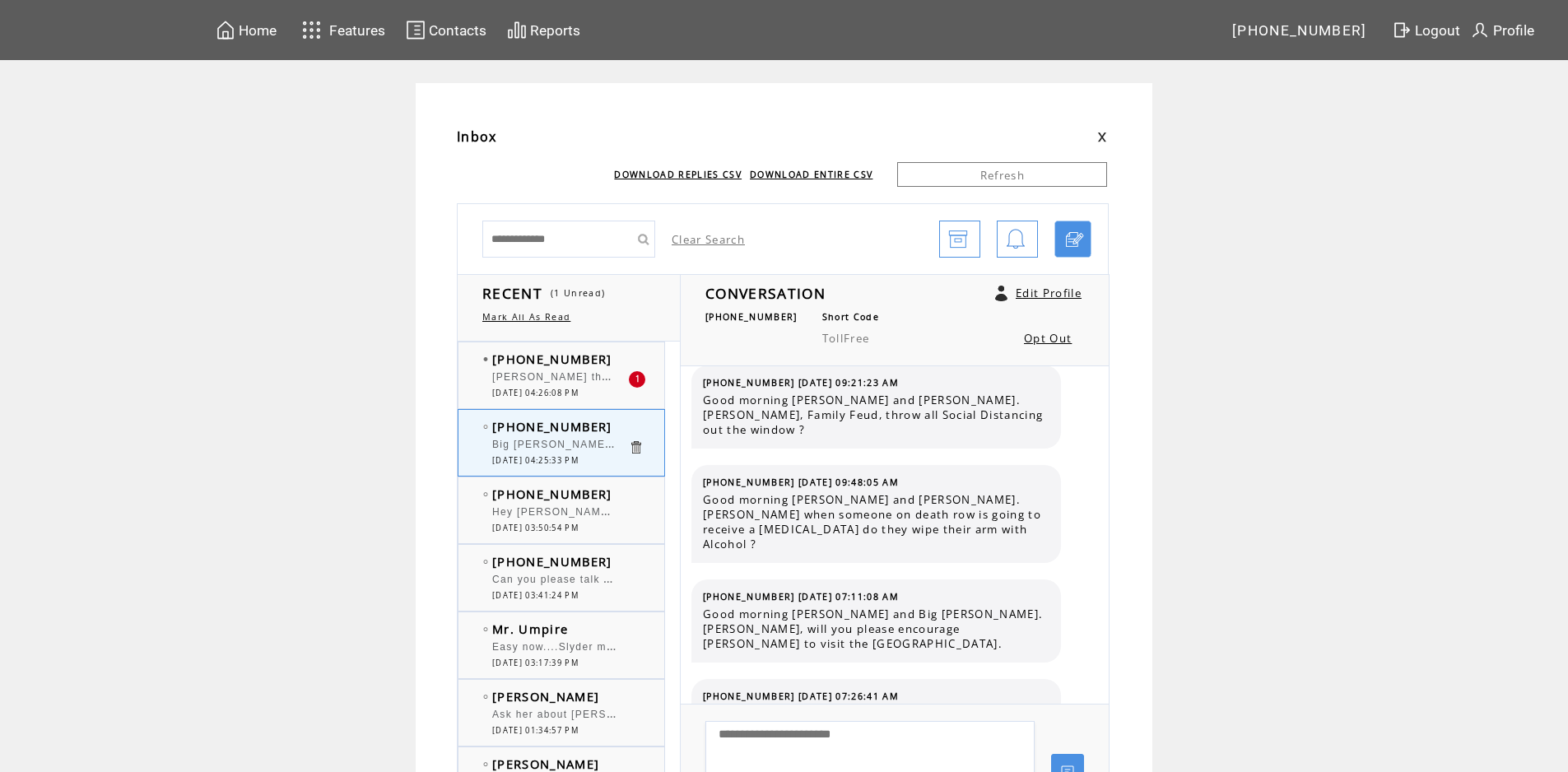
click at [616, 351] on td "[PHONE_NUMBER]" at bounding box center [560, 358] width 136 height 16
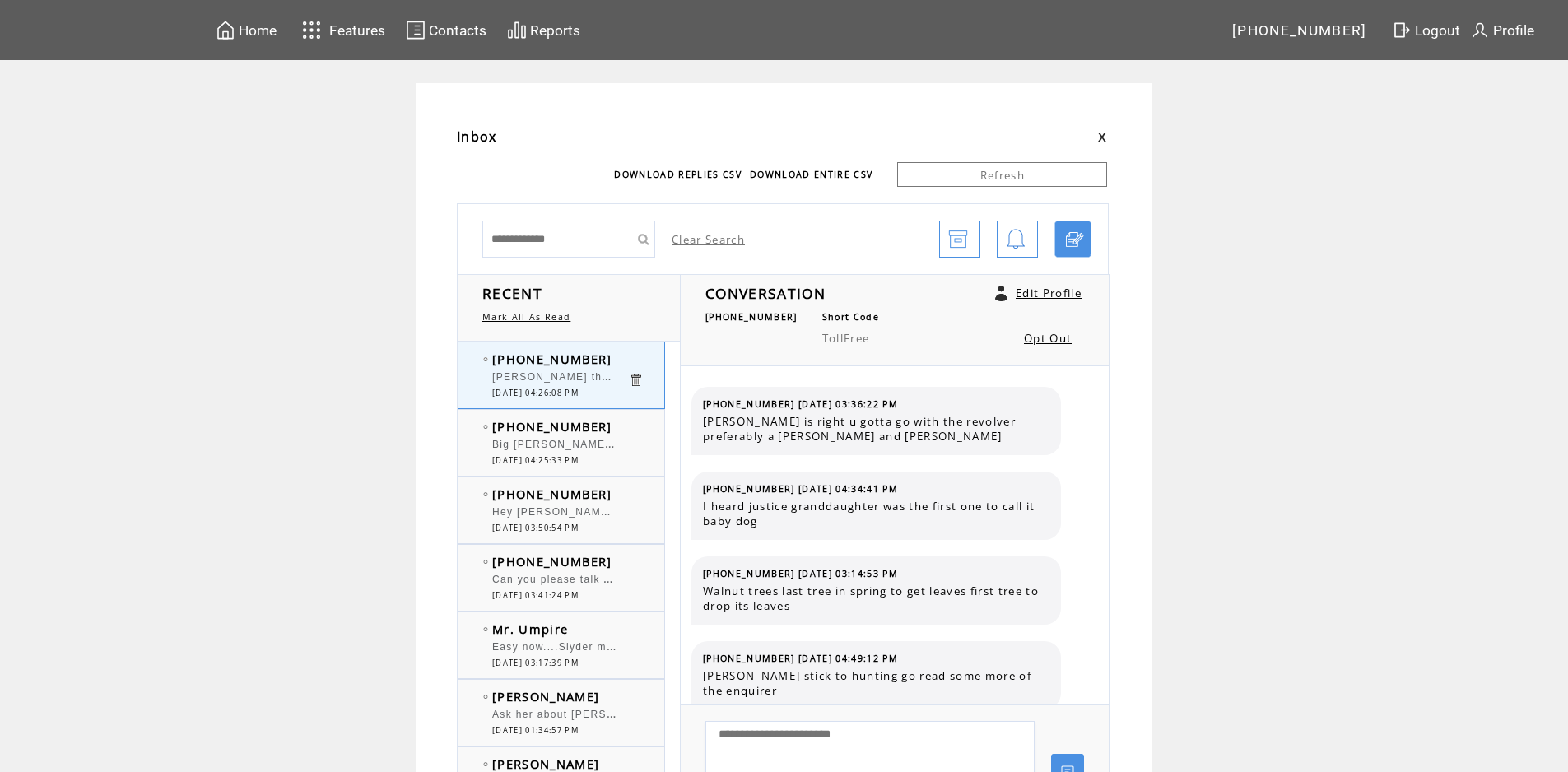
scroll to position [235, 0]
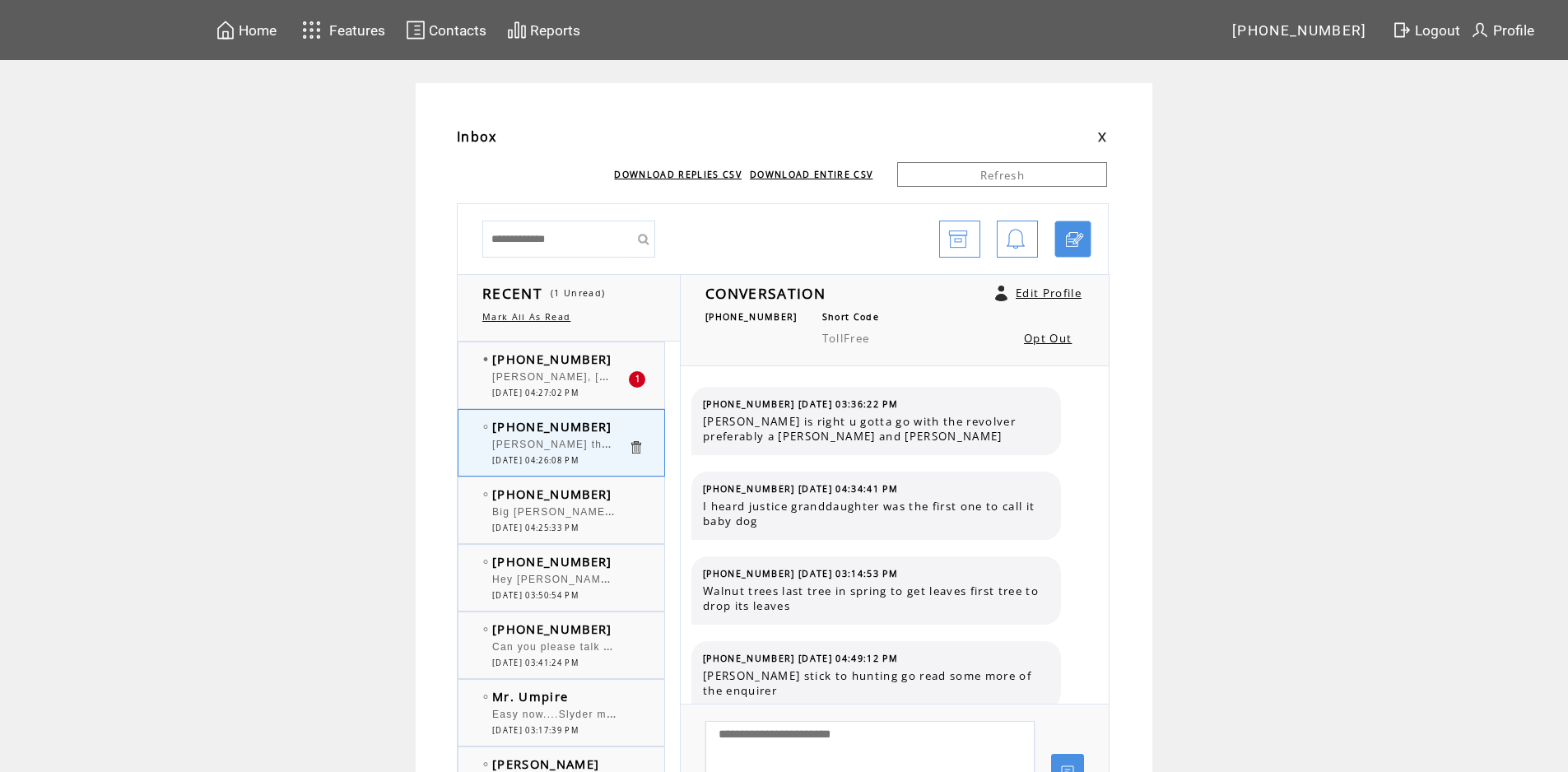
scroll to position [235, 0]
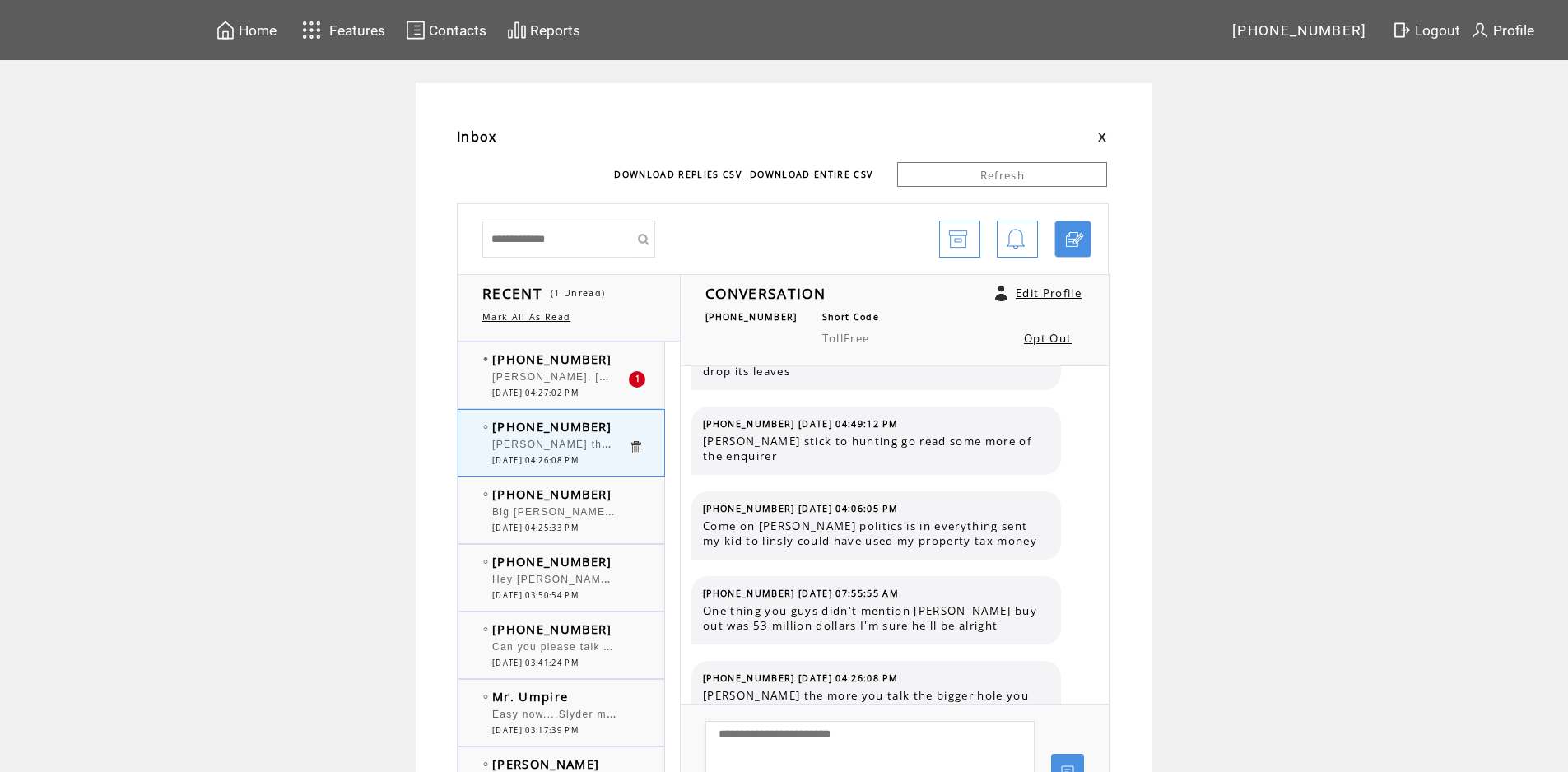
click at [622, 364] on td "[PHONE_NUMBER]" at bounding box center [560, 358] width 136 height 16
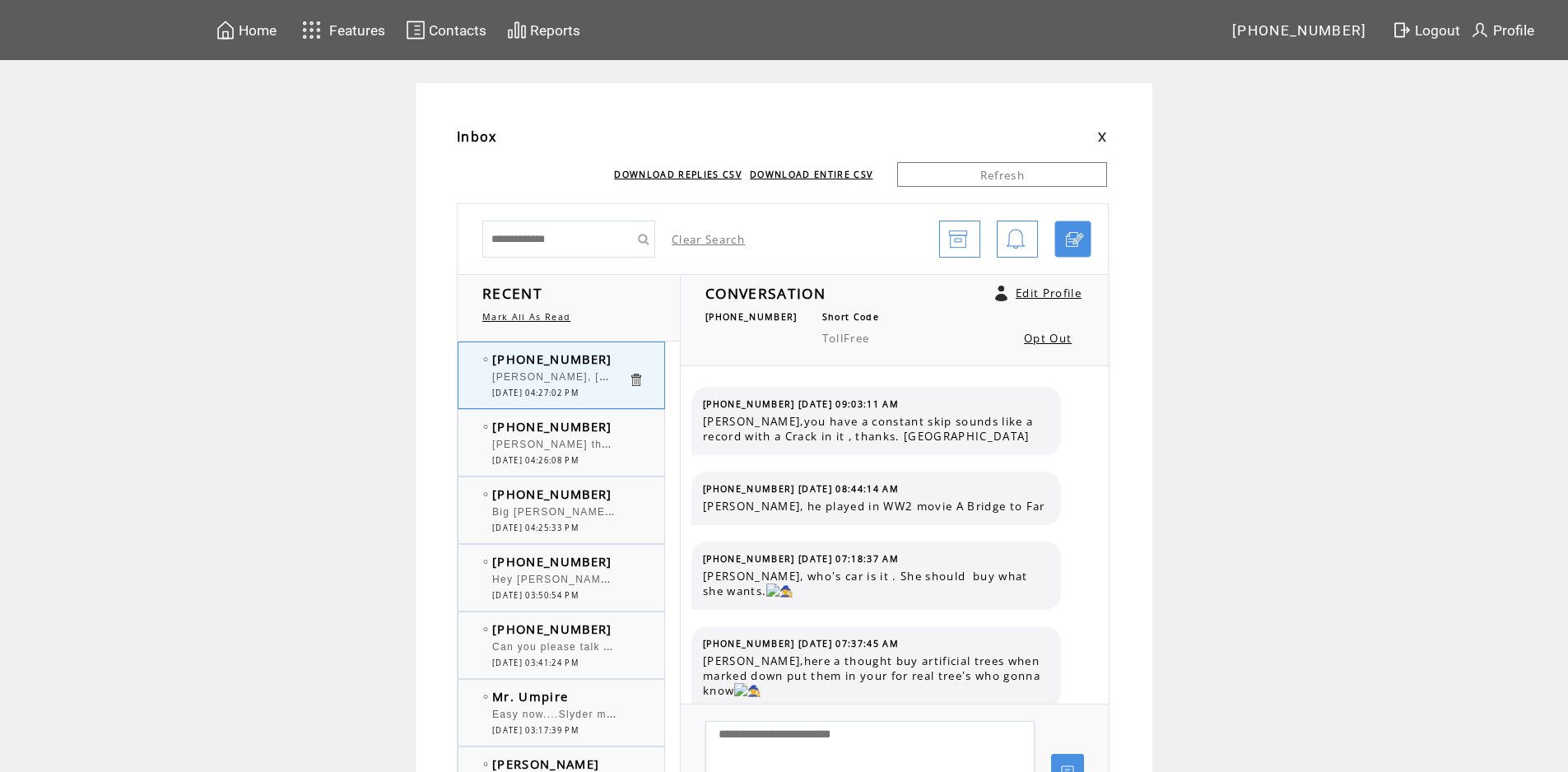
scroll to position [1012, 0]
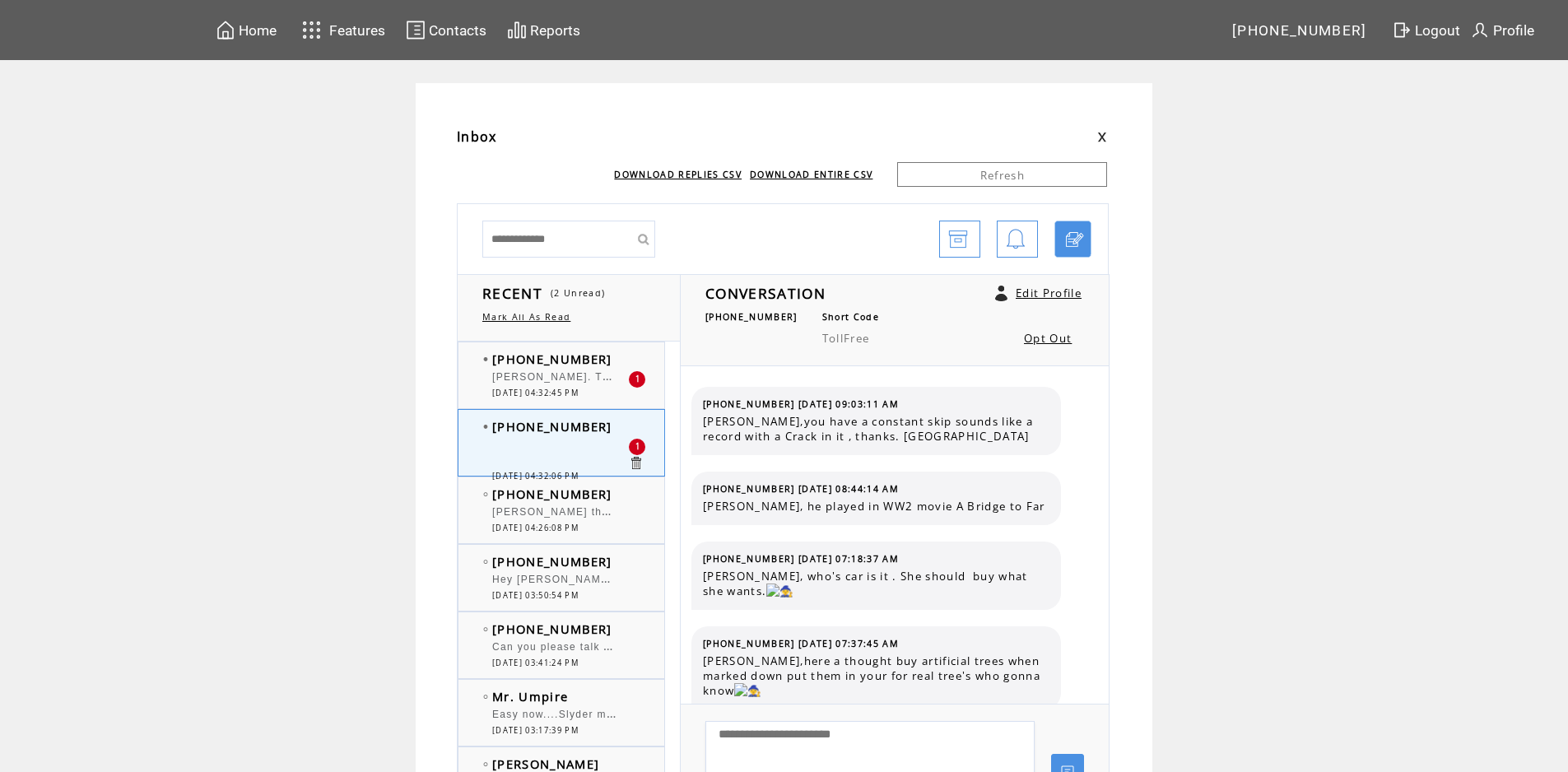
scroll to position [1096, 0]
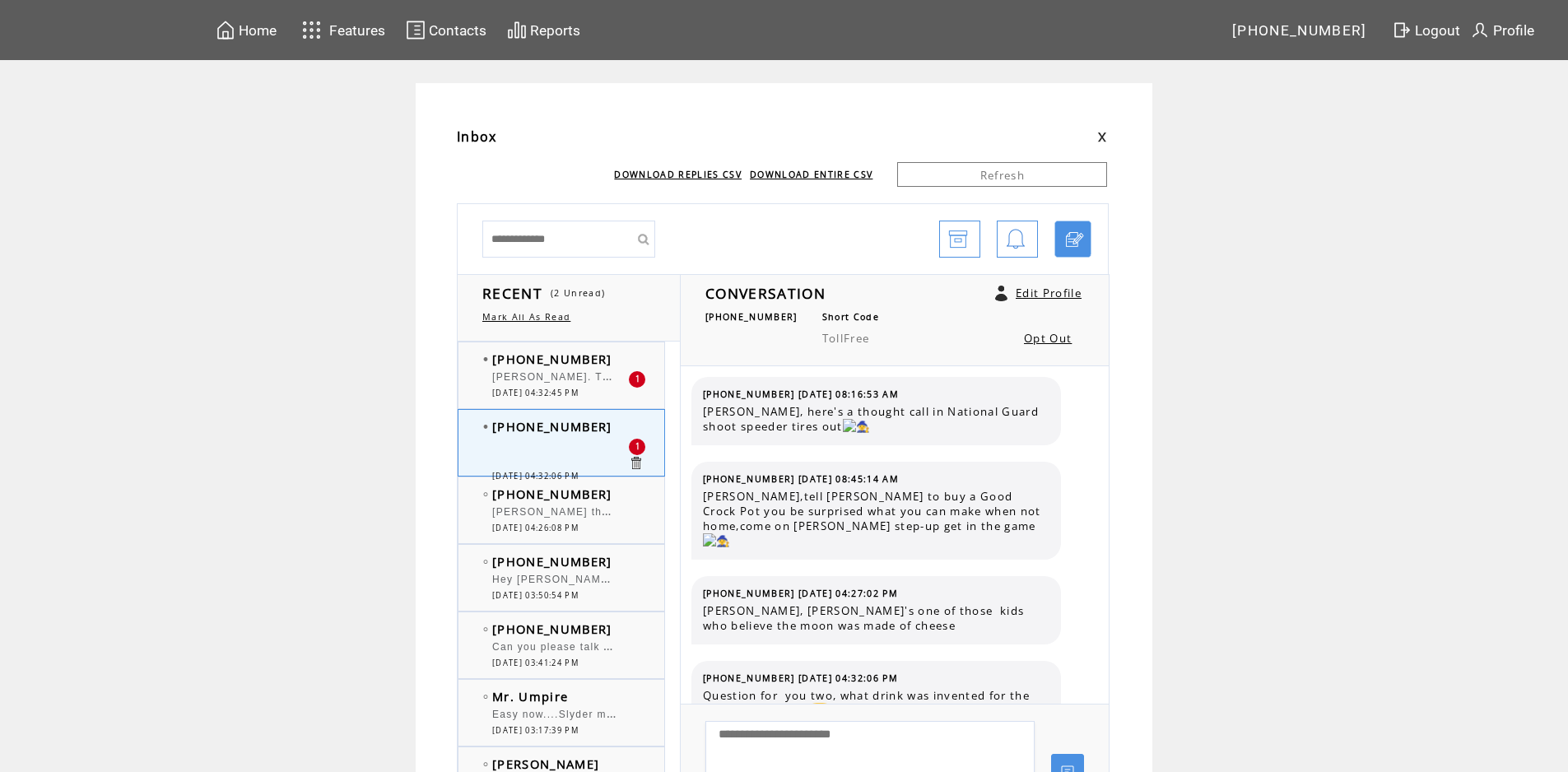
click at [615, 354] on td "[PHONE_NUMBER]" at bounding box center [560, 358] width 136 height 16
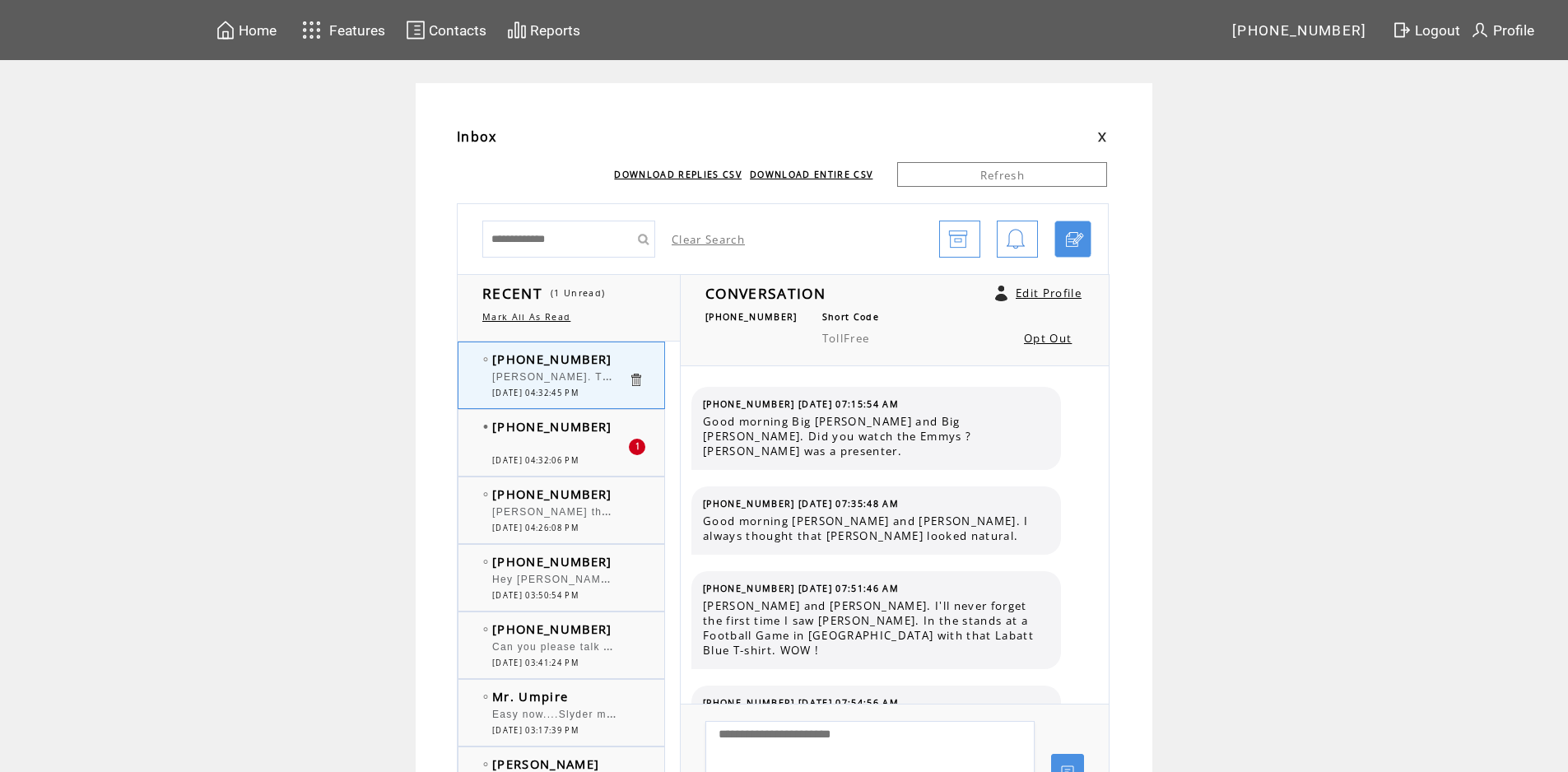
scroll to position [11674, 0]
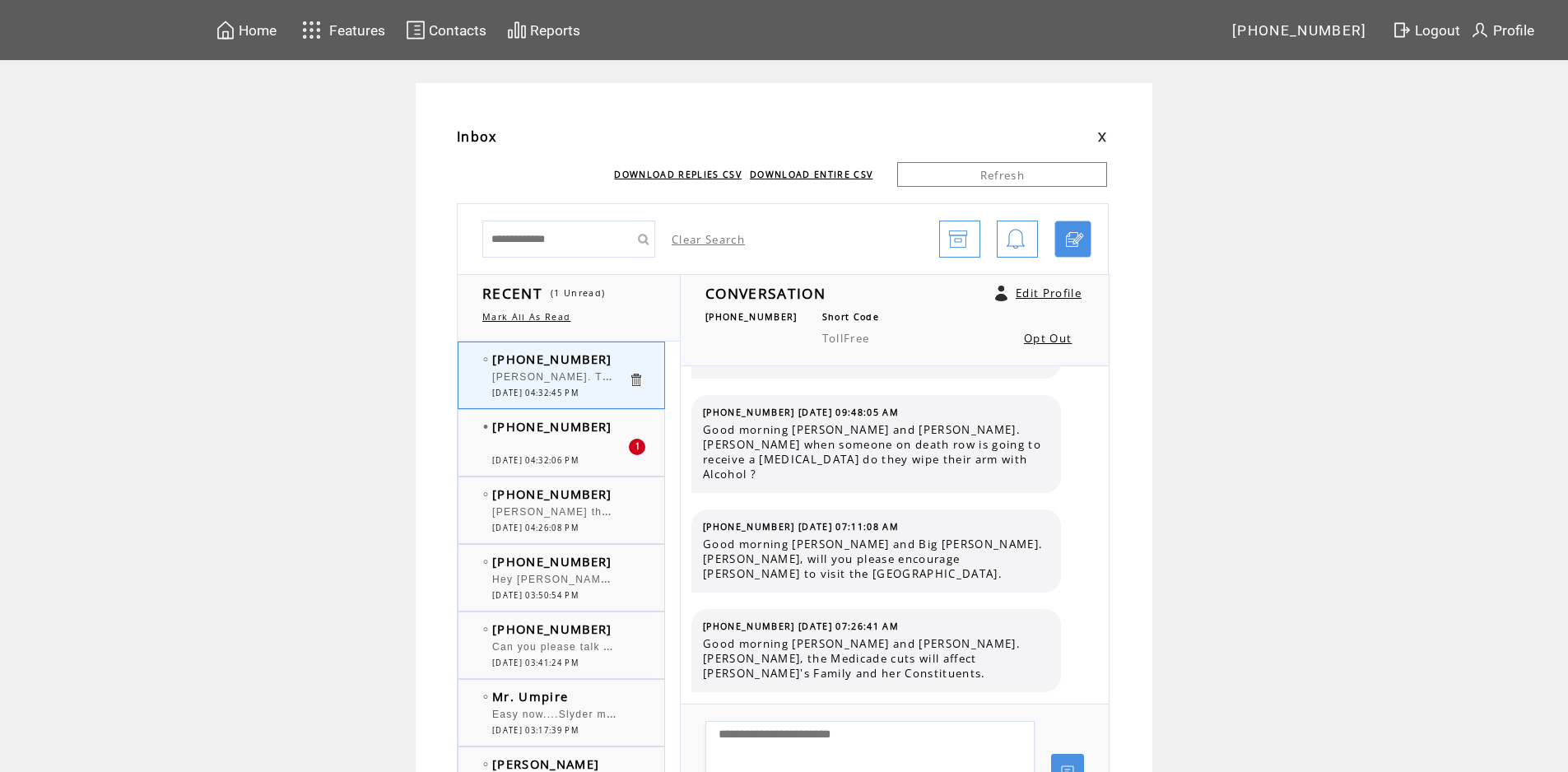
click at [615, 421] on td "[PHONE_NUMBER]" at bounding box center [560, 425] width 136 height 16
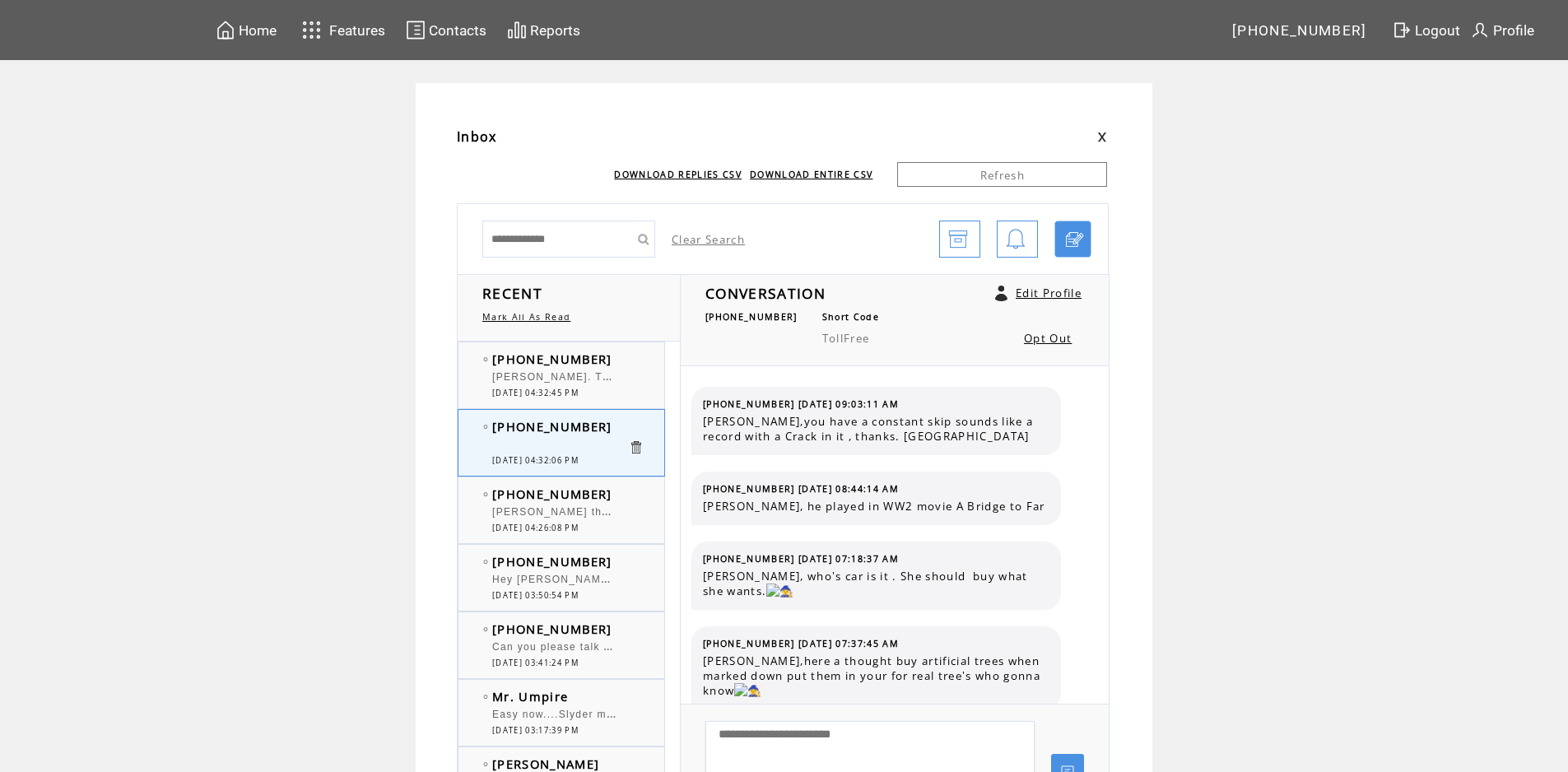
scroll to position [1096, 0]
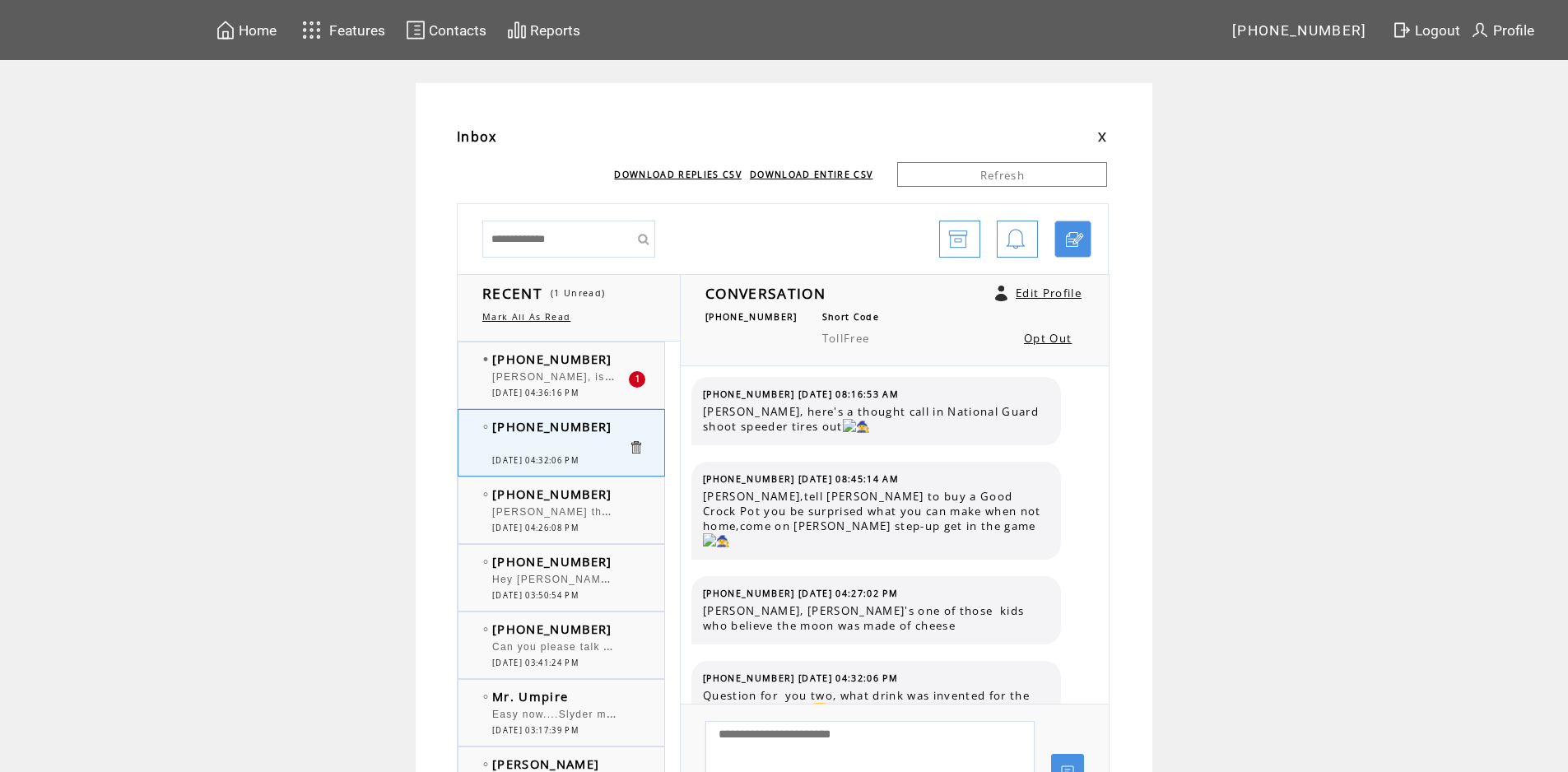
click at [615, 354] on td "[PHONE_NUMBER]" at bounding box center [560, 358] width 136 height 16
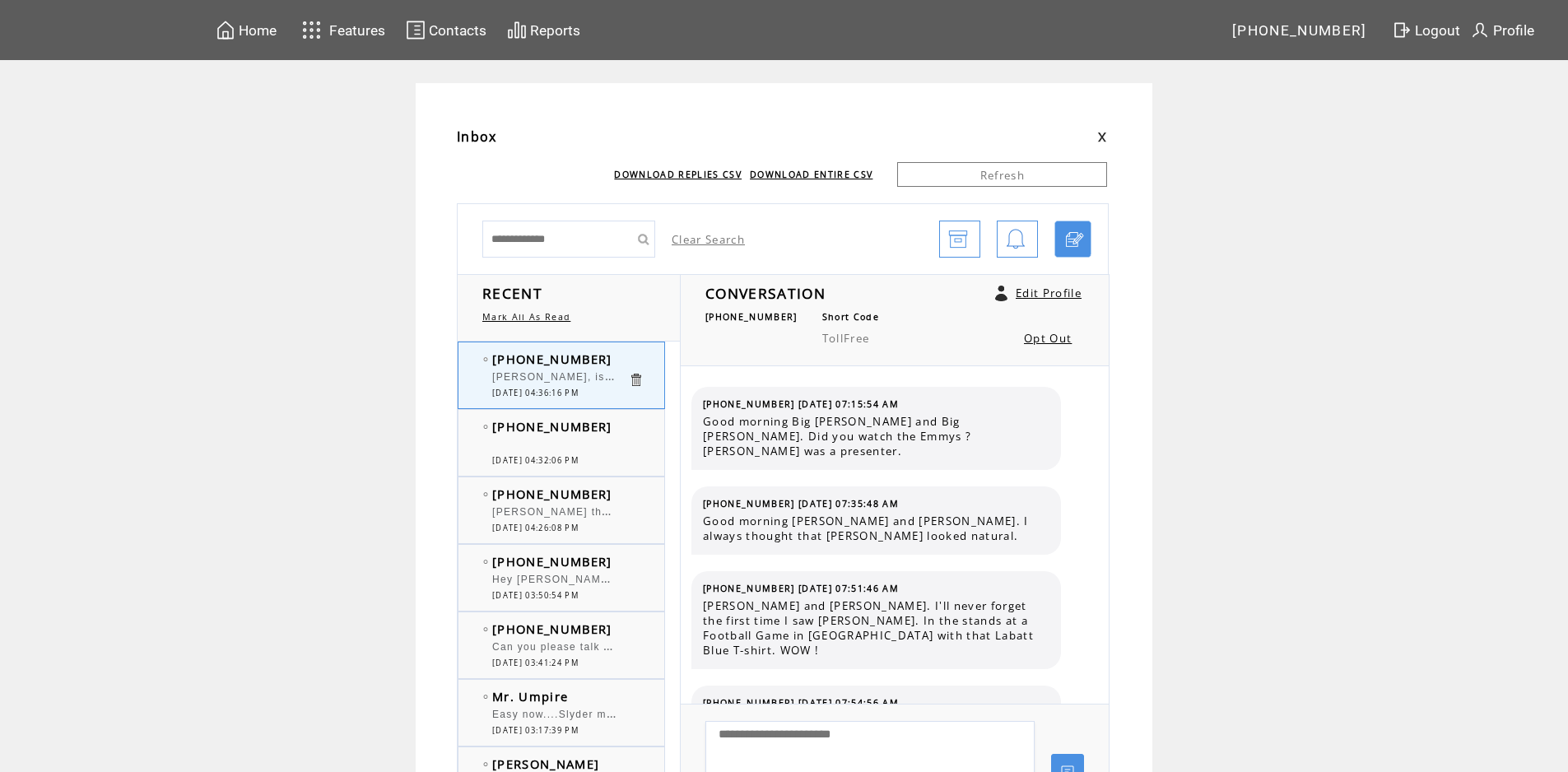
scroll to position [11759, 0]
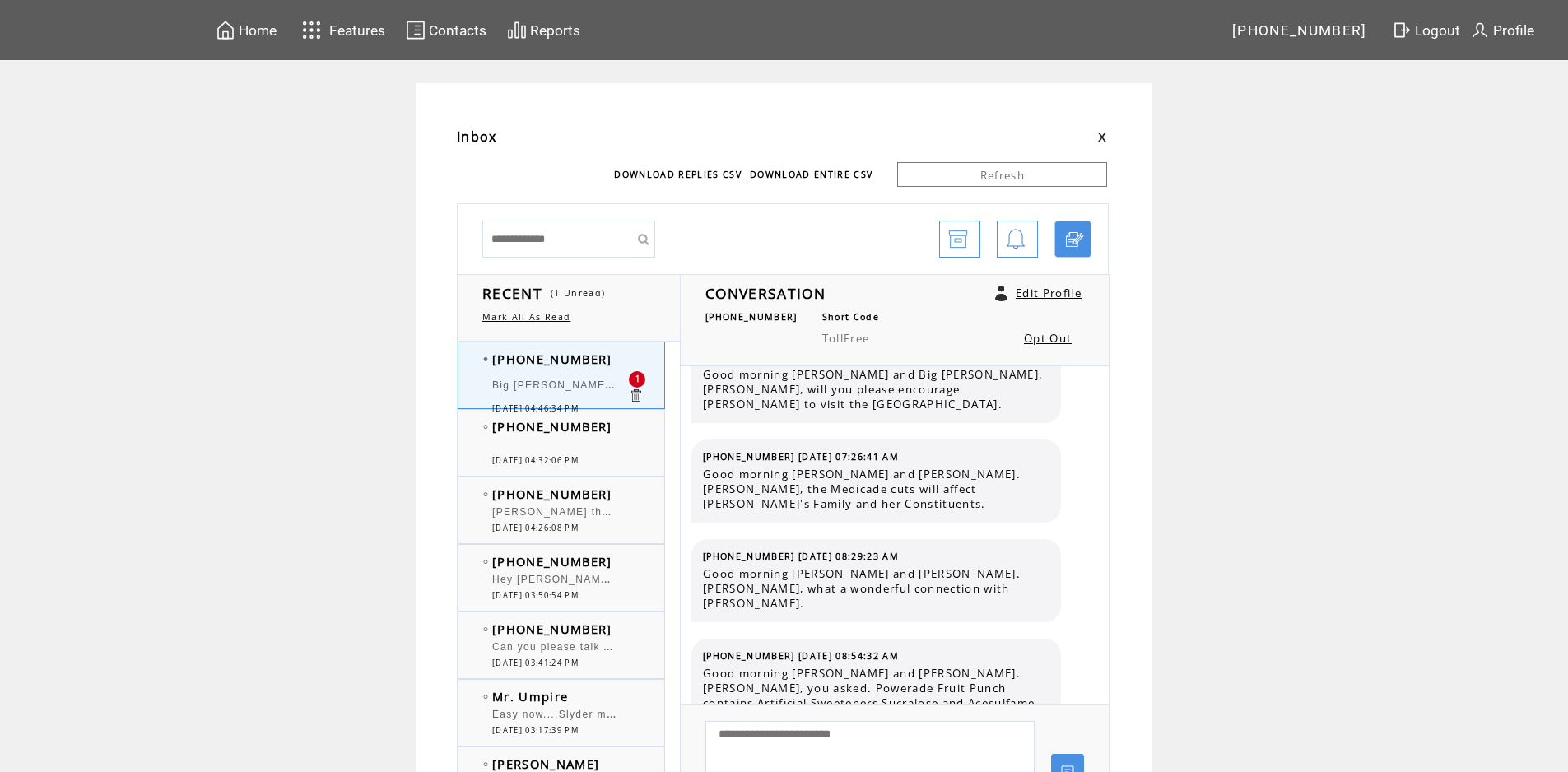
click at [617, 429] on td "[PHONE_NUMBER]" at bounding box center [560, 425] width 136 height 16
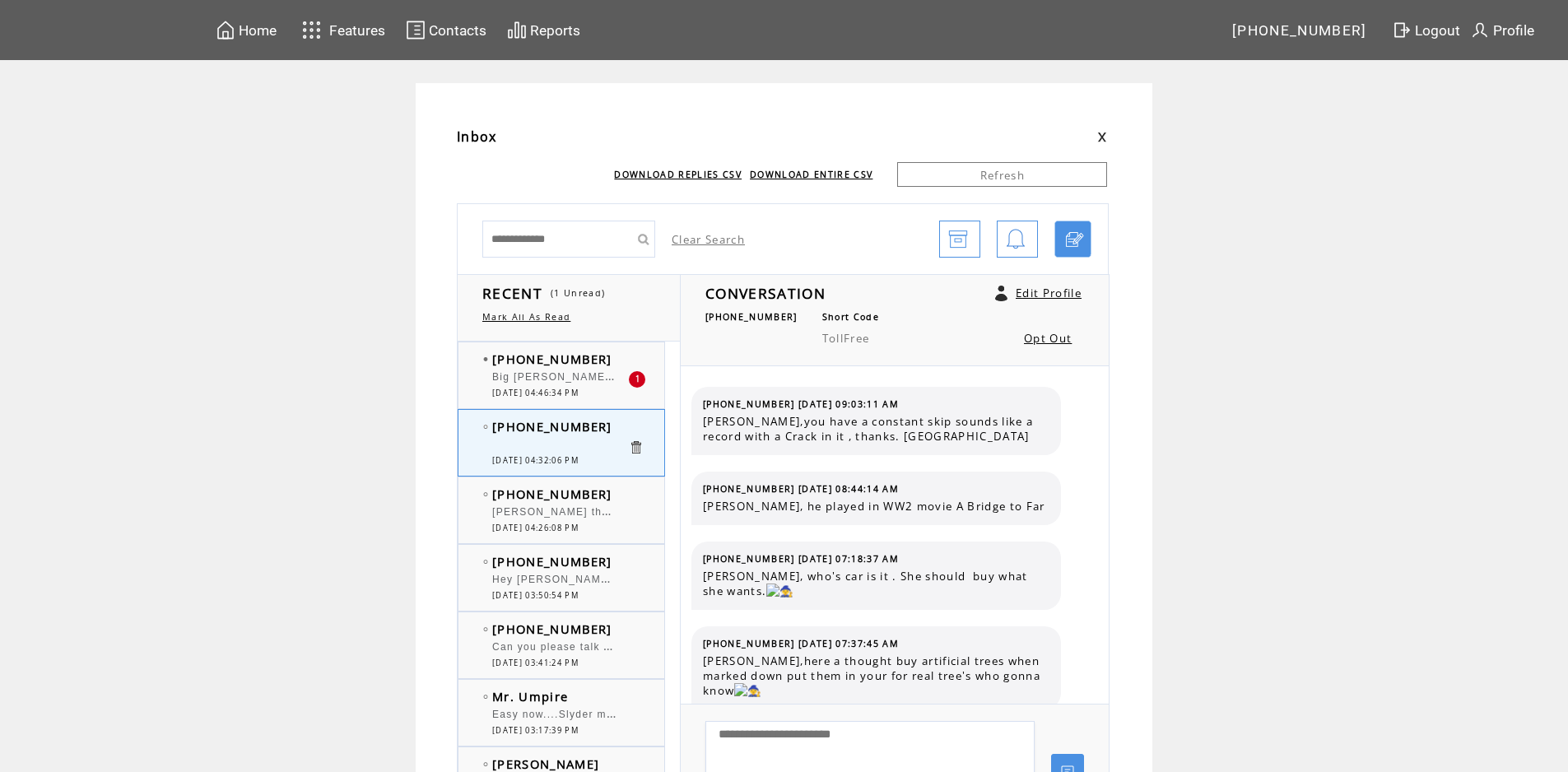
scroll to position [1096, 0]
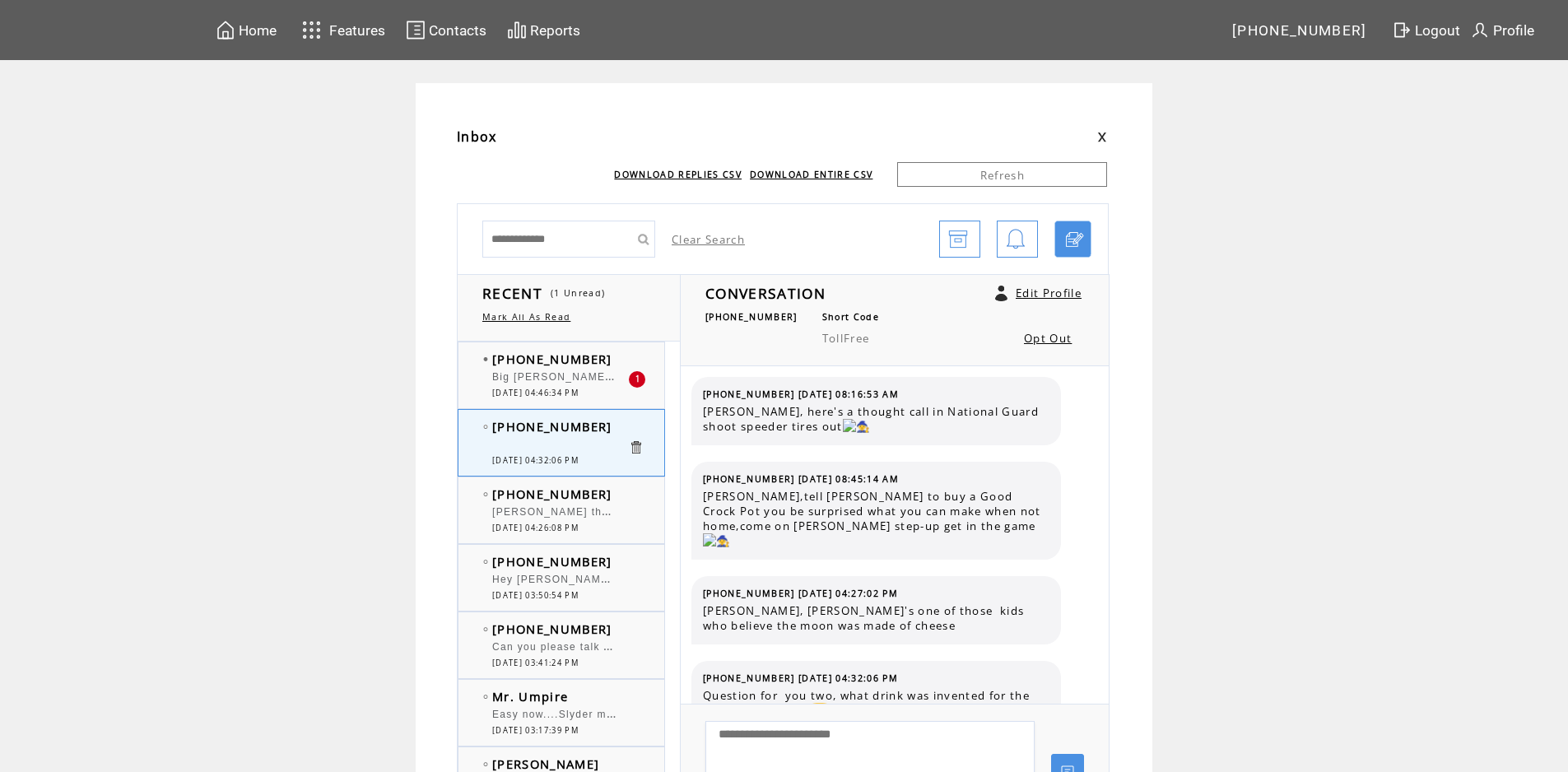
click at [607, 358] on td "[PHONE_NUMBER]" at bounding box center [560, 358] width 136 height 16
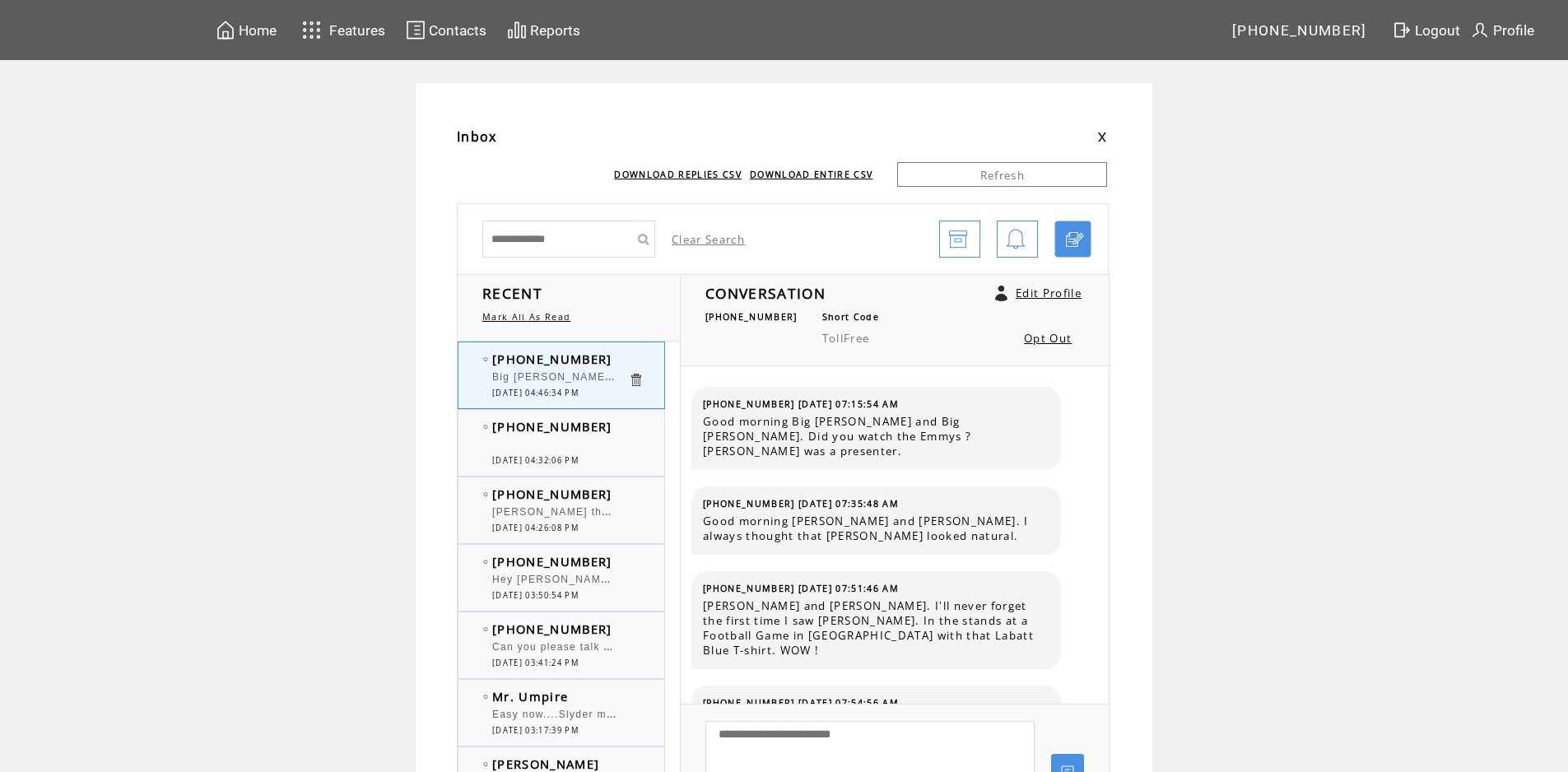
scroll to position [11844, 0]
